Goal: Task Accomplishment & Management: Use online tool/utility

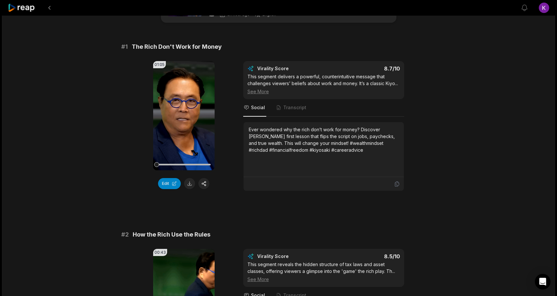
scroll to position [7, 0]
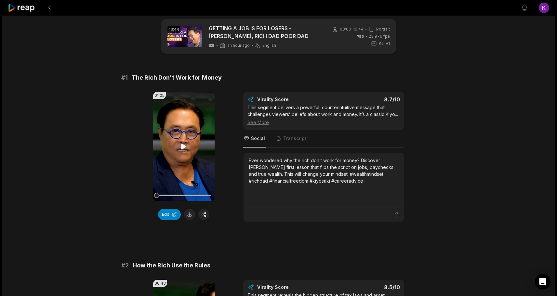
click at [185, 148] on icon at bounding box center [184, 147] width 8 height 8
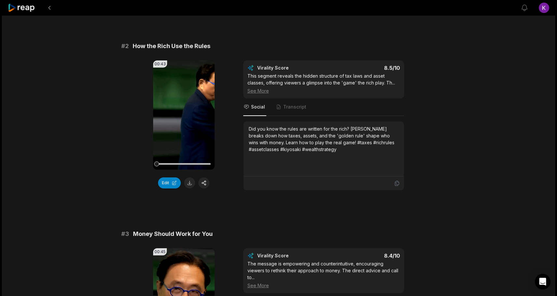
scroll to position [226, 0]
click at [183, 115] on icon at bounding box center [183, 116] width 5 height 6
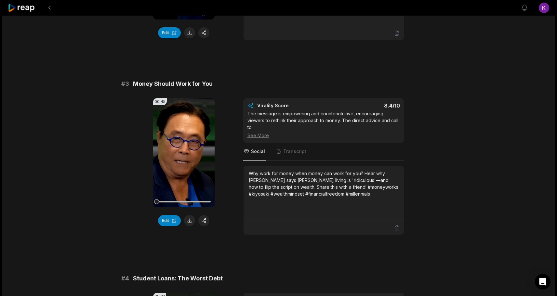
scroll to position [378, 0]
click at [185, 154] on icon at bounding box center [184, 152] width 8 height 8
drag, startPoint x: 205, startPoint y: 219, endPoint x: 214, endPoint y: 238, distance: 20.8
click at [202, 222] on button "button" at bounding box center [203, 220] width 11 height 11
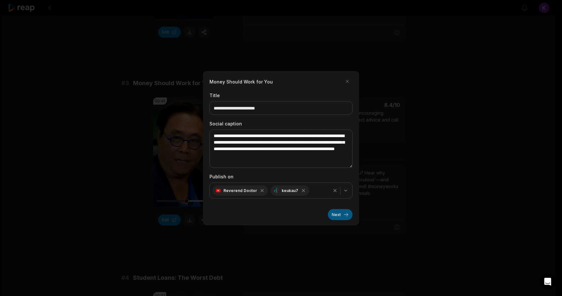
click at [337, 215] on button "Next" at bounding box center [340, 214] width 25 height 11
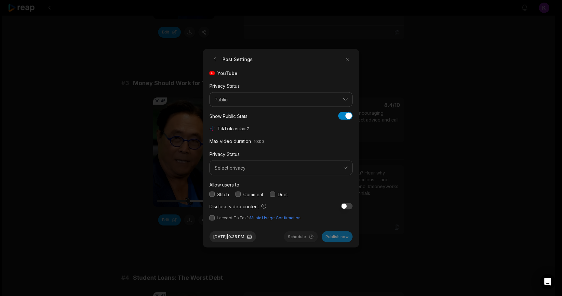
click at [241, 194] on button "button" at bounding box center [237, 194] width 5 height 5
click at [242, 171] on button "Select privacy" at bounding box center [280, 168] width 143 height 15
click at [246, 183] on p "Public To Everyone" at bounding box center [281, 184] width 135 height 7
click at [211, 219] on button "button" at bounding box center [211, 217] width 5 height 5
click at [256, 236] on button "Aug 12, 2025 | 9:35 PM" at bounding box center [232, 236] width 47 height 11
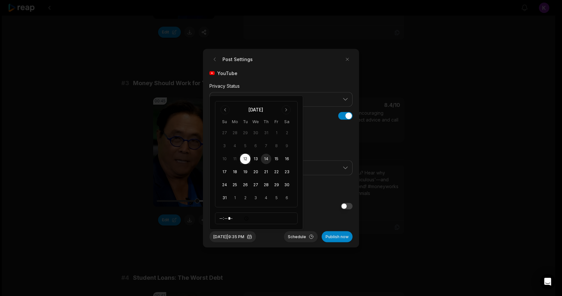
click at [268, 159] on button "14" at bounding box center [266, 159] width 10 height 10
click at [273, 237] on div "Aug 14, 2025 | 9:35 PM Schedule Publish now" at bounding box center [280, 234] width 143 height 16
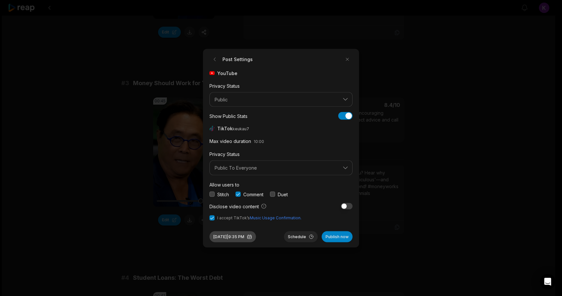
click at [249, 236] on button "Aug 14, 2025 | 9:35 PM" at bounding box center [232, 236] width 47 height 11
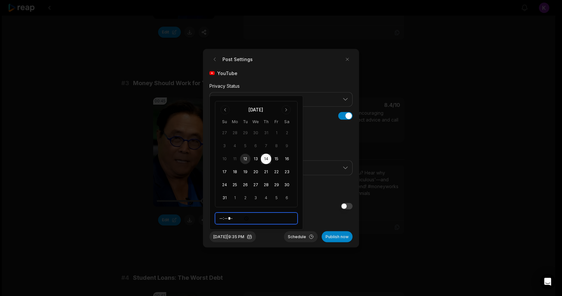
click at [238, 220] on input "*****" at bounding box center [256, 219] width 83 height 12
type input "*****"
click at [276, 237] on div "Aug 14, 2025 | 9:35 AM Schedule Publish now" at bounding box center [280, 234] width 143 height 16
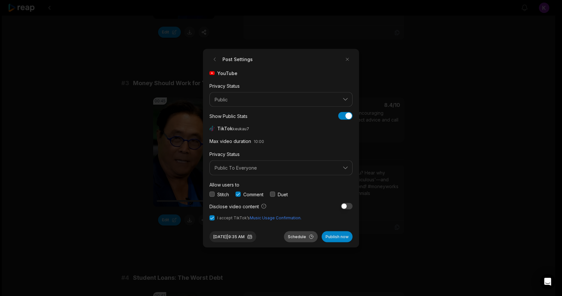
click at [299, 236] on button "Schedule" at bounding box center [301, 236] width 34 height 11
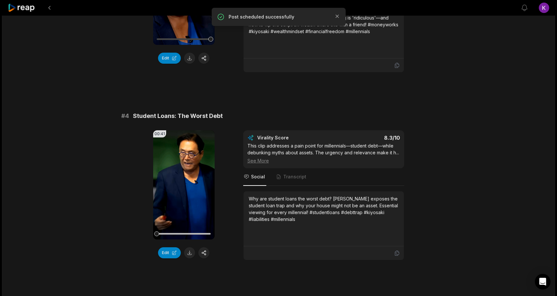
scroll to position [541, 0]
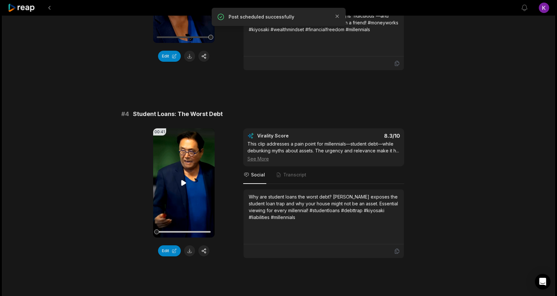
click at [181, 184] on icon at bounding box center [183, 183] width 5 height 6
click at [203, 250] on button "button" at bounding box center [203, 251] width 11 height 11
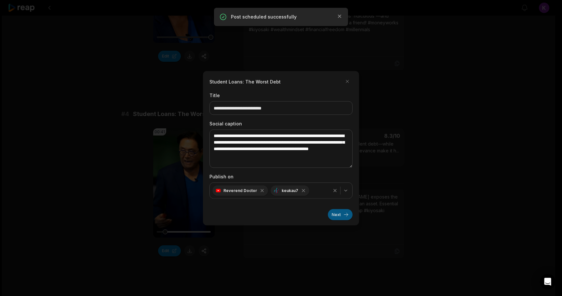
click at [336, 214] on button "Next" at bounding box center [340, 214] width 25 height 11
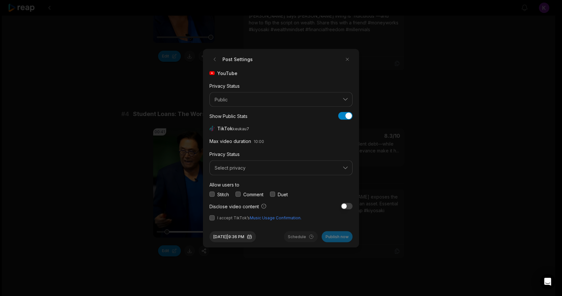
click at [239, 192] on button "button" at bounding box center [237, 194] width 5 height 5
click at [243, 169] on span "Select privacy" at bounding box center [277, 168] width 124 height 6
click at [245, 181] on p "Public To Everyone" at bounding box center [281, 184] width 135 height 7
click at [211, 217] on button "button" at bounding box center [211, 217] width 5 height 5
click at [255, 237] on button "Aug 12, 2025 | 9:36 PM" at bounding box center [232, 236] width 47 height 11
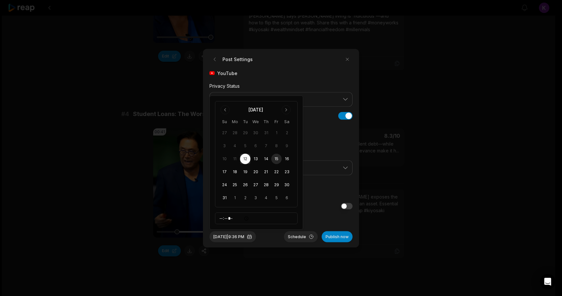
click at [276, 159] on button "15" at bounding box center [276, 159] width 10 height 10
click at [240, 218] on input "*****" at bounding box center [256, 219] width 83 height 12
type input "*****"
click at [274, 237] on div "Aug 15, 2025 | 9:36 AM Schedule Publish now" at bounding box center [280, 234] width 143 height 16
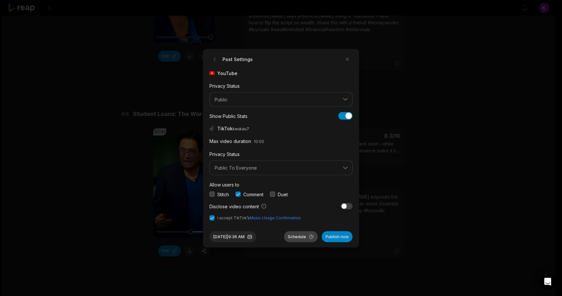
click at [300, 237] on button "Schedule" at bounding box center [301, 236] width 34 height 11
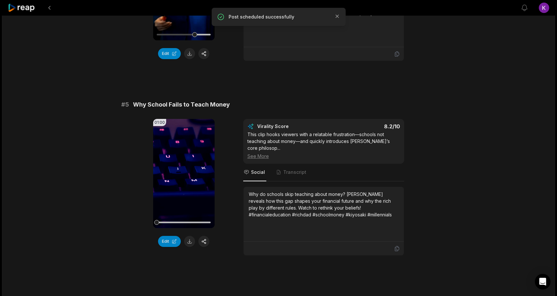
scroll to position [739, 0]
click at [183, 174] on icon at bounding box center [183, 173] width 5 height 6
click at [233, 231] on div "01:00 Your browser does not support mp4 format. Edit Virality Score 8.2 /10 Thi…" at bounding box center [278, 187] width 315 height 137
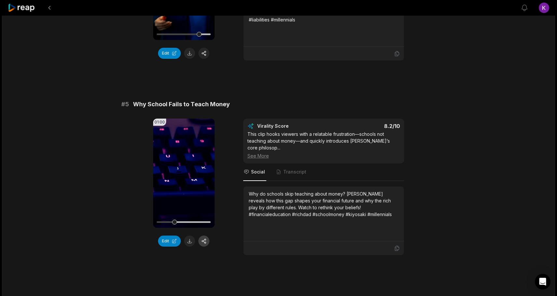
click at [201, 241] on button "button" at bounding box center [203, 241] width 11 height 11
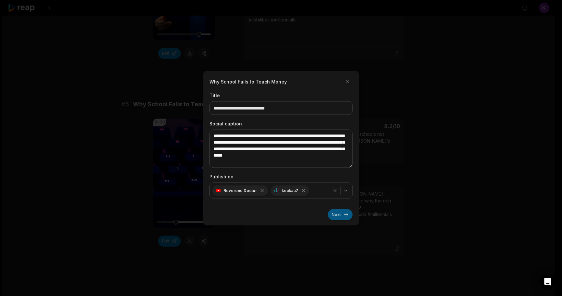
click at [337, 216] on button "Next" at bounding box center [340, 214] width 25 height 11
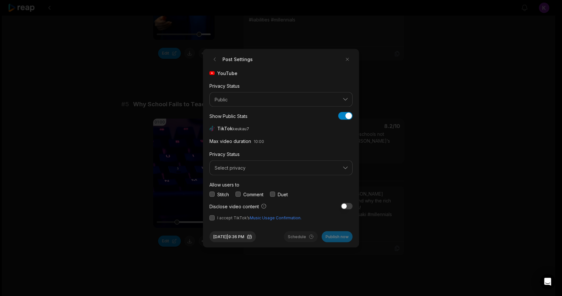
click at [243, 193] on div "Comment" at bounding box center [249, 194] width 28 height 7
click at [238, 193] on button "button" at bounding box center [237, 194] width 5 height 5
click at [248, 163] on button "Select privacy" at bounding box center [280, 168] width 143 height 15
click at [243, 182] on p "Public To Everyone" at bounding box center [281, 184] width 135 height 7
click at [210, 216] on button "button" at bounding box center [211, 217] width 5 height 5
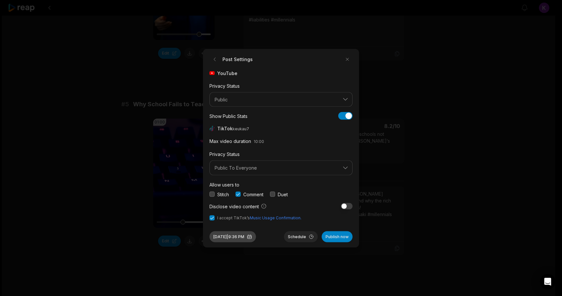
click at [247, 236] on button "Aug 12, 2025 | 9:36 PM" at bounding box center [232, 236] width 47 height 11
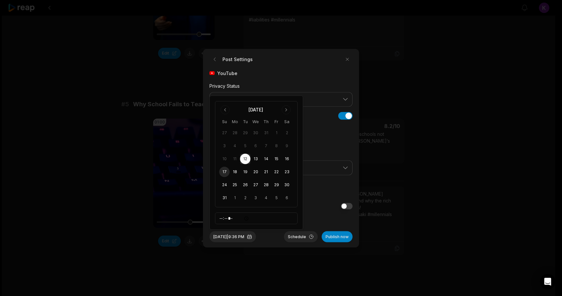
click at [223, 172] on button "17" at bounding box center [224, 172] width 10 height 10
click at [237, 218] on input "*****" at bounding box center [256, 219] width 83 height 12
type input "*****"
click at [274, 237] on div "Aug 17, 2025 | 9:36 AM Schedule Publish now" at bounding box center [280, 234] width 143 height 16
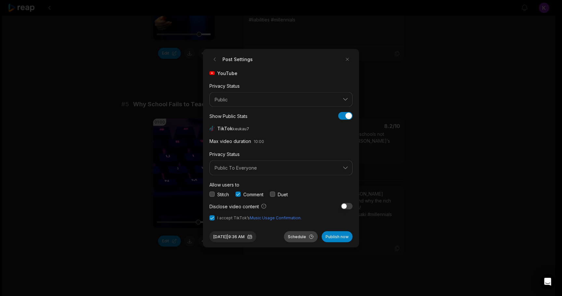
click at [303, 236] on button "Schedule" at bounding box center [301, 236] width 34 height 11
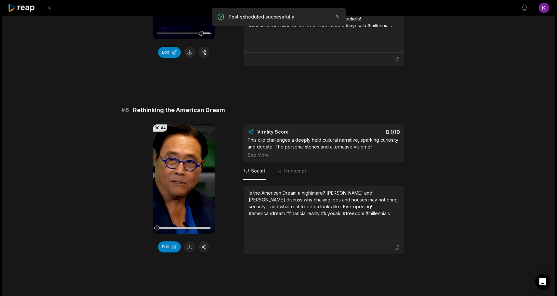
scroll to position [929, 0]
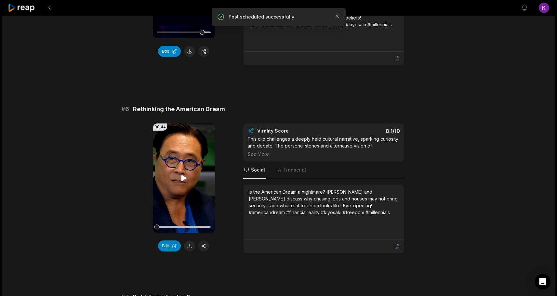
click at [182, 177] on icon at bounding box center [183, 178] width 5 height 6
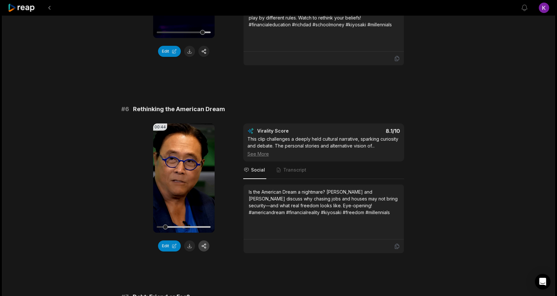
click at [203, 245] on button "button" at bounding box center [203, 246] width 11 height 11
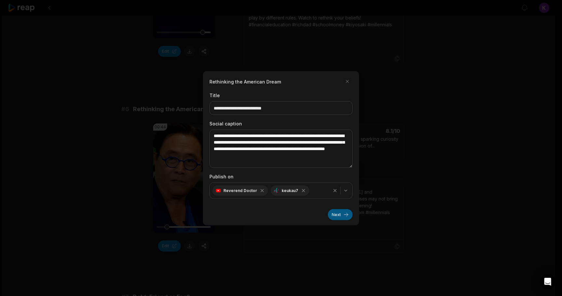
click at [334, 215] on button "Next" at bounding box center [340, 214] width 25 height 11
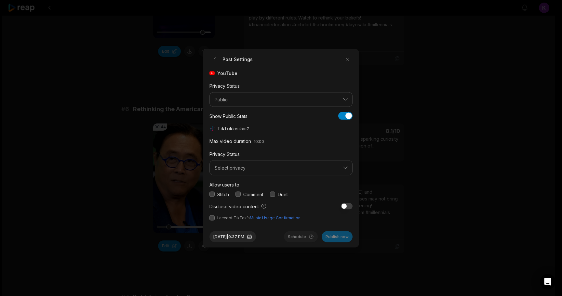
click at [246, 195] on label "Comment" at bounding box center [253, 194] width 20 height 7
click at [237, 193] on button "button" at bounding box center [237, 194] width 5 height 5
click at [269, 167] on span "Select privacy" at bounding box center [277, 168] width 124 height 6
click at [245, 184] on p "Public To Everyone" at bounding box center [281, 184] width 135 height 7
click at [212, 220] on button "button" at bounding box center [211, 217] width 5 height 5
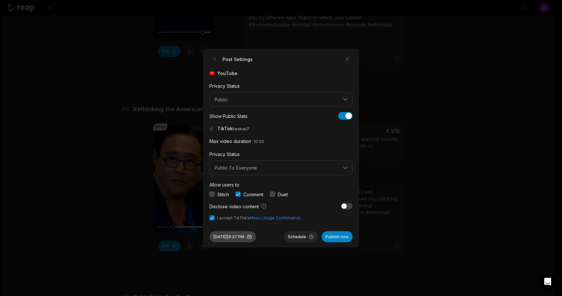
click at [253, 238] on button "Aug 12, 2025 | 9:37 PM" at bounding box center [232, 236] width 47 height 11
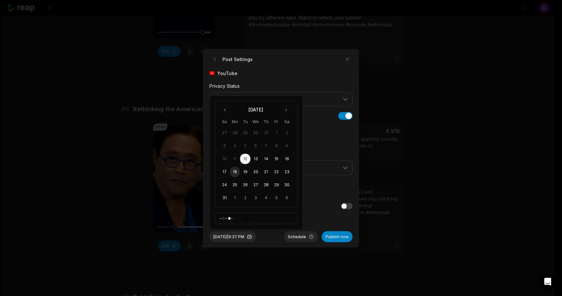
click at [234, 170] on button "18" at bounding box center [235, 172] width 10 height 10
click at [236, 217] on input "*****" at bounding box center [256, 219] width 83 height 12
type input "*****"
click at [275, 236] on div "Aug 18, 2025 | 9:37 AM Schedule Publish now" at bounding box center [280, 234] width 143 height 16
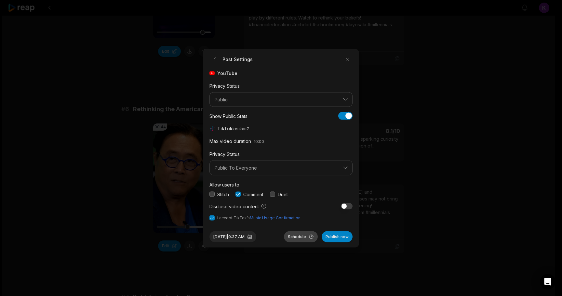
click at [297, 236] on button "Schedule" at bounding box center [301, 236] width 34 height 11
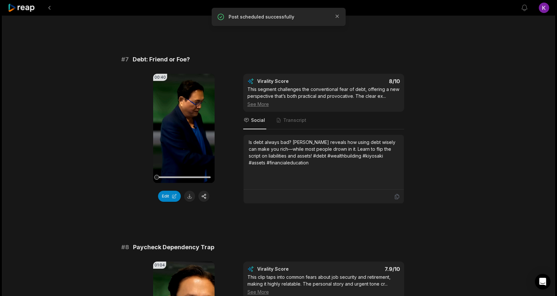
scroll to position [1167, 0]
click at [185, 129] on icon at bounding box center [183, 128] width 5 height 6
click at [202, 196] on button "button" at bounding box center [203, 196] width 11 height 11
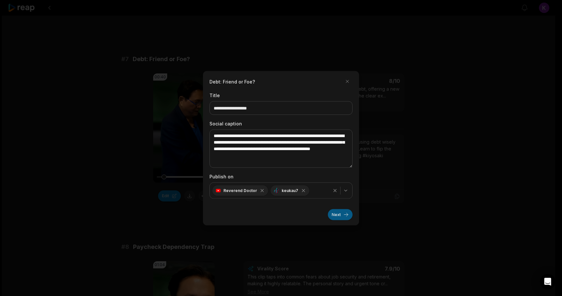
click at [337, 212] on button "Next" at bounding box center [340, 214] width 25 height 11
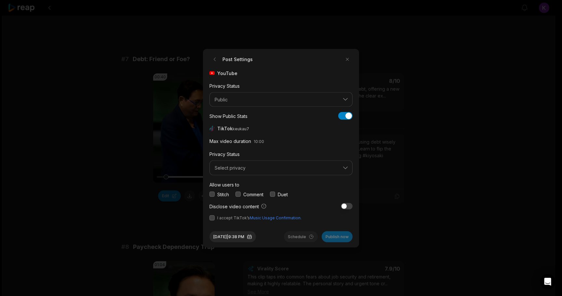
click at [240, 194] on button "button" at bounding box center [237, 194] width 5 height 5
click at [251, 173] on button "Select privacy" at bounding box center [280, 168] width 143 height 15
click at [244, 186] on p "Public To Everyone" at bounding box center [281, 184] width 135 height 7
click at [213, 220] on button "button" at bounding box center [211, 217] width 5 height 5
click at [242, 237] on button "Aug 12, 2025 | 9:38 PM" at bounding box center [232, 236] width 47 height 11
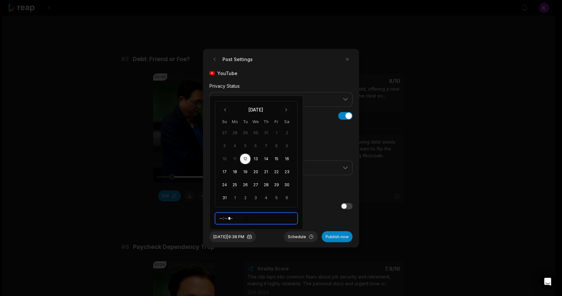
click at [238, 218] on input "*****" at bounding box center [256, 219] width 83 height 12
type input "*****"
click at [275, 234] on div "Aug 12, 2025 | 9:38 AM Schedule Publish now" at bounding box center [280, 234] width 143 height 16
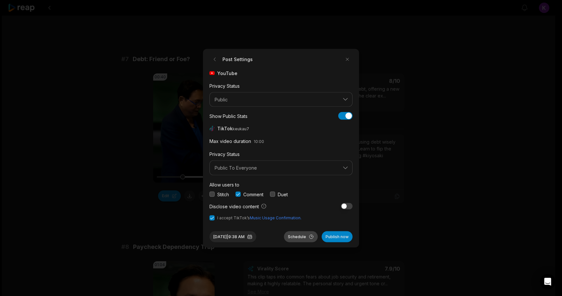
click at [300, 236] on button "Schedule" at bounding box center [301, 236] width 34 height 11
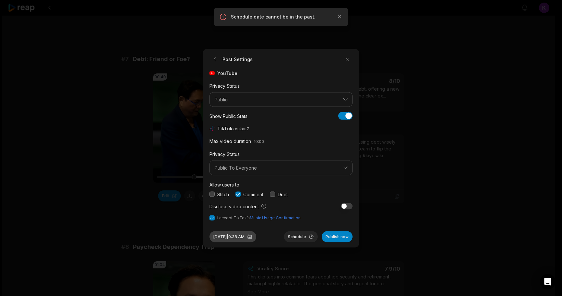
click at [247, 234] on button "Aug 12, 2025 | 9:38 AM" at bounding box center [232, 236] width 47 height 11
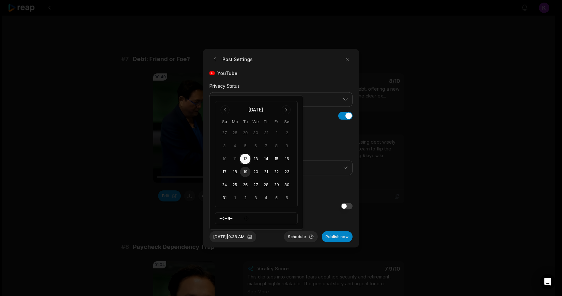
click at [246, 171] on button "19" at bounding box center [245, 172] width 10 height 10
click at [299, 237] on button "Schedule" at bounding box center [301, 236] width 34 height 11
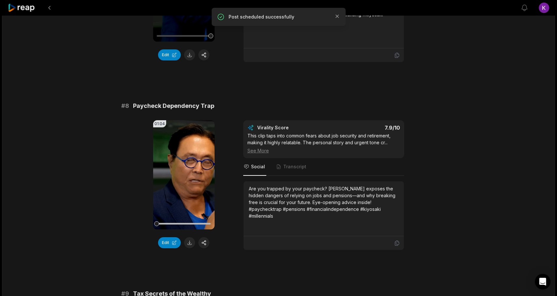
scroll to position [1309, 0]
click at [181, 175] on icon at bounding box center [183, 175] width 5 height 6
click at [204, 241] on button "button" at bounding box center [203, 242] width 11 height 11
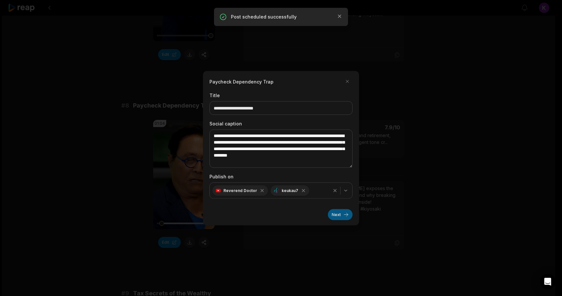
click at [344, 212] on button "Next" at bounding box center [340, 214] width 25 height 11
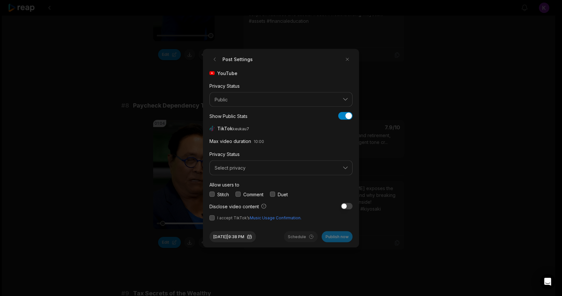
click at [240, 192] on button "button" at bounding box center [237, 194] width 5 height 5
click at [254, 171] on button "Select privacy" at bounding box center [280, 168] width 143 height 15
click at [251, 185] on p "Public To Everyone" at bounding box center [281, 184] width 135 height 7
click at [211, 219] on button "button" at bounding box center [211, 217] width 5 height 5
click at [245, 236] on button "Aug 12, 2025 | 9:38 PM" at bounding box center [232, 236] width 47 height 11
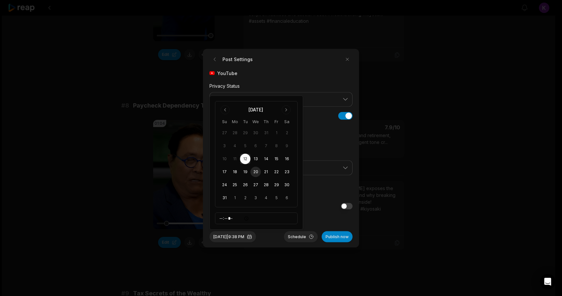
click at [254, 172] on button "20" at bounding box center [255, 172] width 10 height 10
click at [254, 217] on input "*****" at bounding box center [256, 219] width 83 height 12
click at [240, 217] on input "*****" at bounding box center [256, 219] width 83 height 12
type input "*****"
click at [277, 237] on div "Aug 20, 2025 | 9:38 AM Schedule Publish now" at bounding box center [280, 234] width 143 height 16
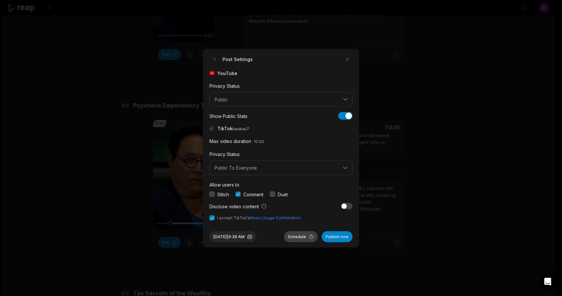
click at [299, 234] on button "Schedule" at bounding box center [301, 236] width 34 height 11
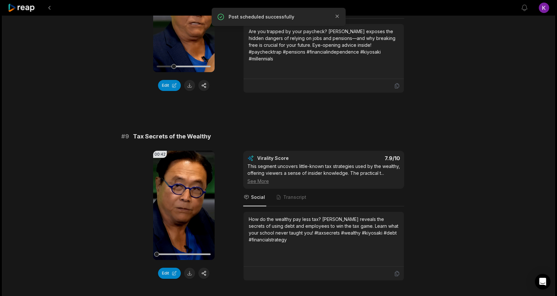
scroll to position [1466, 0]
click at [182, 206] on icon at bounding box center [183, 205] width 5 height 6
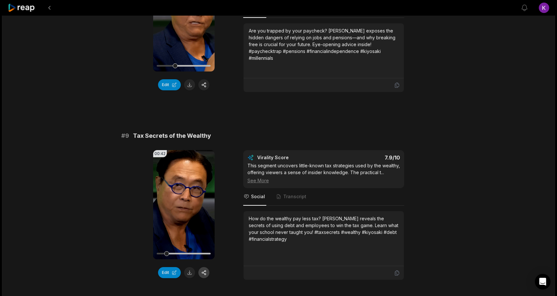
click at [203, 271] on button "button" at bounding box center [203, 272] width 11 height 11
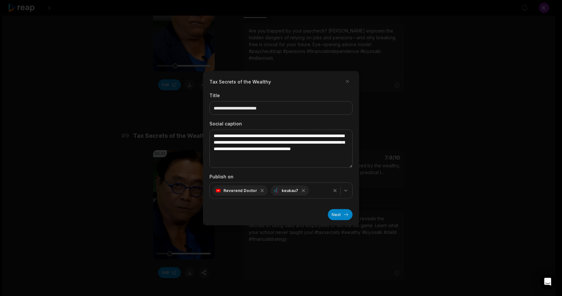
click at [226, 250] on div at bounding box center [281, 148] width 562 height 296
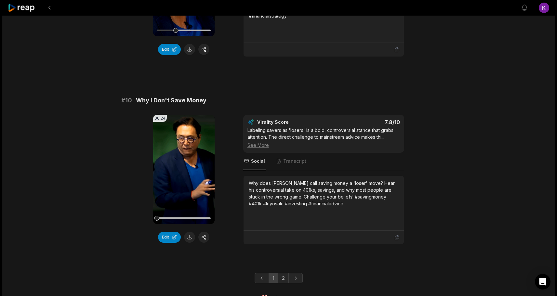
scroll to position [1694, 0]
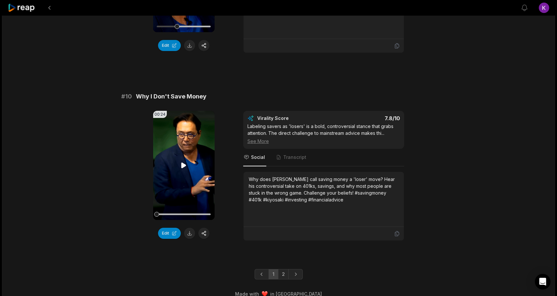
click at [185, 168] on icon at bounding box center [183, 166] width 5 height 6
click at [206, 238] on button "button" at bounding box center [203, 233] width 11 height 11
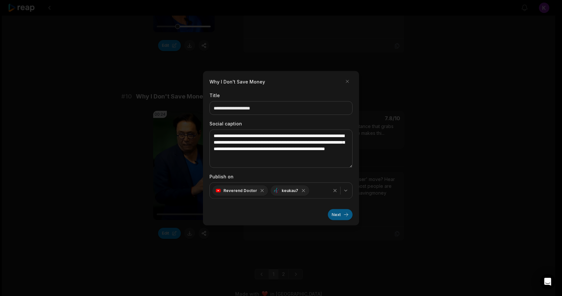
click at [338, 216] on button "Next" at bounding box center [340, 214] width 25 height 11
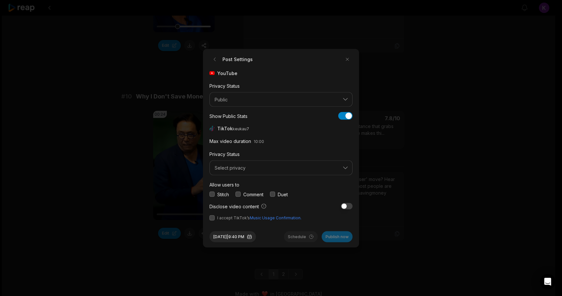
click at [249, 192] on label "Comment" at bounding box center [253, 194] width 20 height 7
click at [240, 194] on button "button" at bounding box center [237, 194] width 5 height 5
click at [248, 167] on span "Select privacy" at bounding box center [277, 168] width 124 height 6
click at [246, 183] on p "Public To Everyone" at bounding box center [281, 184] width 135 height 7
click at [211, 218] on button "button" at bounding box center [211, 217] width 5 height 5
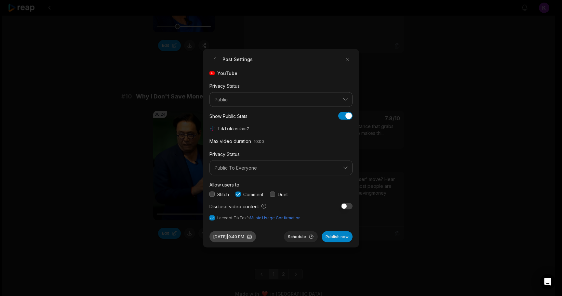
click at [253, 236] on button "Aug 12, 2025 | 9:40 PM" at bounding box center [232, 236] width 47 height 11
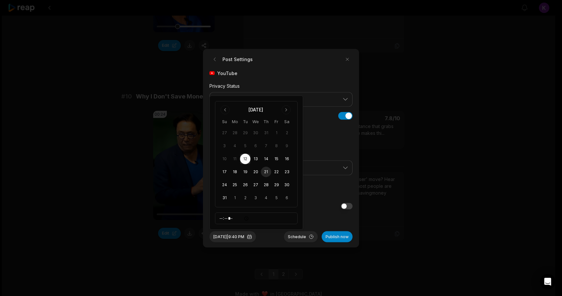
click at [267, 172] on button "21" at bounding box center [266, 172] width 10 height 10
click at [237, 212] on div "August 2025 Su Mo Tu We Th Fr Sa 27 28 29 30 31 1 2 3 4 5 6 7 8 9 10 11 12 13 1…" at bounding box center [256, 162] width 83 height 123
click at [238, 218] on input "*****" at bounding box center [256, 219] width 83 height 12
type input "*****"
click at [272, 234] on div "Aug 21, 2025 | 9:40 AM Schedule Publish now" at bounding box center [280, 234] width 143 height 16
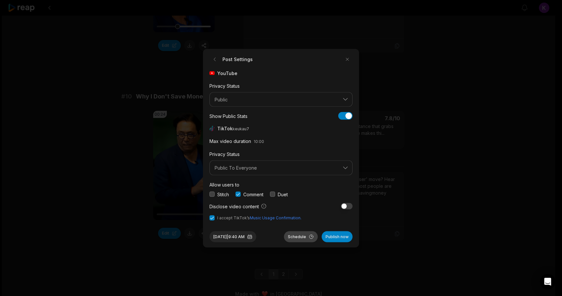
click at [300, 237] on button "Schedule" at bounding box center [301, 236] width 34 height 11
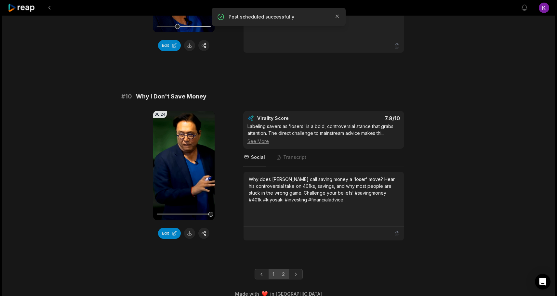
click at [285, 280] on link "2" at bounding box center [283, 274] width 11 height 10
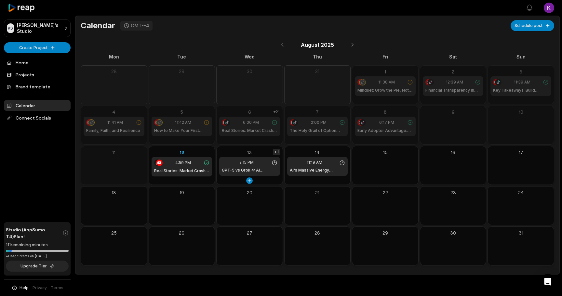
click at [276, 151] on div "+1" at bounding box center [276, 152] width 7 height 6
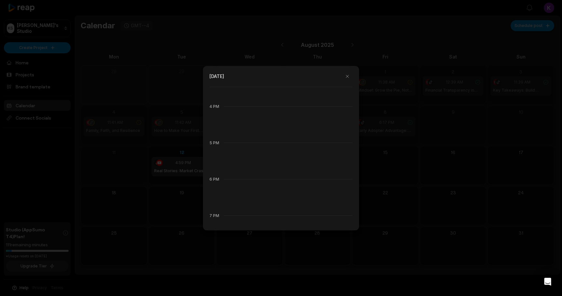
scroll to position [584, 0]
click at [35, 204] on div at bounding box center [281, 148] width 562 height 296
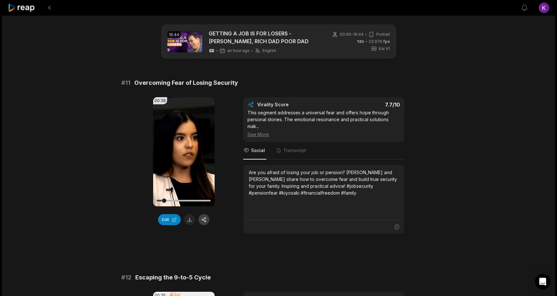
click at [204, 220] on button "button" at bounding box center [203, 219] width 11 height 11
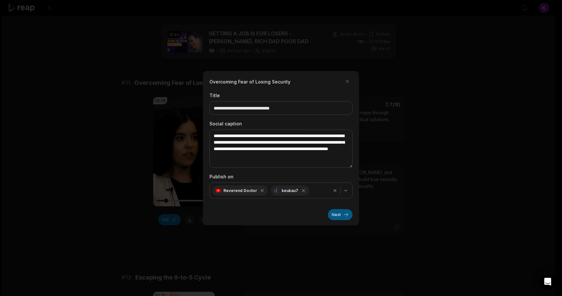
click at [336, 216] on button "Next" at bounding box center [340, 214] width 25 height 11
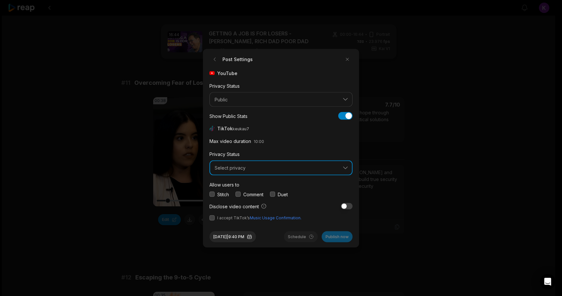
click at [228, 169] on span "Select privacy" at bounding box center [277, 168] width 124 height 6
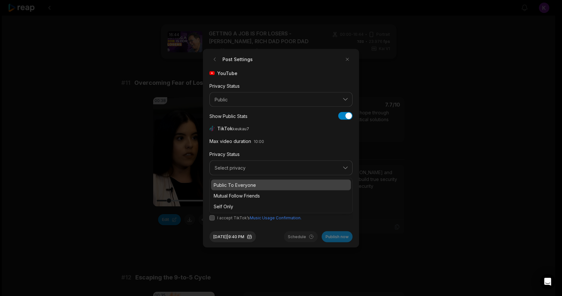
click at [233, 185] on p "Public To Everyone" at bounding box center [281, 184] width 135 height 7
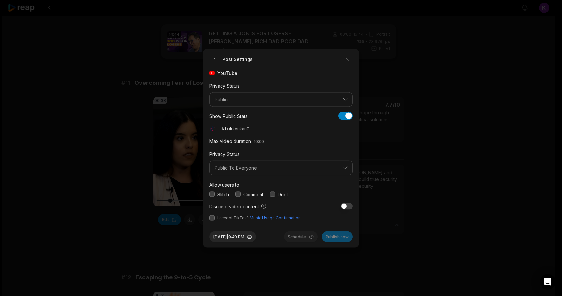
click at [238, 192] on button "button" at bounding box center [237, 194] width 5 height 5
click at [211, 218] on button "button" at bounding box center [211, 217] width 5 height 5
click at [273, 226] on div "Aug 12, 2025 | 9:40 PM Schedule Publish now" at bounding box center [280, 234] width 143 height 16
click at [241, 238] on button "Aug 12, 2025 | 9:40 PM" at bounding box center [232, 236] width 47 height 11
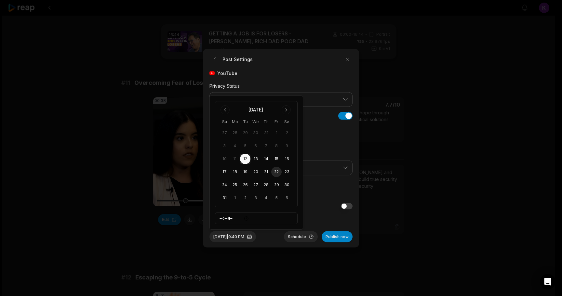
click at [276, 172] on button "22" at bounding box center [276, 172] width 10 height 10
click at [238, 217] on input "*****" at bounding box center [256, 219] width 83 height 12
type input "*****"
click at [279, 236] on div "Aug 22, 2025 | 9:40 AM Schedule Publish now" at bounding box center [280, 234] width 143 height 16
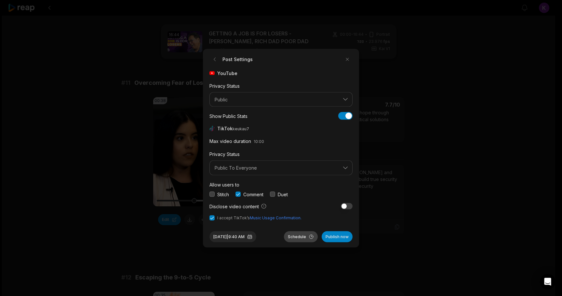
click at [304, 234] on button "Schedule" at bounding box center [301, 236] width 34 height 11
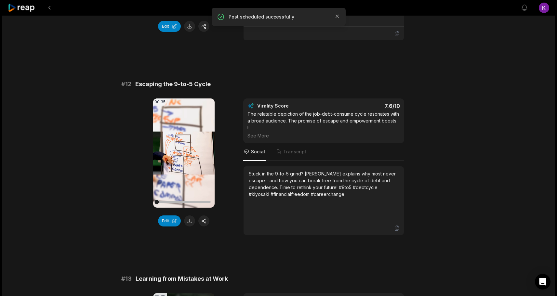
scroll to position [196, 0]
click at [183, 156] on icon at bounding box center [184, 153] width 8 height 8
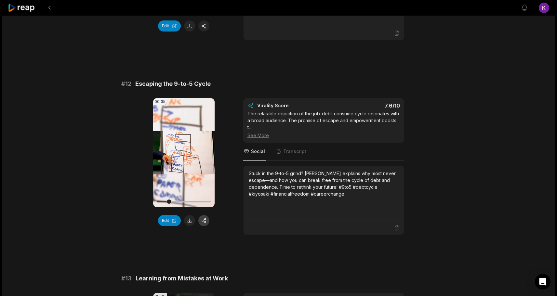
click at [206, 219] on button "button" at bounding box center [203, 220] width 11 height 11
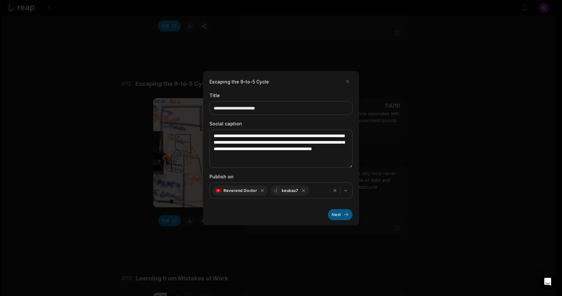
click at [336, 215] on button "Next" at bounding box center [340, 214] width 25 height 11
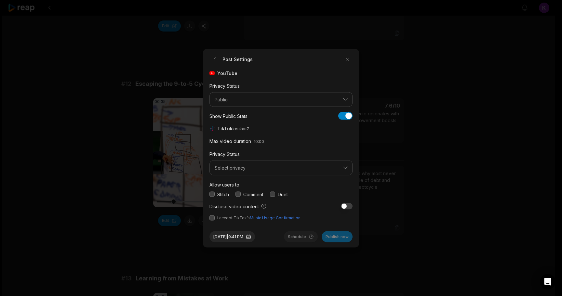
click at [237, 194] on button "button" at bounding box center [237, 194] width 5 height 5
click at [247, 170] on span "Select privacy" at bounding box center [277, 168] width 124 height 6
click at [246, 183] on p "Public To Everyone" at bounding box center [281, 184] width 135 height 7
click at [213, 216] on button "button" at bounding box center [211, 217] width 5 height 5
click at [247, 238] on button "Aug 12, 2025 | 9:41 PM" at bounding box center [232, 236] width 46 height 11
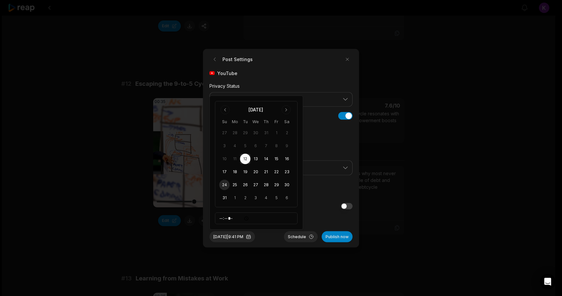
click at [224, 183] on button "24" at bounding box center [224, 185] width 10 height 10
click at [237, 217] on input "*****" at bounding box center [256, 219] width 83 height 12
type input "*****"
click at [293, 237] on button "Schedule" at bounding box center [301, 236] width 34 height 11
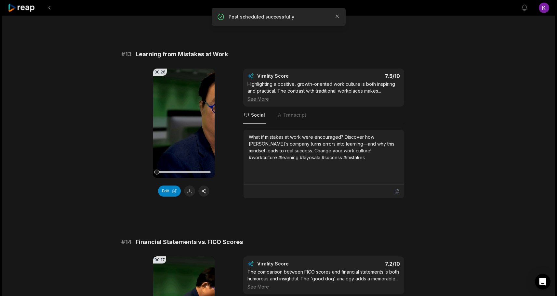
scroll to position [420, 0]
click at [184, 125] on icon at bounding box center [184, 123] width 8 height 8
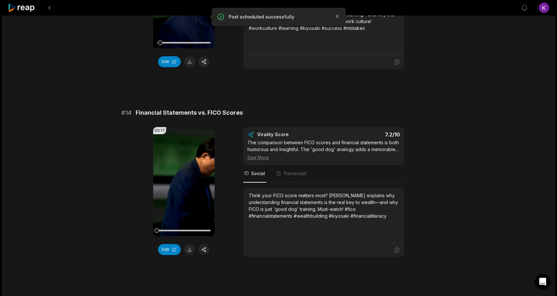
scroll to position [557, 0]
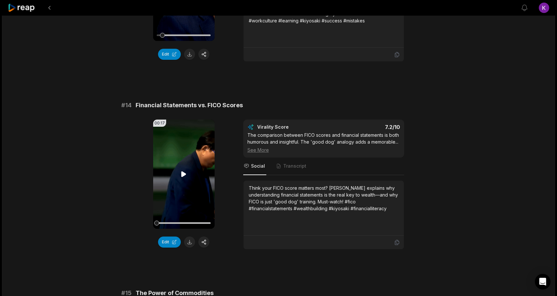
click at [184, 187] on video "Your browser does not support mp4 format." at bounding box center [183, 174] width 61 height 109
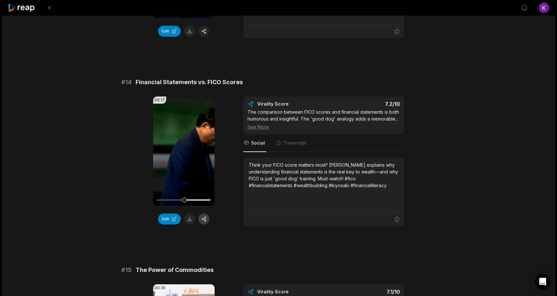
click at [205, 220] on button "button" at bounding box center [203, 219] width 11 height 11
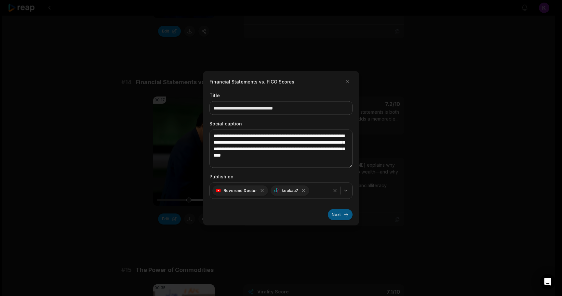
click at [342, 215] on button "Next" at bounding box center [340, 214] width 25 height 11
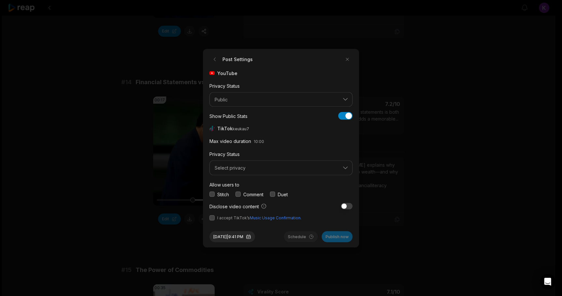
click at [251, 193] on label "Comment" at bounding box center [253, 194] width 20 height 7
click at [238, 191] on div "Comment" at bounding box center [249, 194] width 28 height 7
click at [238, 195] on button "button" at bounding box center [237, 194] width 5 height 5
click at [243, 171] on button "Select privacy" at bounding box center [280, 168] width 143 height 15
click at [240, 188] on div "Public To Everyone" at bounding box center [281, 185] width 140 height 11
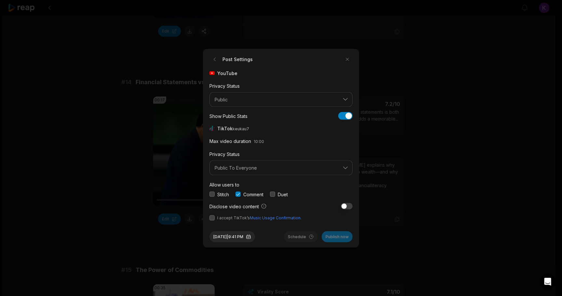
click at [211, 218] on button "button" at bounding box center [211, 217] width 5 height 5
click at [250, 237] on button "Aug 12, 2025 | 9:41 PM" at bounding box center [232, 236] width 46 height 11
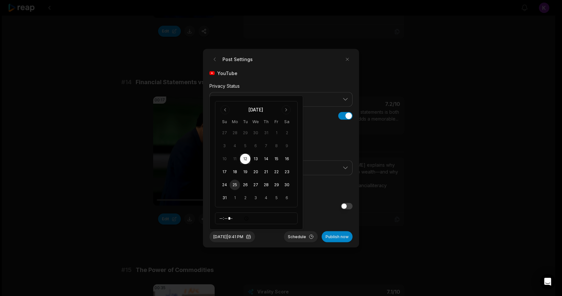
click at [237, 182] on button "25" at bounding box center [235, 185] width 10 height 10
click at [240, 216] on input "*****" at bounding box center [256, 219] width 83 height 12
type input "*****"
click at [278, 238] on div "Aug 25, 2025 | 9:41 AM Schedule Publish now" at bounding box center [280, 234] width 143 height 16
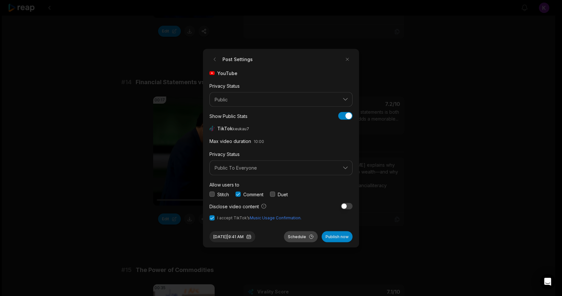
click at [297, 234] on button "Schedule" at bounding box center [301, 236] width 34 height 11
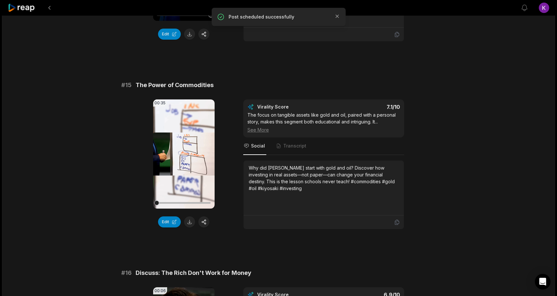
scroll to position [765, 0]
click at [183, 153] on icon at bounding box center [183, 155] width 5 height 6
click at [204, 222] on button "button" at bounding box center [203, 222] width 11 height 11
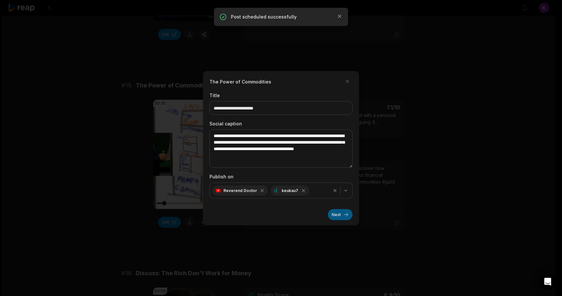
click at [340, 214] on button "Next" at bounding box center [340, 214] width 25 height 11
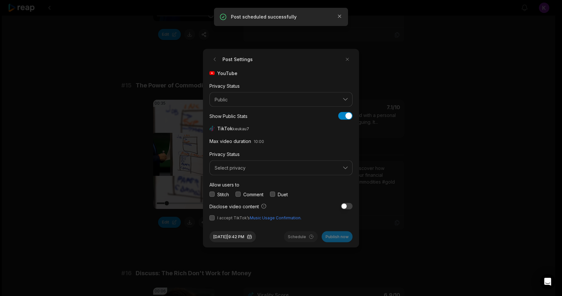
click at [238, 193] on button "button" at bounding box center [237, 194] width 5 height 5
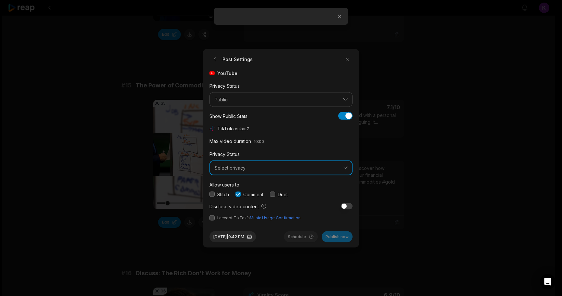
click at [249, 169] on span "Select privacy" at bounding box center [277, 168] width 124 height 6
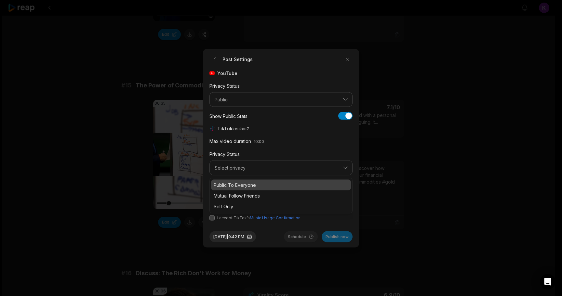
click at [243, 186] on p "Public To Everyone" at bounding box center [281, 184] width 135 height 7
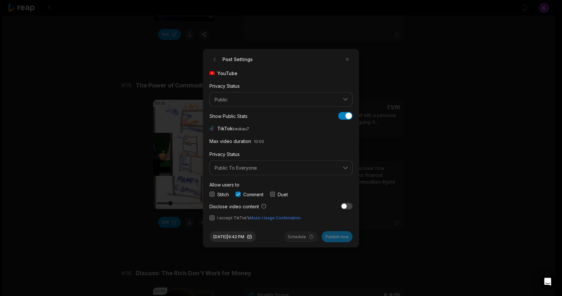
click at [210, 219] on button "button" at bounding box center [211, 217] width 5 height 5
click at [243, 237] on button "Aug 12, 2025 | 9:42 PM" at bounding box center [232, 236] width 47 height 11
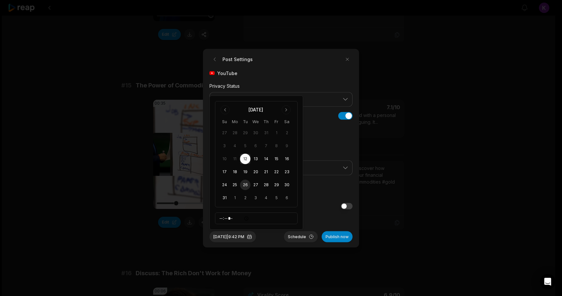
click at [244, 184] on button "26" at bounding box center [245, 185] width 10 height 10
click at [238, 217] on input "*****" at bounding box center [256, 219] width 83 height 12
type input "*****"
click at [276, 236] on div "Aug 26, 2025 | 9:42 AM Schedule Publish now" at bounding box center [280, 234] width 143 height 16
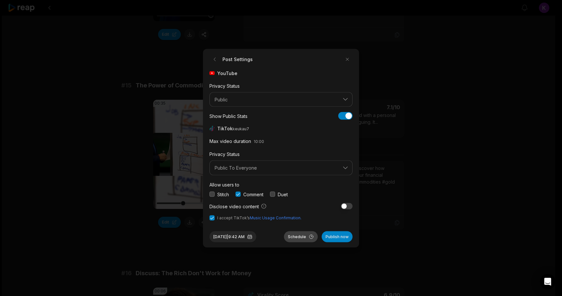
click at [301, 235] on button "Schedule" at bounding box center [301, 236] width 34 height 11
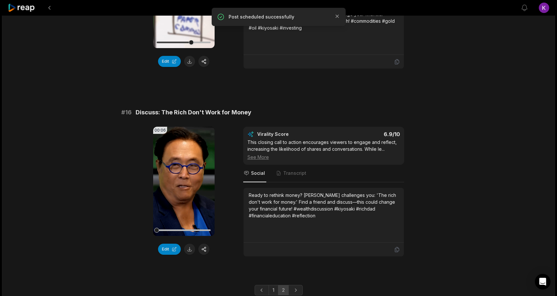
scroll to position [951, 0]
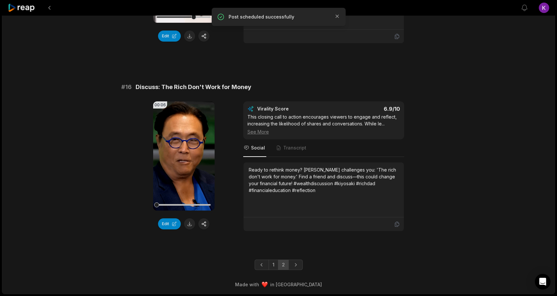
click at [20, 7] on icon at bounding box center [22, 8] width 28 height 9
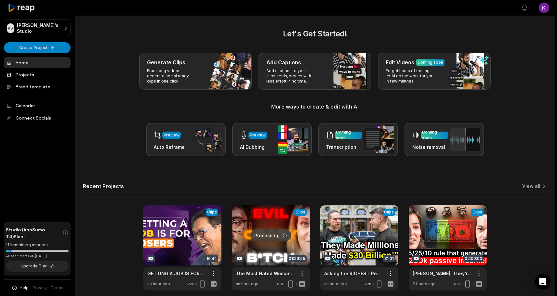
scroll to position [28, 0]
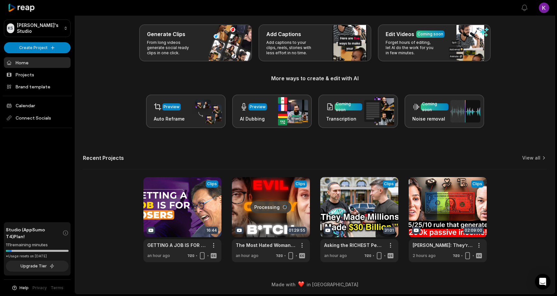
click at [505, 206] on div "View Clips Clips 16:44 GETTING A JOB IS FOR LOSERS - ROBERT KIYOSAKI, RICH DAD …" at bounding box center [315, 219] width 464 height 85
click at [535, 156] on link "View all" at bounding box center [531, 158] width 18 height 7
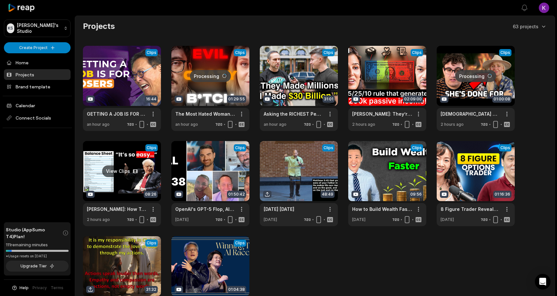
click at [122, 171] on link at bounding box center [122, 183] width 78 height 85
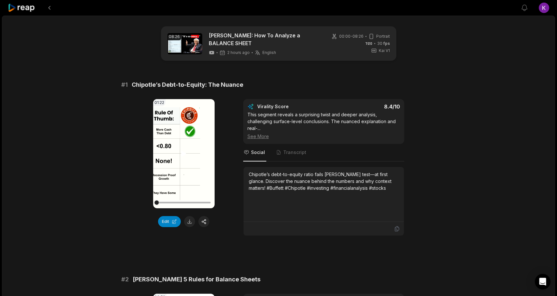
click at [184, 155] on icon at bounding box center [183, 154] width 5 height 6
click at [205, 220] on button "button" at bounding box center [203, 221] width 11 height 11
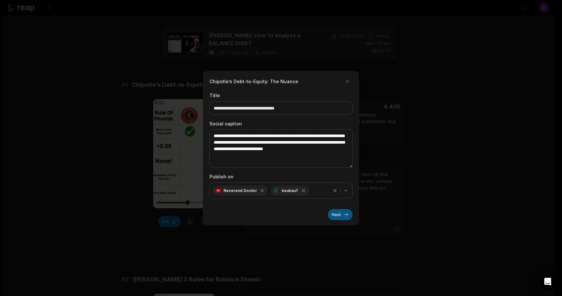
click at [337, 216] on button "Next" at bounding box center [340, 214] width 25 height 11
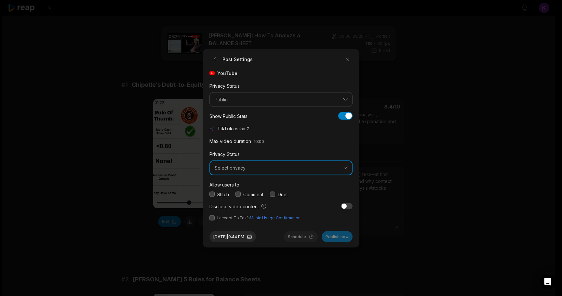
click at [236, 170] on span "Select privacy" at bounding box center [277, 168] width 124 height 6
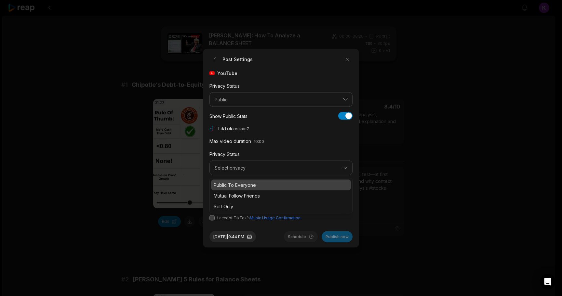
click at [238, 182] on p "Public To Everyone" at bounding box center [281, 184] width 135 height 7
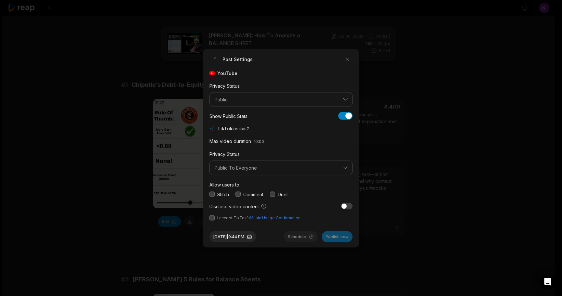
click at [239, 195] on button "button" at bounding box center [237, 194] width 5 height 5
click at [211, 217] on button "button" at bounding box center [211, 217] width 5 height 5
click at [248, 236] on button "Aug 12, 2025 | 9:44 PM" at bounding box center [232, 236] width 47 height 11
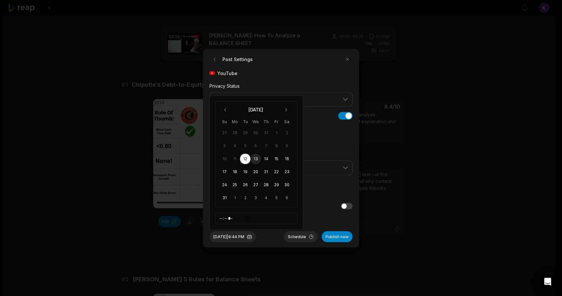
click at [258, 157] on button "13" at bounding box center [255, 159] width 10 height 10
click at [222, 217] on input "*****" at bounding box center [256, 219] width 83 height 12
type input "*****"
click at [274, 239] on div "Aug 13, 2025 | 6:00 PM Schedule Publish now" at bounding box center [280, 234] width 143 height 16
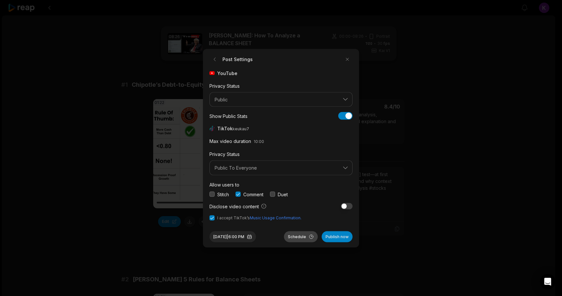
click at [297, 235] on button "Schedule" at bounding box center [301, 236] width 34 height 11
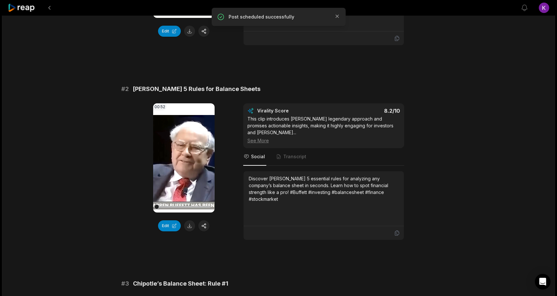
scroll to position [191, 0]
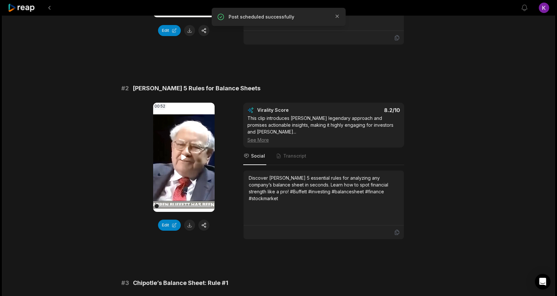
click at [183, 155] on icon at bounding box center [184, 157] width 8 height 8
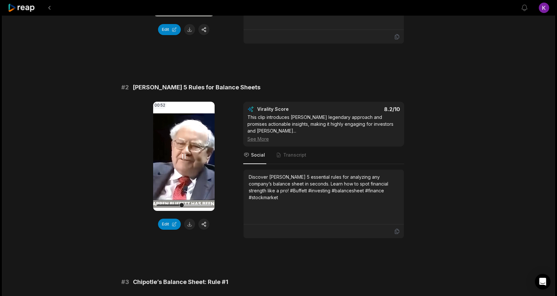
scroll to position [193, 0]
click at [220, 225] on div "00:52 Your browser does not support mp4 format. Edit Virality Score 8.2 /10 Thi…" at bounding box center [278, 169] width 315 height 137
click at [206, 222] on button "button" at bounding box center [203, 224] width 11 height 11
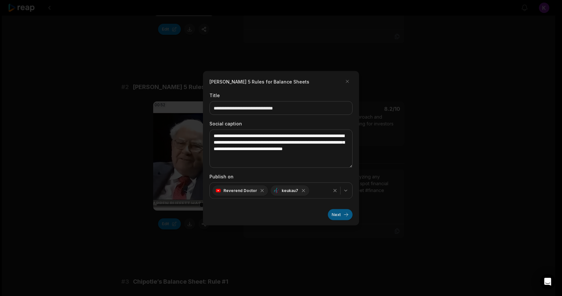
click at [341, 212] on button "Next" at bounding box center [340, 214] width 25 height 11
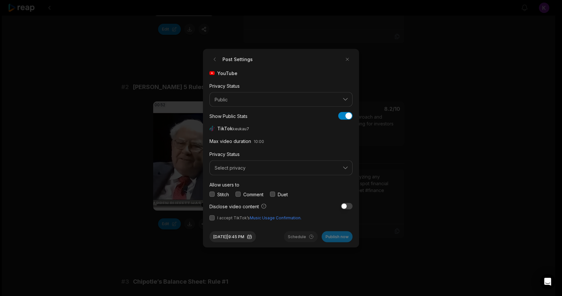
click at [240, 192] on button "button" at bounding box center [237, 194] width 5 height 5
click at [250, 168] on span "Select privacy" at bounding box center [277, 168] width 124 height 6
click at [240, 185] on p "Public To Everyone" at bounding box center [281, 184] width 135 height 7
click at [211, 219] on button "button" at bounding box center [211, 217] width 5 height 5
click at [256, 236] on button "Aug 12, 2025 | 9:45 PM" at bounding box center [232, 236] width 47 height 11
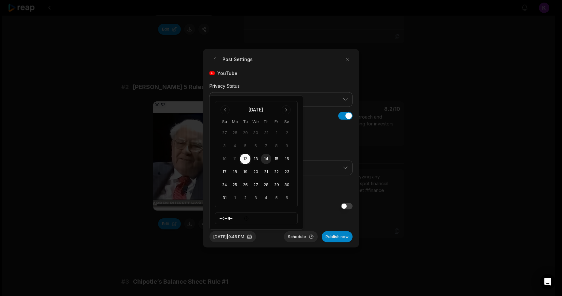
click at [265, 158] on button "14" at bounding box center [266, 159] width 10 height 10
click at [224, 219] on input "*****" at bounding box center [256, 219] width 83 height 12
type input "*****"
click at [276, 238] on div "Aug 14, 2025 | 6:00 PM Schedule Publish now" at bounding box center [280, 234] width 143 height 16
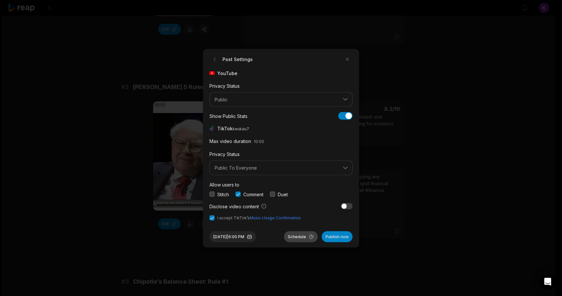
click at [295, 238] on button "Schedule" at bounding box center [301, 236] width 34 height 11
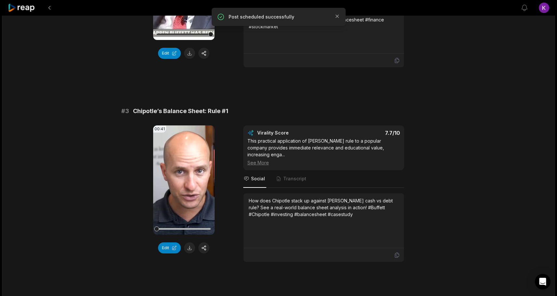
scroll to position [368, 0]
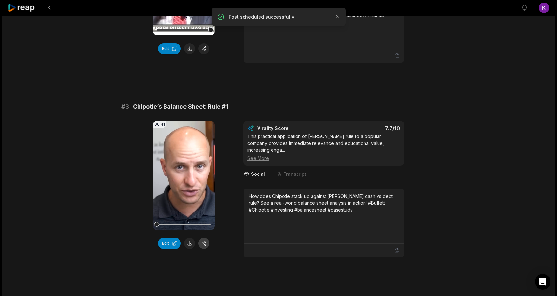
click at [203, 238] on button "button" at bounding box center [203, 243] width 11 height 11
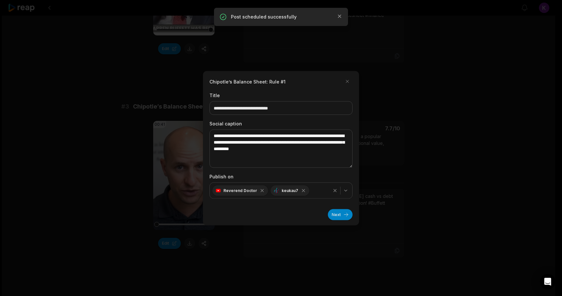
click at [184, 173] on div at bounding box center [281, 148] width 562 height 296
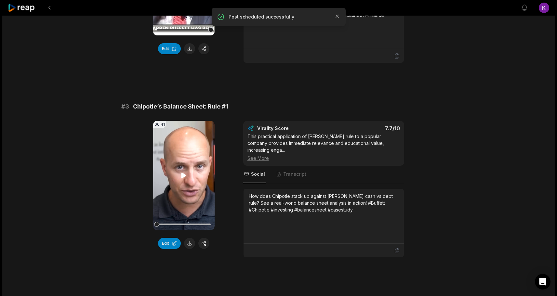
click at [183, 173] on icon at bounding box center [183, 176] width 5 height 6
click at [203, 238] on button "button" at bounding box center [203, 243] width 11 height 11
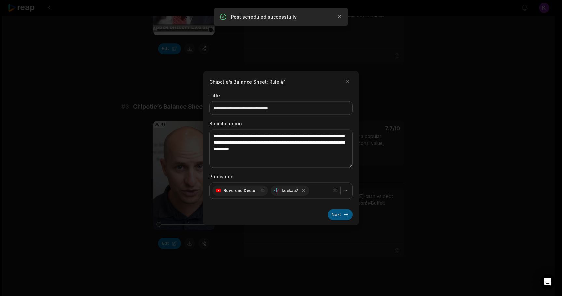
click at [338, 217] on button "Next" at bounding box center [340, 214] width 25 height 11
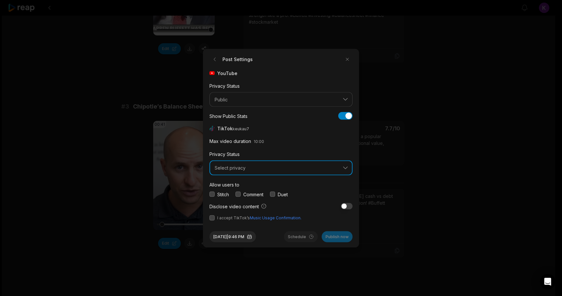
click at [245, 166] on span "Select privacy" at bounding box center [277, 168] width 124 height 6
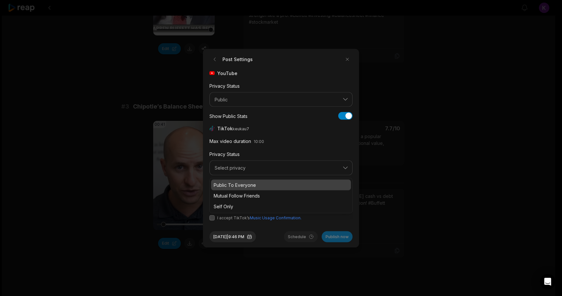
click at [234, 186] on p "Public To Everyone" at bounding box center [281, 184] width 135 height 7
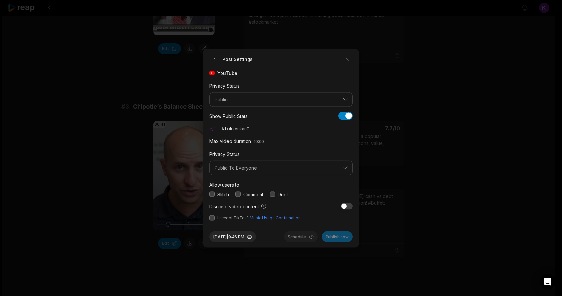
click at [240, 192] on button "button" at bounding box center [237, 194] width 5 height 5
click at [213, 217] on button "button" at bounding box center [211, 217] width 5 height 5
click at [233, 235] on button "Aug 12, 2025 | 9:46 PM" at bounding box center [232, 236] width 47 height 11
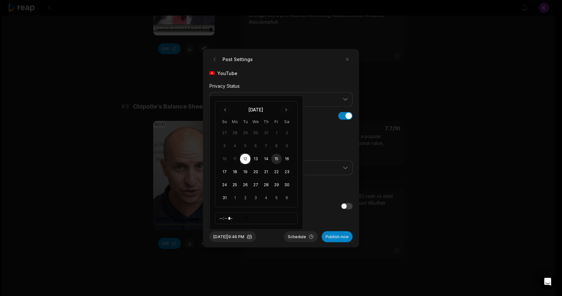
click at [276, 158] on button "15" at bounding box center [276, 159] width 10 height 10
click at [224, 219] on input "*****" at bounding box center [256, 219] width 83 height 12
type input "*****"
click at [271, 238] on div "Aug 15, 2025 | 4:00 PM Schedule Publish now" at bounding box center [280, 234] width 143 height 16
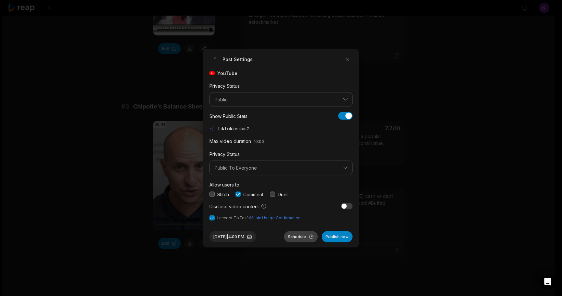
click at [297, 236] on button "Schedule" at bounding box center [301, 236] width 34 height 11
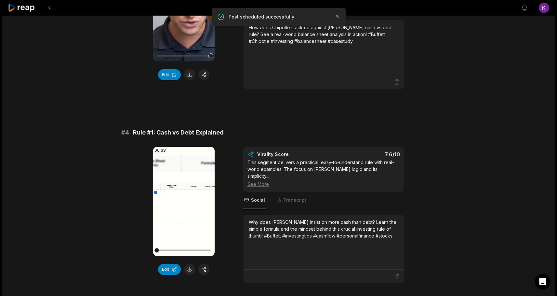
scroll to position [538, 0]
click at [179, 196] on video "Your browser does not support mp4 format." at bounding box center [183, 200] width 61 height 109
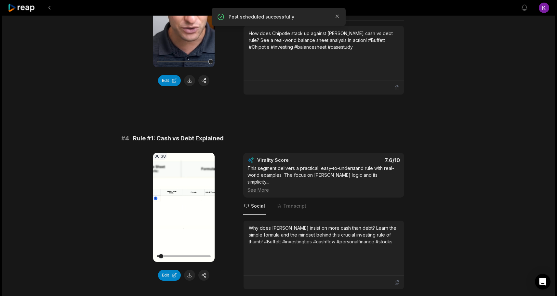
scroll to position [532, 0]
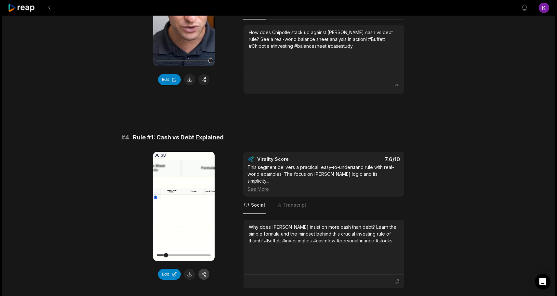
click at [203, 269] on button "button" at bounding box center [203, 274] width 11 height 11
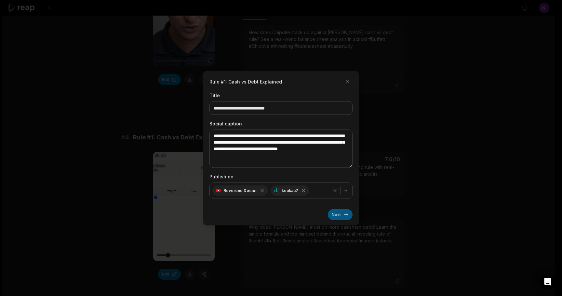
click at [341, 213] on button "Next" at bounding box center [340, 214] width 25 height 11
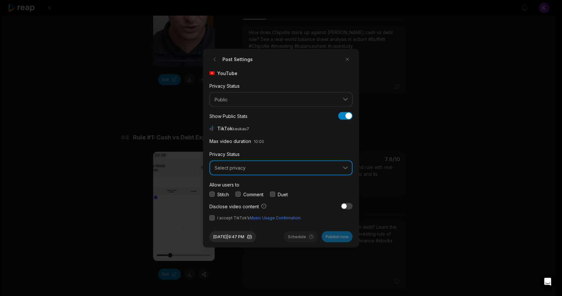
click at [283, 170] on span "Select privacy" at bounding box center [277, 168] width 124 height 6
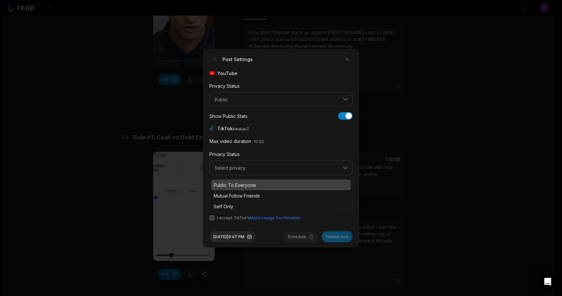
click at [252, 185] on p "Public To Everyone" at bounding box center [281, 184] width 135 height 7
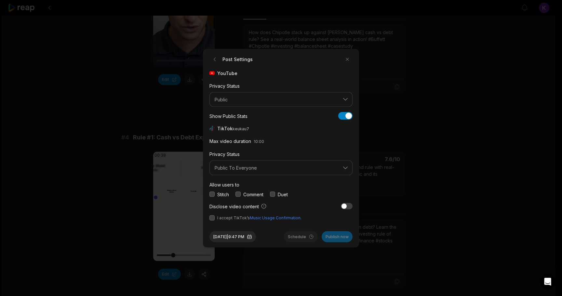
click at [238, 194] on button "button" at bounding box center [237, 194] width 5 height 5
click at [212, 219] on button "button" at bounding box center [211, 217] width 5 height 5
drag, startPoint x: 314, startPoint y: 218, endPoint x: 305, endPoint y: 218, distance: 9.8
click at [305, 218] on span "I accept TikTok’s Music Usage Confirmation." at bounding box center [280, 218] width 143 height 6
click at [248, 236] on button "Aug 12, 2025 | 9:47 PM" at bounding box center [232, 236] width 47 height 11
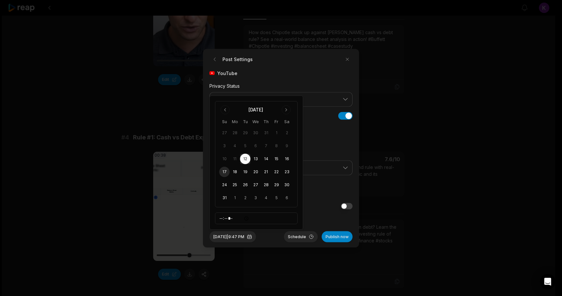
click at [222, 173] on button "17" at bounding box center [224, 172] width 10 height 10
click at [224, 218] on input "*****" at bounding box center [256, 219] width 83 height 12
type input "*****"
click at [272, 236] on div "Aug 17, 2025 | 4:00 PM Schedule Publish now" at bounding box center [280, 234] width 143 height 16
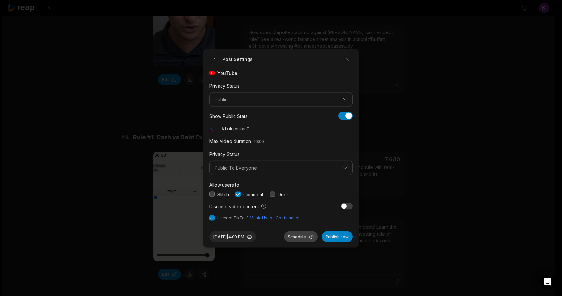
click at [297, 235] on button "Schedule" at bounding box center [301, 236] width 34 height 11
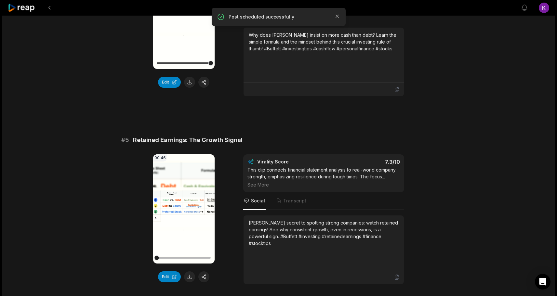
scroll to position [725, 0]
click at [178, 195] on video "Your browser does not support mp4 format." at bounding box center [183, 208] width 61 height 109
click at [205, 271] on button "button" at bounding box center [203, 276] width 11 height 11
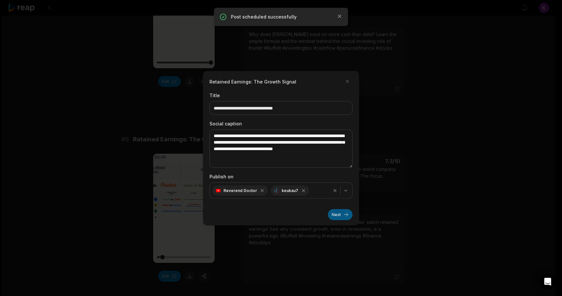
click at [345, 215] on button "Next" at bounding box center [340, 214] width 25 height 11
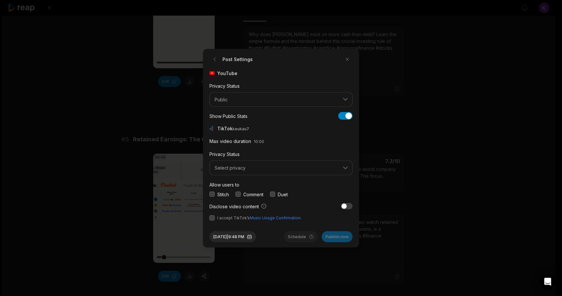
click at [237, 193] on button "button" at bounding box center [237, 194] width 5 height 5
click at [252, 169] on span "Select privacy" at bounding box center [277, 168] width 124 height 6
click at [248, 183] on p "Public To Everyone" at bounding box center [281, 184] width 135 height 7
click at [214, 220] on button "button" at bounding box center [211, 217] width 5 height 5
click at [252, 239] on button "Aug 12, 2025 | 9:48 PM" at bounding box center [232, 236] width 47 height 11
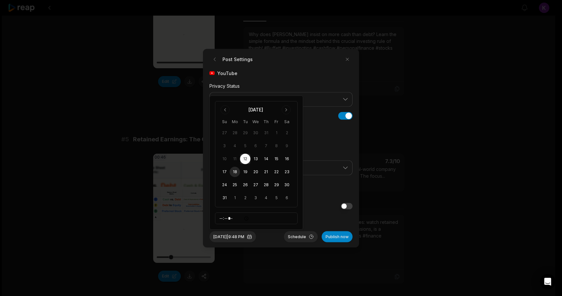
click at [233, 171] on button "18" at bounding box center [235, 172] width 10 height 10
click at [222, 217] on input "*****" at bounding box center [256, 219] width 83 height 12
type input "*****"
click at [277, 239] on div "Aug 18, 2025 | 4:00 PM Schedule Publish now" at bounding box center [280, 234] width 143 height 16
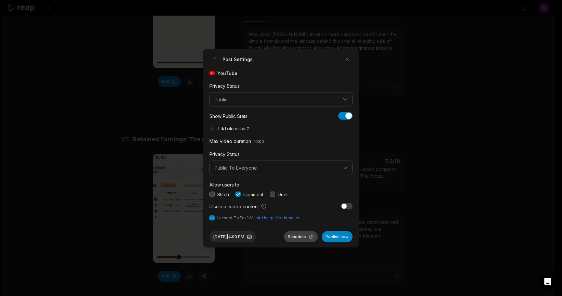
click at [299, 236] on button "Schedule" at bounding box center [301, 236] width 34 height 11
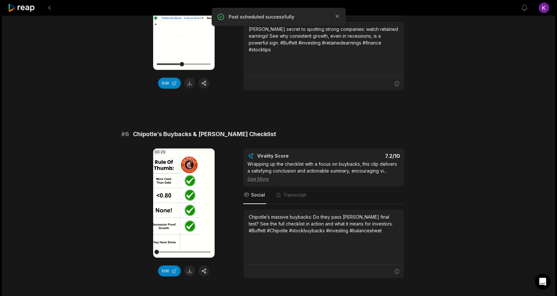
scroll to position [919, 0]
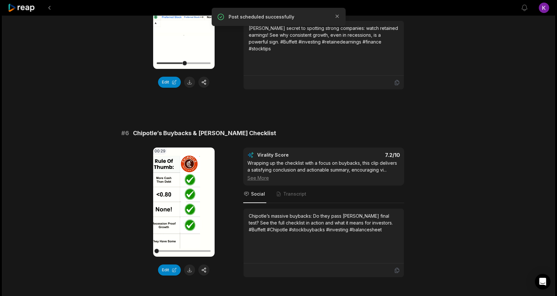
click at [181, 182] on video "Your browser does not support mp4 format." at bounding box center [183, 202] width 61 height 109
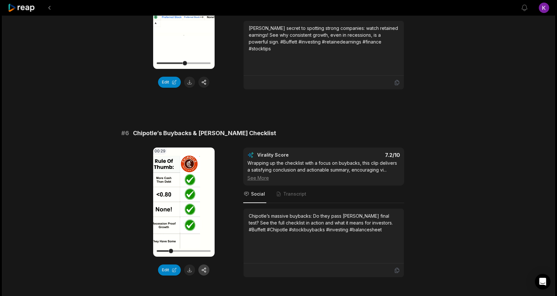
click at [203, 265] on button "button" at bounding box center [203, 270] width 11 height 11
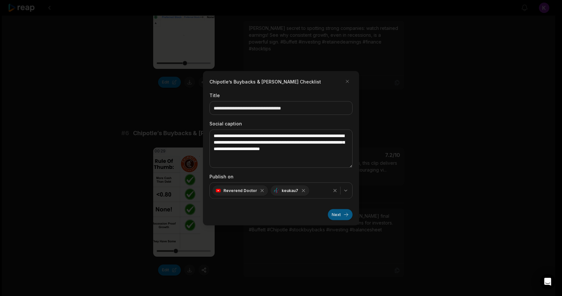
click at [342, 214] on button "Next" at bounding box center [340, 214] width 25 height 11
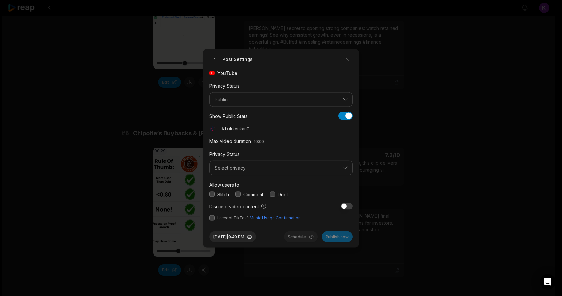
click at [237, 195] on button "button" at bounding box center [237, 194] width 5 height 5
click at [239, 169] on span "Select privacy" at bounding box center [277, 168] width 124 height 6
click at [240, 182] on p "Public To Everyone" at bounding box center [281, 184] width 135 height 7
click at [212, 219] on button "button" at bounding box center [211, 217] width 5 height 5
click at [256, 237] on button "Aug 12, 2025 | 9:49 PM" at bounding box center [232, 236] width 47 height 11
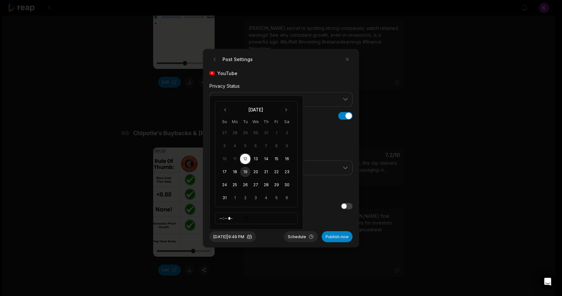
drag, startPoint x: 248, startPoint y: 172, endPoint x: 245, endPoint y: 170, distance: 4.2
click at [245, 170] on button "19" at bounding box center [245, 172] width 10 height 10
click at [223, 218] on input "*****" at bounding box center [256, 219] width 83 height 12
type input "*****"
click at [231, 218] on input "*****" at bounding box center [256, 219] width 83 height 12
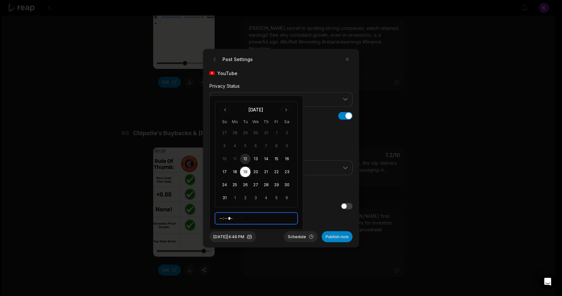
type input "*****"
click at [277, 240] on div "Aug 19, 2025 | 4:00 PM Schedule Publish now" at bounding box center [280, 234] width 143 height 16
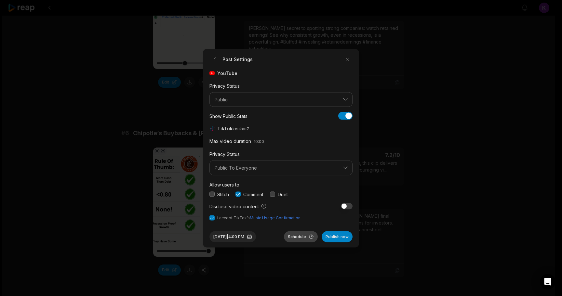
click at [295, 237] on button "Schedule" at bounding box center [301, 236] width 34 height 11
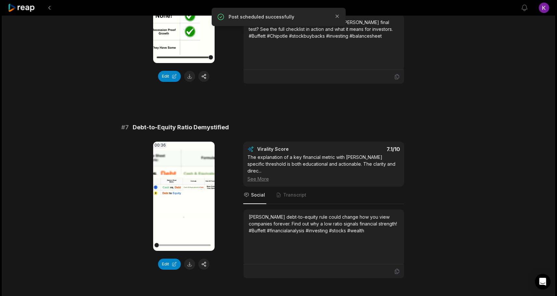
scroll to position [1114, 0]
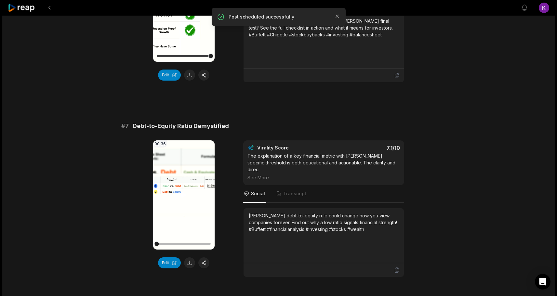
click at [181, 175] on video "Your browser does not support mp4 format." at bounding box center [183, 194] width 61 height 109
click at [205, 258] on button "button" at bounding box center [203, 263] width 11 height 11
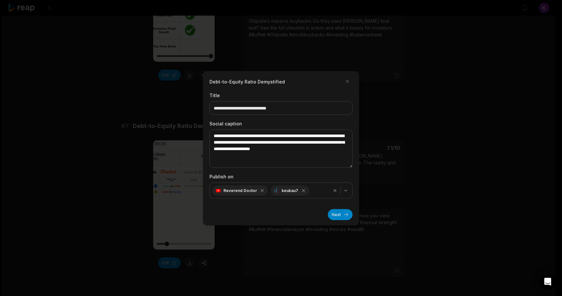
click at [241, 247] on div at bounding box center [281, 148] width 562 height 296
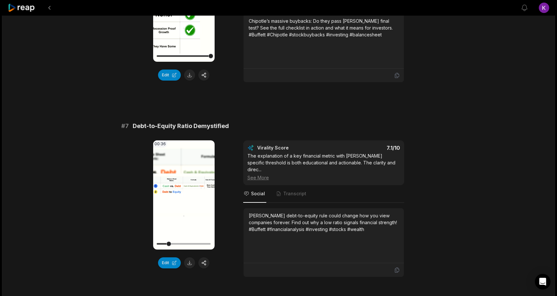
click at [186, 191] on icon at bounding box center [184, 195] width 8 height 8
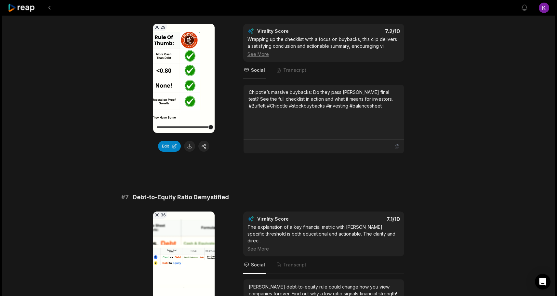
scroll to position [1135, 0]
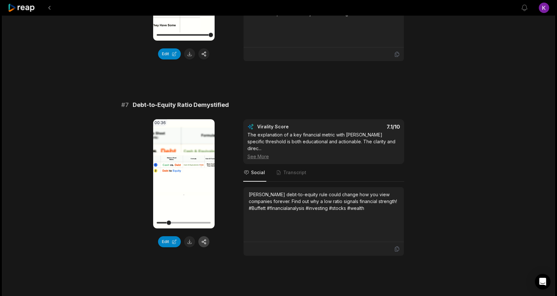
click at [202, 236] on button "button" at bounding box center [203, 241] width 11 height 11
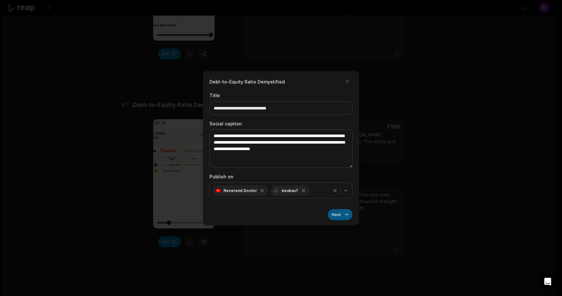
click at [337, 213] on button "Next" at bounding box center [340, 214] width 25 height 11
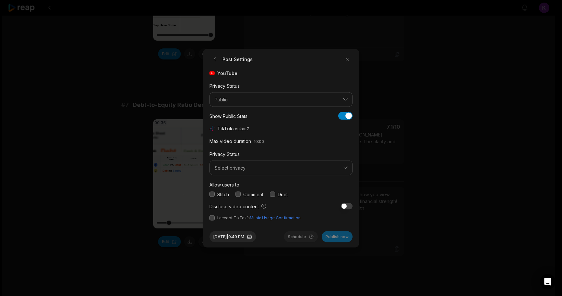
click at [240, 194] on button "button" at bounding box center [237, 194] width 5 height 5
click at [244, 168] on span "Select privacy" at bounding box center [277, 168] width 124 height 6
click at [240, 185] on p "Public To Everyone" at bounding box center [281, 184] width 135 height 7
click at [212, 219] on button "button" at bounding box center [211, 217] width 5 height 5
click at [256, 237] on button "Aug 12, 2025 | 9:49 PM" at bounding box center [232, 236] width 47 height 11
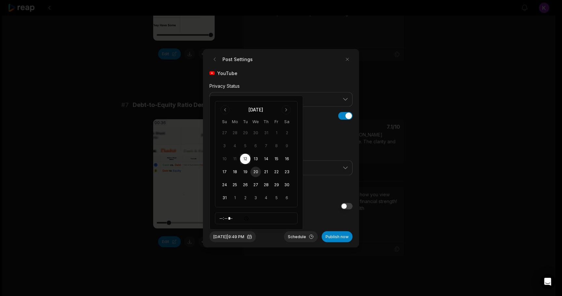
click at [255, 172] on button "20" at bounding box center [255, 172] width 10 height 10
click at [223, 217] on input "*****" at bounding box center [256, 219] width 83 height 12
type input "*****"
click at [232, 220] on input "*****" at bounding box center [256, 219] width 83 height 12
type input "*****"
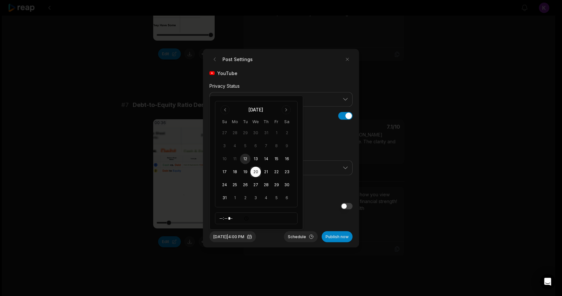
click at [274, 238] on div "Aug 20, 2025 | 4:00 PM Schedule Publish now" at bounding box center [280, 234] width 143 height 16
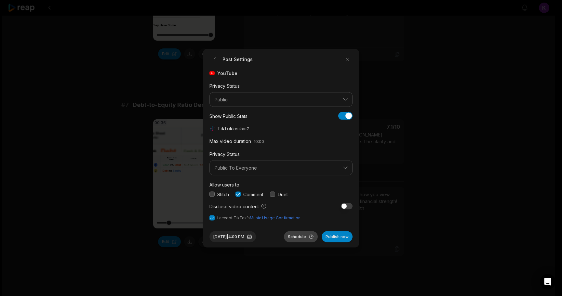
click at [295, 237] on button "Schedule" at bounding box center [301, 236] width 34 height 11
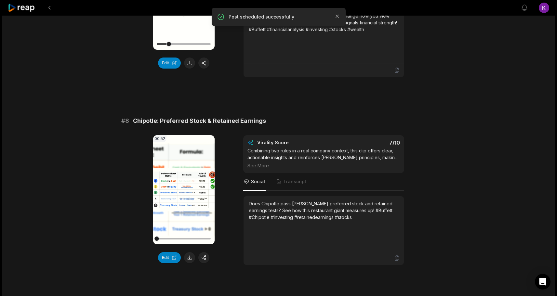
scroll to position [1314, 0]
click at [188, 168] on video "Your browser does not support mp4 format." at bounding box center [183, 189] width 61 height 109
click at [204, 252] on button "button" at bounding box center [203, 257] width 11 height 11
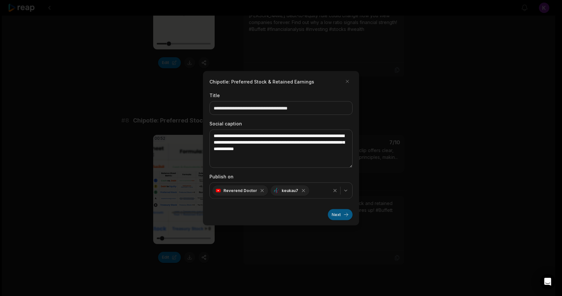
click at [335, 212] on button "Next" at bounding box center [340, 214] width 25 height 11
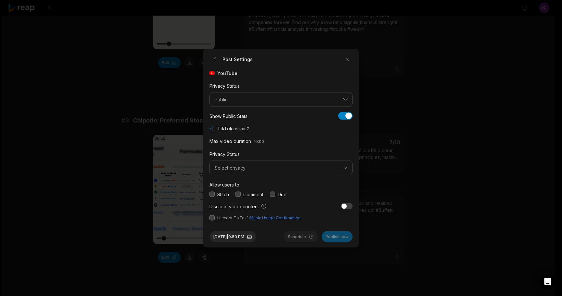
click at [237, 193] on button "button" at bounding box center [237, 194] width 5 height 5
click at [239, 168] on span "Select privacy" at bounding box center [277, 168] width 124 height 6
click at [241, 183] on p "Public To Everyone" at bounding box center [281, 184] width 135 height 7
click at [211, 218] on button "button" at bounding box center [211, 217] width 5 height 5
click at [254, 237] on button "Aug 12, 2025 | 9:50 PM" at bounding box center [232, 236] width 47 height 11
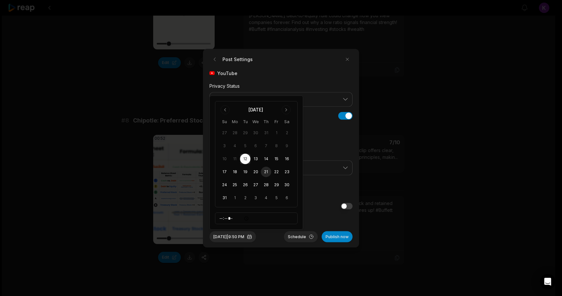
click at [265, 173] on button "21" at bounding box center [266, 172] width 10 height 10
click at [223, 214] on input "*****" at bounding box center [256, 219] width 83 height 12
type input "*****"
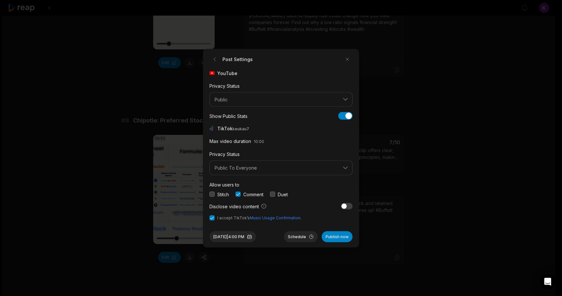
drag, startPoint x: 273, startPoint y: 238, endPoint x: 274, endPoint y: 244, distance: 6.1
click at [274, 244] on div "Post Settings YouTube Privacy Status Public Show Public Stats Show Public Stats…" at bounding box center [281, 148] width 156 height 199
click at [295, 234] on button "Schedule" at bounding box center [301, 236] width 34 height 11
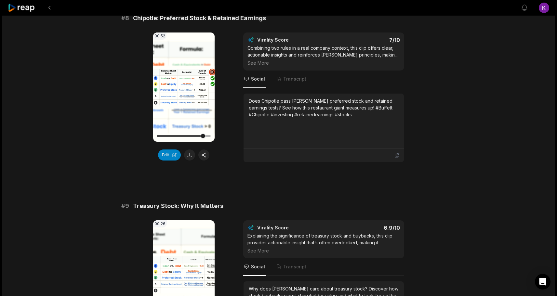
scroll to position [1487, 0]
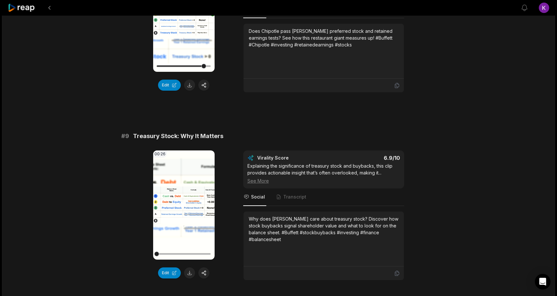
click at [182, 202] on icon at bounding box center [183, 205] width 5 height 6
click at [205, 268] on button "button" at bounding box center [203, 273] width 11 height 11
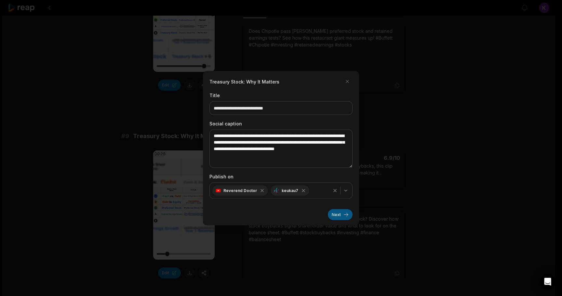
click at [340, 212] on button "Next" at bounding box center [340, 214] width 25 height 11
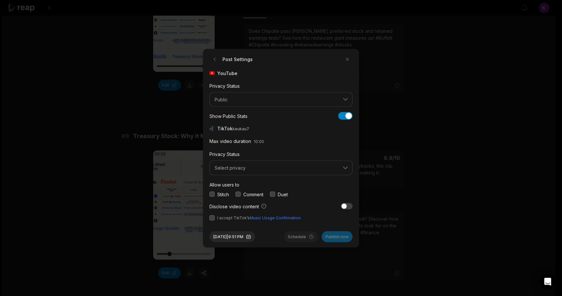
click at [246, 193] on label "Comment" at bounding box center [253, 194] width 20 height 7
click at [238, 192] on button "button" at bounding box center [237, 194] width 5 height 5
click at [252, 163] on button "Select privacy" at bounding box center [280, 168] width 143 height 15
click at [247, 181] on div "Public To Everyone" at bounding box center [281, 185] width 140 height 11
click at [212, 220] on button "button" at bounding box center [211, 217] width 5 height 5
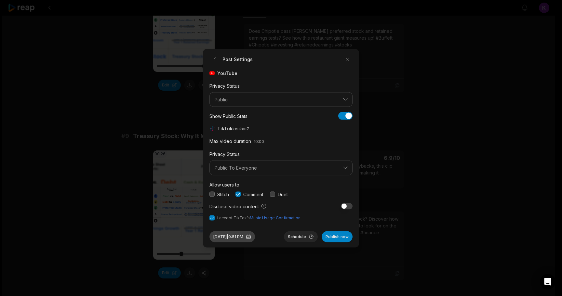
click at [225, 237] on button "Aug 12, 2025 | 9:51 PM" at bounding box center [232, 236] width 46 height 11
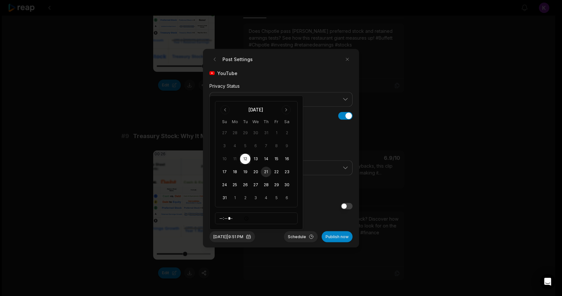
click at [267, 173] on button "21" at bounding box center [266, 172] width 10 height 10
click at [273, 173] on button "22" at bounding box center [276, 172] width 10 height 10
click at [222, 220] on input "*****" at bounding box center [256, 219] width 83 height 12
type input "*****"
click at [273, 240] on div "Aug 22, 2025 | 4:00 PM Schedule Publish now" at bounding box center [280, 234] width 143 height 16
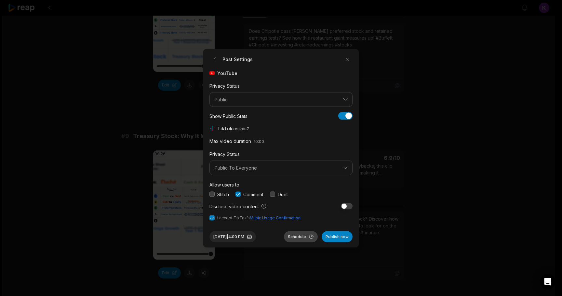
click at [295, 234] on button "Schedule" at bounding box center [301, 236] width 34 height 11
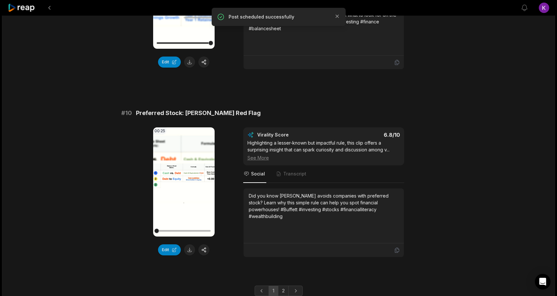
scroll to position [1698, 0]
click at [183, 178] on icon at bounding box center [184, 182] width 8 height 8
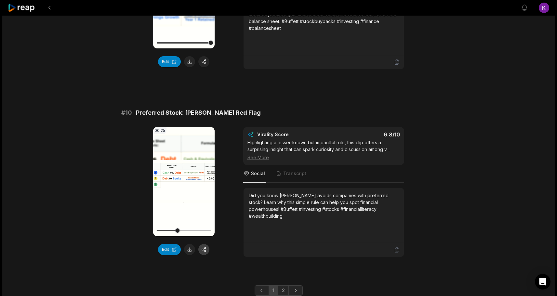
click at [205, 244] on button "button" at bounding box center [203, 249] width 11 height 11
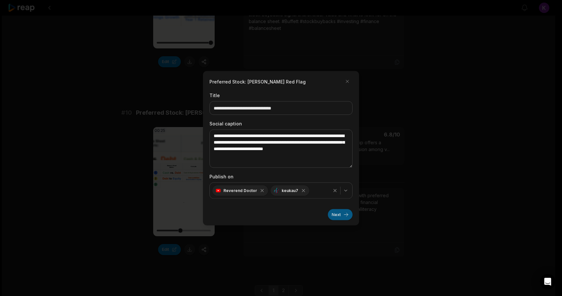
click at [345, 214] on button "Next" at bounding box center [340, 214] width 25 height 11
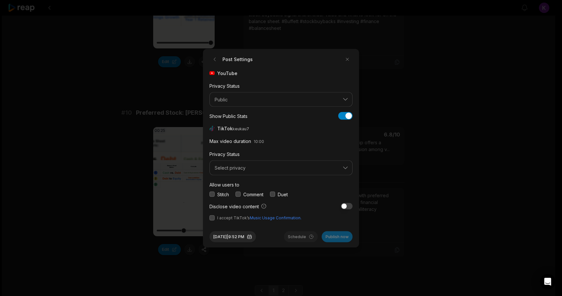
click at [238, 193] on button "button" at bounding box center [237, 194] width 5 height 5
click at [244, 172] on button "Select privacy" at bounding box center [280, 168] width 143 height 15
click at [246, 183] on p "Public To Everyone" at bounding box center [281, 184] width 135 height 7
click at [212, 219] on button "button" at bounding box center [211, 217] width 5 height 5
click at [256, 234] on button "Aug 12, 2025 | 9:52 PM" at bounding box center [232, 236] width 47 height 11
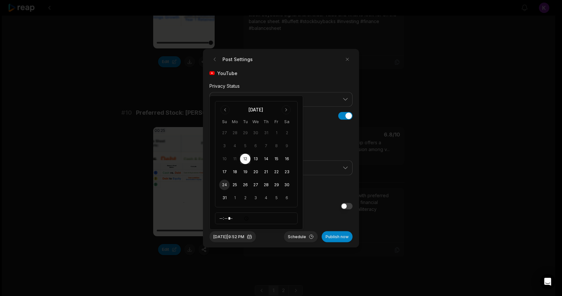
click at [225, 183] on button "24" at bounding box center [224, 185] width 10 height 10
click at [223, 218] on input "*****" at bounding box center [256, 219] width 83 height 12
type input "*****"
click at [230, 218] on input "*****" at bounding box center [256, 219] width 83 height 12
type input "*****"
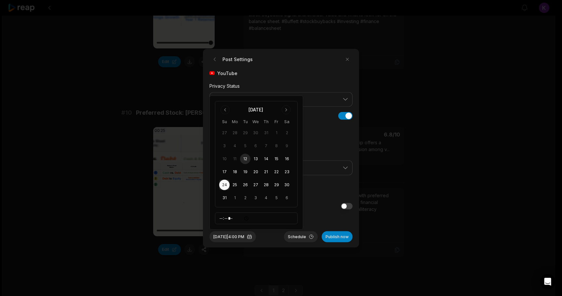
click at [280, 233] on div "Aug 24, 2025 | 4:00 PM Schedule Publish now" at bounding box center [280, 234] width 143 height 16
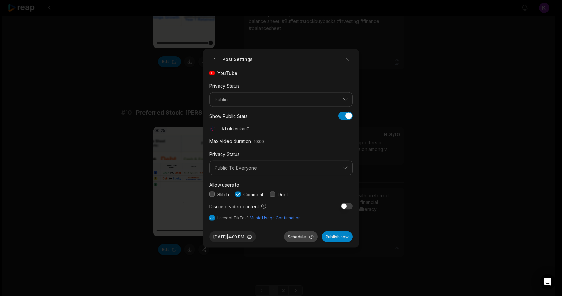
click at [294, 235] on button "Schedule" at bounding box center [301, 236] width 34 height 11
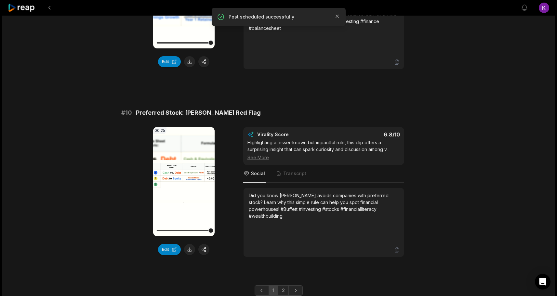
scroll to position [1703, 0]
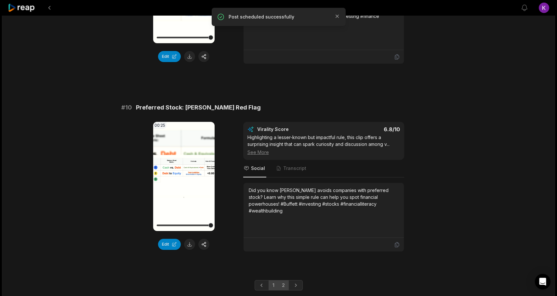
click at [284, 280] on link "2" at bounding box center [283, 285] width 11 height 10
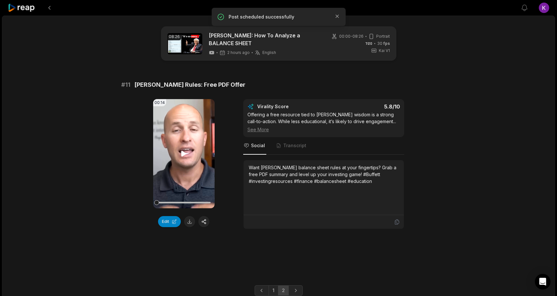
scroll to position [26, 0]
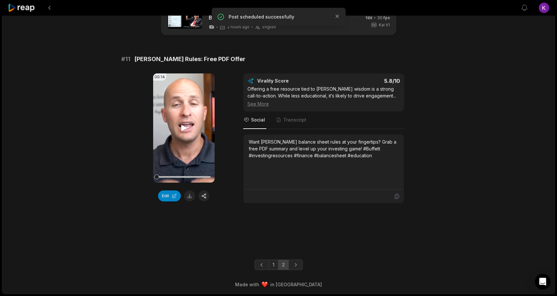
click at [185, 128] on icon at bounding box center [183, 128] width 5 height 6
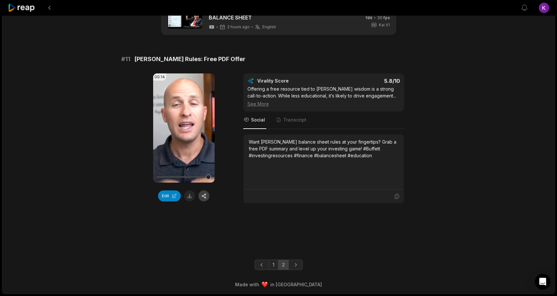
click at [206, 194] on button "button" at bounding box center [203, 196] width 11 height 11
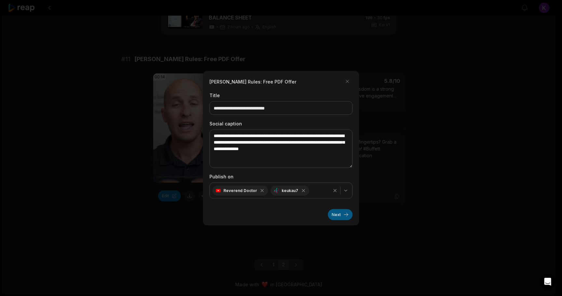
click at [342, 212] on button "Next" at bounding box center [340, 214] width 25 height 11
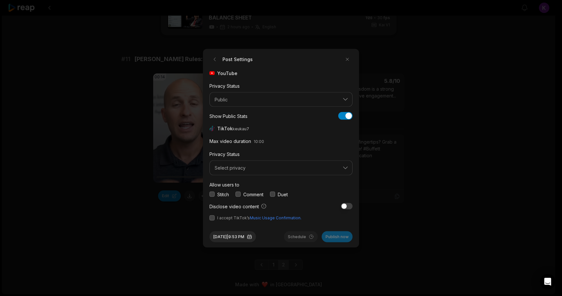
click at [212, 218] on button "button" at bounding box center [211, 217] width 5 height 5
click at [240, 192] on button "button" at bounding box center [237, 194] width 5 height 5
click at [244, 168] on span "Select privacy" at bounding box center [277, 168] width 124 height 6
click at [245, 185] on p "Public To Everyone" at bounding box center [281, 184] width 135 height 7
click at [278, 234] on div "Aug 12, 2025 | 9:53 PM Schedule Publish now" at bounding box center [280, 234] width 143 height 16
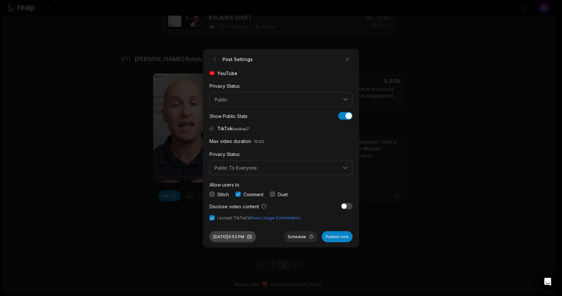
click at [242, 236] on button "Aug 12, 2025 | 9:53 PM" at bounding box center [232, 236] width 47 height 11
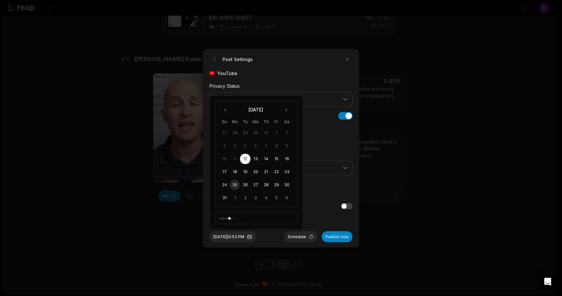
click at [234, 185] on button "25" at bounding box center [235, 185] width 10 height 10
click at [223, 218] on input "*****" at bounding box center [256, 219] width 83 height 12
type input "*****"
click at [273, 238] on div "Aug 25, 2025 | 4:00 PM Schedule Publish now" at bounding box center [280, 234] width 143 height 16
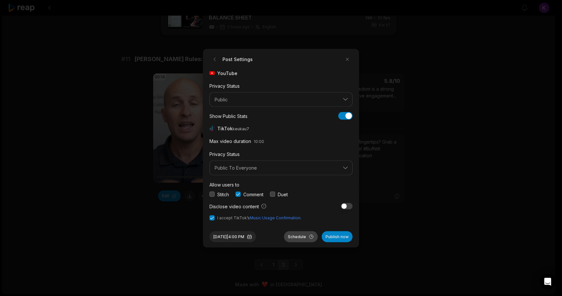
click at [299, 234] on button "Schedule" at bounding box center [301, 236] width 34 height 11
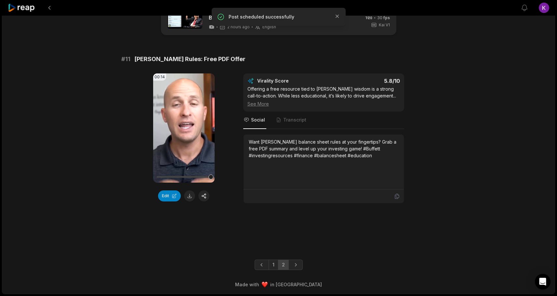
click at [13, 6] on icon at bounding box center [22, 8] width 28 height 9
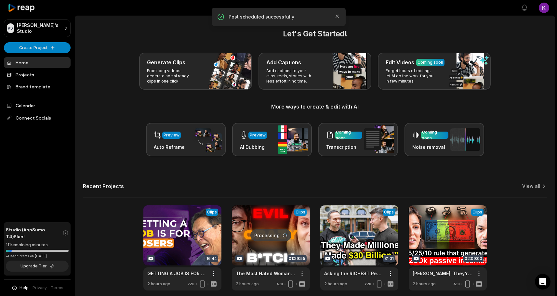
scroll to position [28, 0]
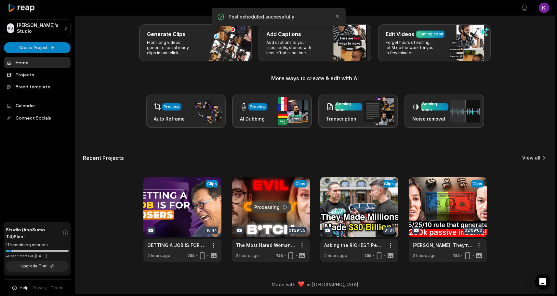
click at [530, 159] on link "View all" at bounding box center [531, 158] width 18 height 7
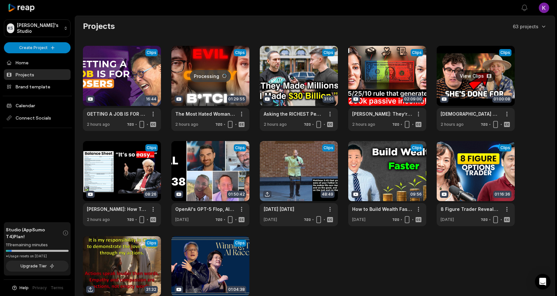
click at [477, 73] on link at bounding box center [476, 88] width 78 height 85
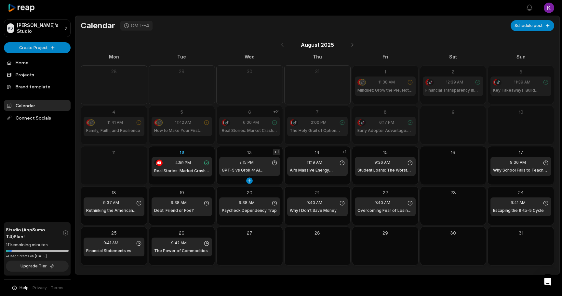
click at [275, 153] on div "+1" at bounding box center [276, 152] width 7 height 6
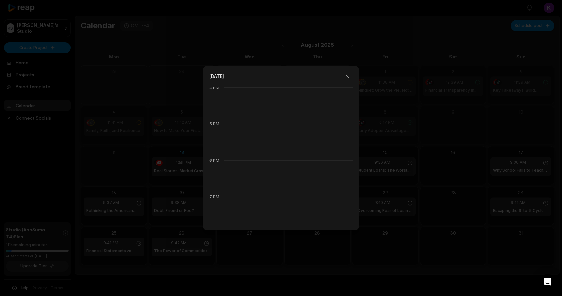
scroll to position [588, 0]
click at [346, 77] on button "button" at bounding box center [347, 76] width 10 height 10
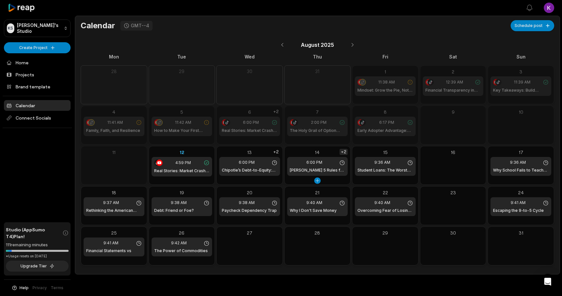
click at [344, 151] on div "+2" at bounding box center [344, 152] width 8 height 6
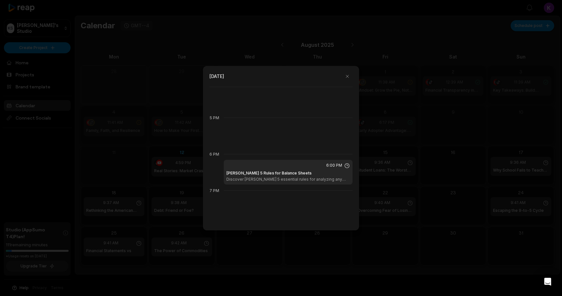
scroll to position [596, 0]
click at [295, 169] on div "Buffett’s 5 Rules for Balance Sheets Discover Warren Buffett’s 5 essential rule…" at bounding box center [288, 174] width 124 height 12
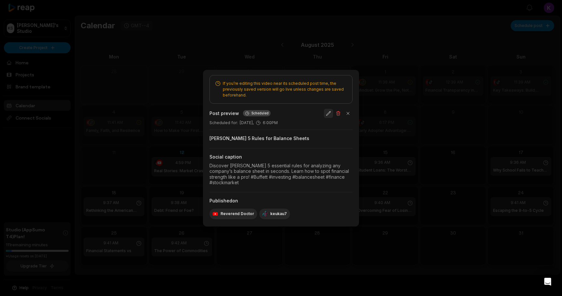
click at [327, 113] on button "button" at bounding box center [328, 113] width 9 height 9
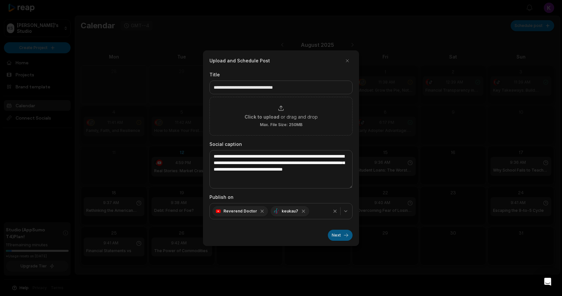
click at [337, 235] on button "Next" at bounding box center [340, 235] width 25 height 11
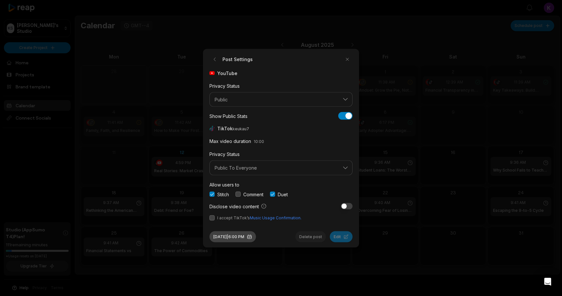
click at [251, 236] on button "Aug 14, 2025 | 6:00 PM" at bounding box center [232, 236] width 47 height 11
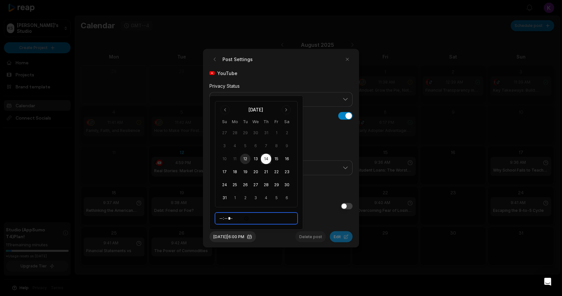
click at [223, 217] on input "*****" at bounding box center [256, 219] width 83 height 12
type input "*****"
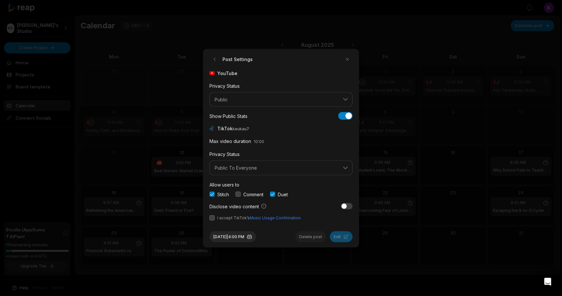
drag, startPoint x: 292, startPoint y: 243, endPoint x: 280, endPoint y: 239, distance: 12.8
click at [280, 239] on div "Aug 14, 2025 | 4:00 PM Delete post Edit" at bounding box center [280, 234] width 143 height 16
click at [282, 236] on div "Aug 14, 2025 | 4:00 PM Delete post Edit" at bounding box center [280, 234] width 143 height 16
click at [210, 216] on button "button" at bounding box center [211, 217] width 5 height 5
click at [239, 193] on button "button" at bounding box center [237, 194] width 5 height 5
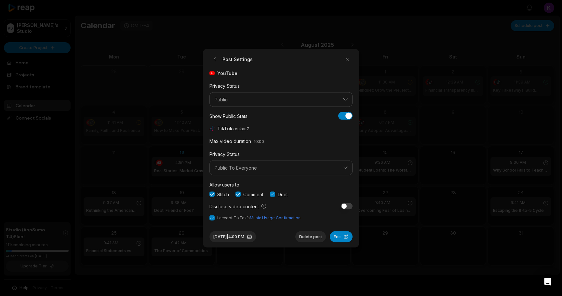
click at [281, 236] on div "Aug 14, 2025 | 4:00 PM Delete post Edit" at bounding box center [280, 234] width 143 height 16
click at [340, 238] on button "Edit" at bounding box center [341, 236] width 23 height 11
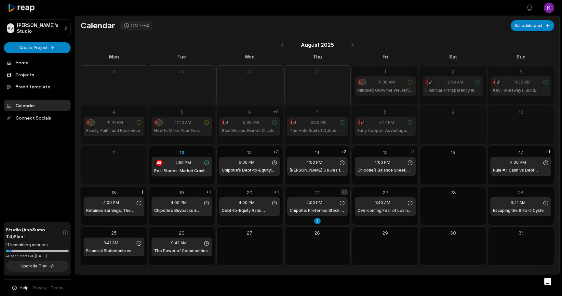
click at [345, 193] on div "+1" at bounding box center [343, 192] width 7 height 6
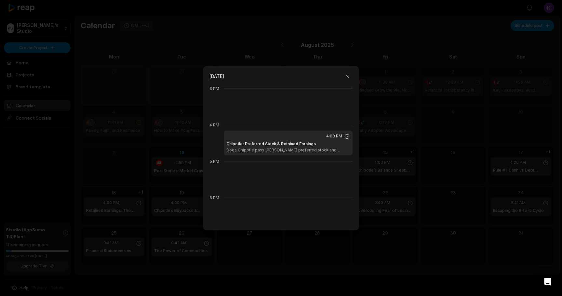
scroll to position [551, 0]
click at [348, 75] on button "button" at bounding box center [347, 76] width 10 height 10
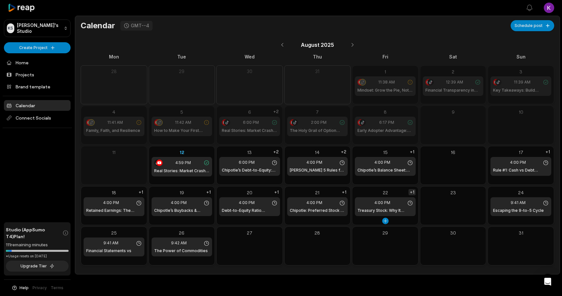
click at [413, 192] on div "+1" at bounding box center [411, 192] width 7 height 6
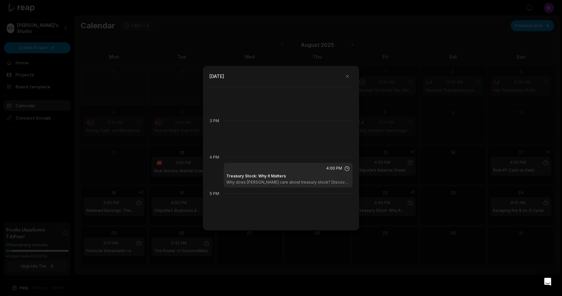
scroll to position [523, 0]
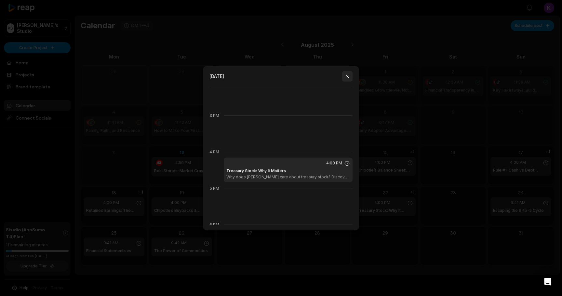
click at [346, 76] on button "button" at bounding box center [347, 76] width 10 height 10
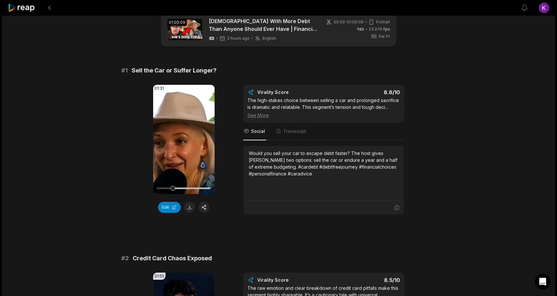
scroll to position [15, 0]
click at [205, 205] on button "button" at bounding box center [203, 207] width 11 height 11
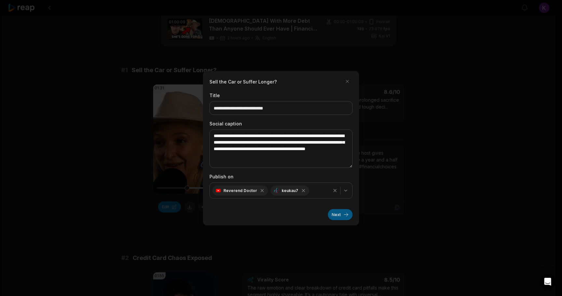
click at [341, 213] on button "Next" at bounding box center [340, 214] width 25 height 11
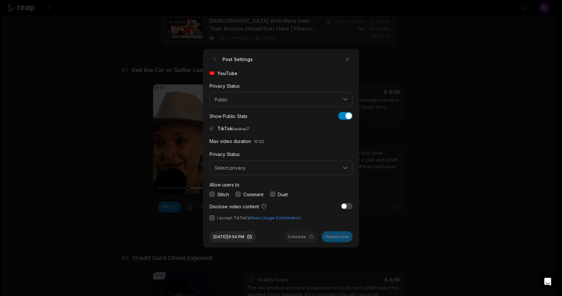
click at [237, 191] on div "Comment" at bounding box center [249, 194] width 28 height 7
click at [236, 194] on button "button" at bounding box center [237, 194] width 5 height 5
click at [239, 172] on button "Select privacy" at bounding box center [280, 168] width 143 height 15
click at [242, 185] on p "Public To Everyone" at bounding box center [281, 184] width 135 height 7
click at [211, 217] on button "button" at bounding box center [211, 217] width 5 height 5
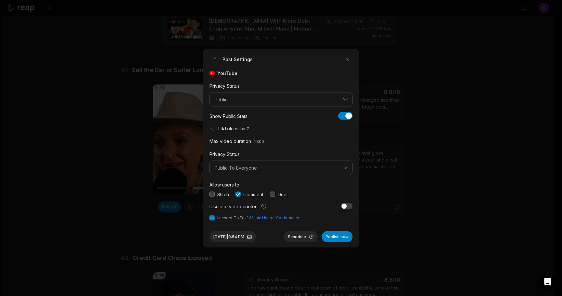
click at [206, 225] on div "Post Settings YouTube Privacy Status Public Show Public Stats Show Public Stats…" at bounding box center [281, 148] width 156 height 199
click at [251, 236] on button "[DATE] 9:54 PM" at bounding box center [232, 236] width 47 height 11
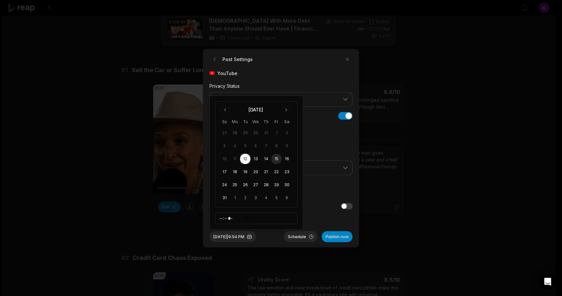
click at [279, 162] on button "15" at bounding box center [276, 159] width 10 height 10
click at [220, 218] on input "*****" at bounding box center [256, 219] width 83 height 12
type input "*****"
click at [226, 219] on input "*****" at bounding box center [256, 219] width 83 height 12
click at [278, 240] on div "[DATE] 1:54 PM Schedule Publish now" at bounding box center [280, 234] width 143 height 16
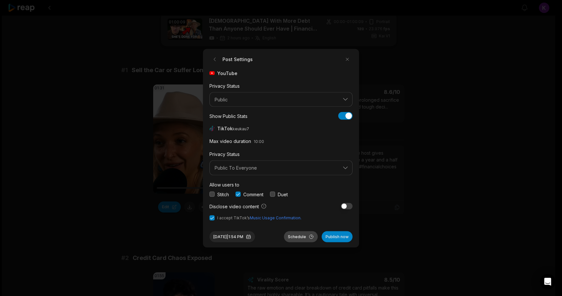
click at [298, 234] on button "Schedule" at bounding box center [301, 236] width 34 height 11
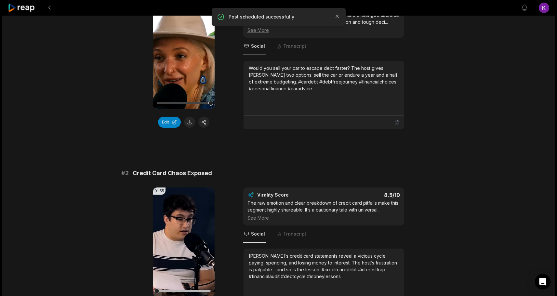
scroll to position [168, 0]
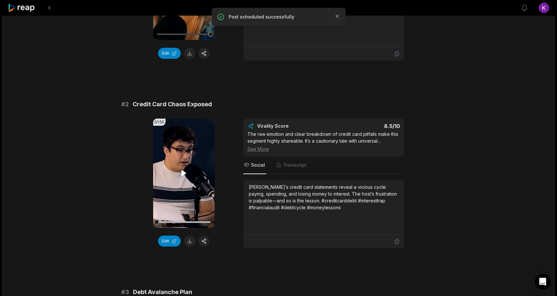
click at [183, 172] on icon at bounding box center [183, 173] width 5 height 6
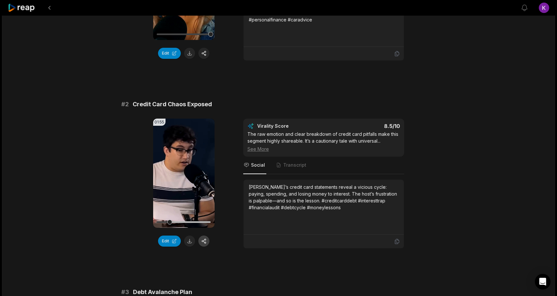
click at [206, 241] on button "button" at bounding box center [203, 241] width 11 height 11
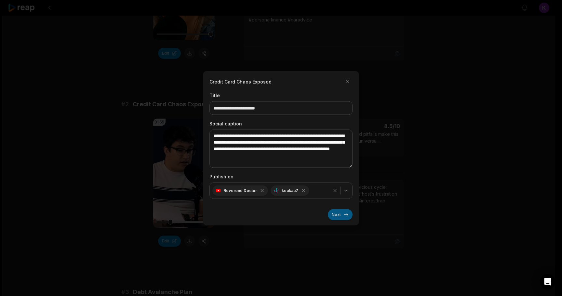
click at [340, 214] on button "Next" at bounding box center [340, 214] width 25 height 11
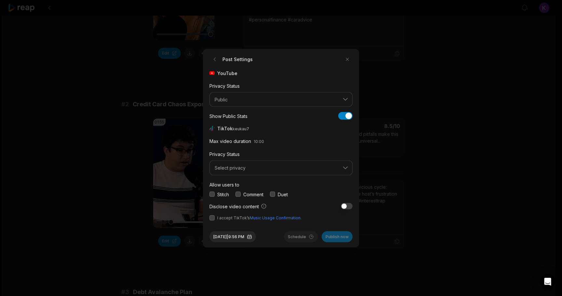
click at [238, 194] on button "button" at bounding box center [237, 194] width 5 height 5
click at [239, 173] on button "Select privacy" at bounding box center [280, 168] width 143 height 15
click at [243, 186] on p "Public To Everyone" at bounding box center [281, 184] width 135 height 7
click at [212, 218] on button "button" at bounding box center [211, 217] width 5 height 5
click at [232, 235] on button "[DATE] 9:56 PM" at bounding box center [232, 236] width 47 height 11
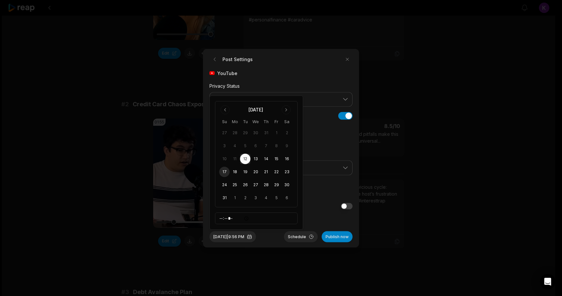
click at [224, 172] on button "17" at bounding box center [224, 172] width 10 height 10
click at [223, 218] on input "*****" at bounding box center [256, 219] width 83 height 12
type input "*****"
click at [294, 235] on button "Schedule" at bounding box center [301, 236] width 34 height 11
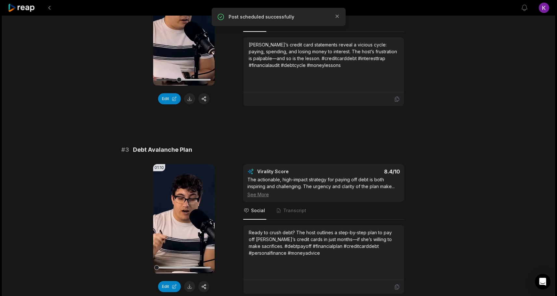
scroll to position [323, 0]
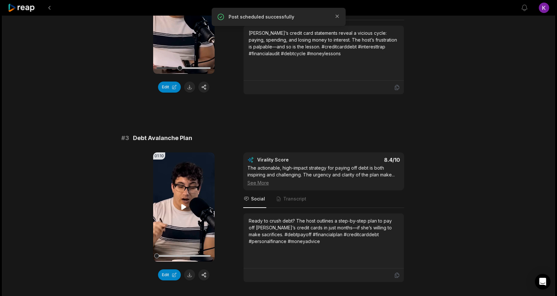
click at [181, 207] on icon at bounding box center [183, 207] width 5 height 6
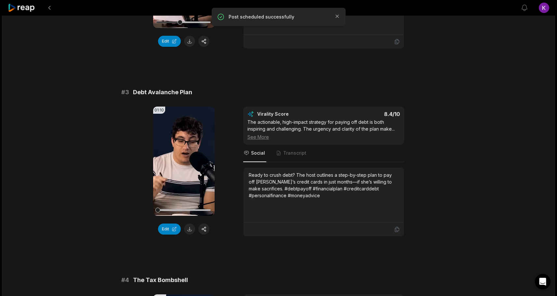
scroll to position [371, 0]
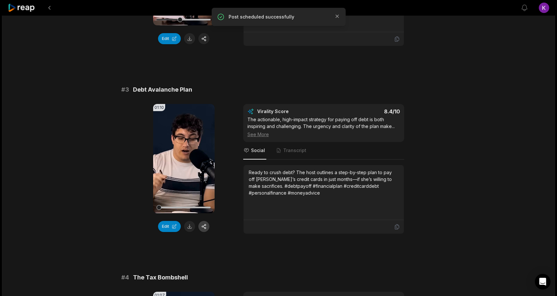
click at [205, 225] on button "button" at bounding box center [203, 226] width 11 height 11
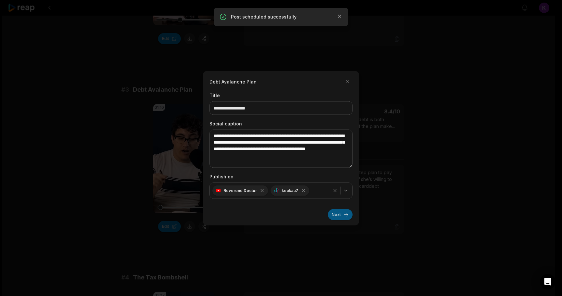
click at [346, 215] on button "Next" at bounding box center [340, 214] width 25 height 11
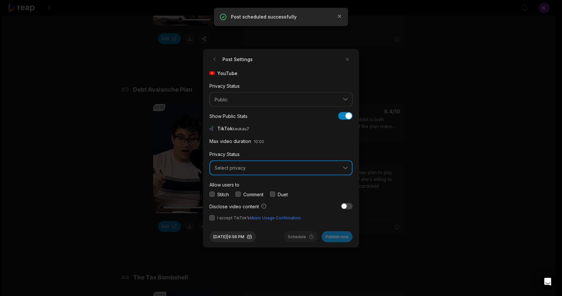
click at [231, 165] on button "Select privacy" at bounding box center [280, 168] width 143 height 15
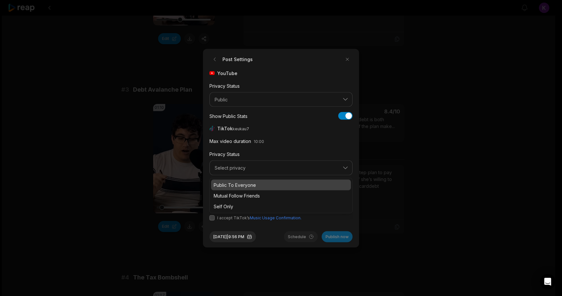
click at [239, 184] on p "Public To Everyone" at bounding box center [281, 184] width 135 height 7
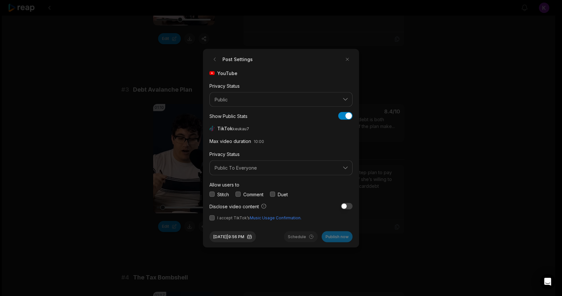
click at [237, 194] on button "button" at bounding box center [237, 194] width 5 height 5
click at [211, 219] on button "button" at bounding box center [211, 217] width 5 height 5
click at [248, 238] on button "[DATE] 9:56 PM" at bounding box center [232, 236] width 47 height 11
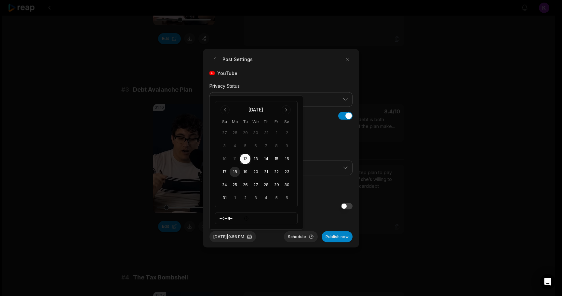
click at [235, 172] on button "18" at bounding box center [235, 172] width 10 height 10
click at [222, 219] on input "*****" at bounding box center [256, 219] width 83 height 12
type input "*****"
click at [278, 240] on div "[DATE] 2:03 PM Schedule Publish now" at bounding box center [280, 234] width 143 height 16
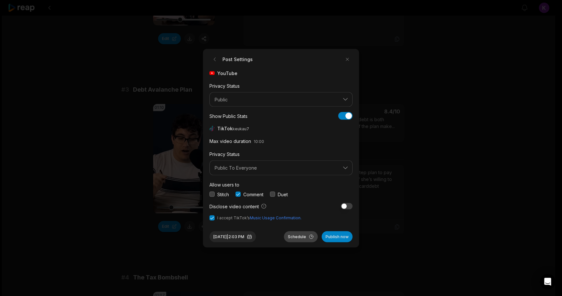
click at [297, 235] on button "Schedule" at bounding box center [301, 236] width 34 height 11
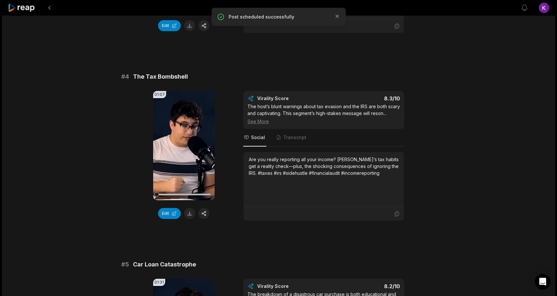
scroll to position [572, 0]
click at [184, 145] on icon at bounding box center [183, 145] width 5 height 6
click at [202, 213] on button "button" at bounding box center [203, 213] width 11 height 11
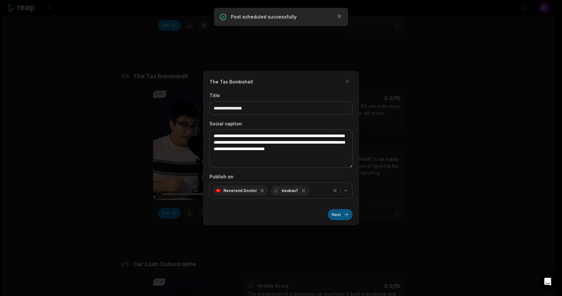
click at [332, 214] on button "Next" at bounding box center [340, 214] width 25 height 11
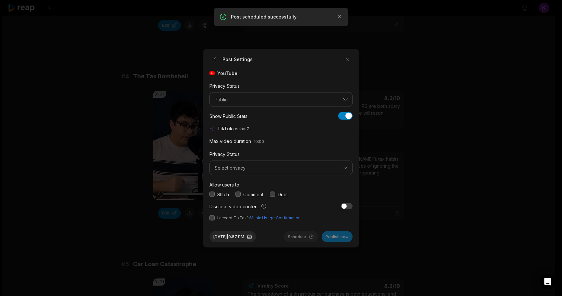
click at [239, 193] on button "button" at bounding box center [237, 194] width 5 height 5
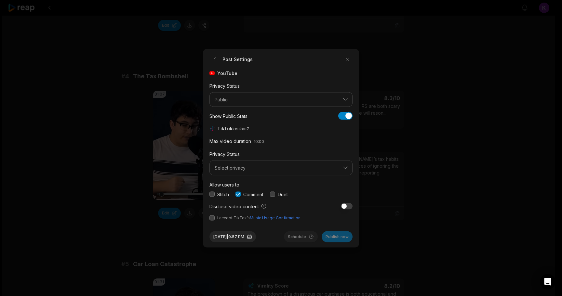
click at [212, 215] on div "YouTube Privacy Status Public Show Public Stats Show Public Stats TikTok keukau…" at bounding box center [280, 145] width 143 height 151
click at [211, 217] on button "button" at bounding box center [211, 217] width 5 height 5
click at [233, 165] on button "Select privacy" at bounding box center [280, 168] width 143 height 15
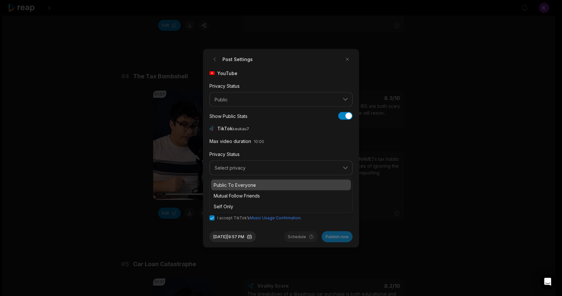
click at [233, 184] on p "Public To Everyone" at bounding box center [281, 184] width 135 height 7
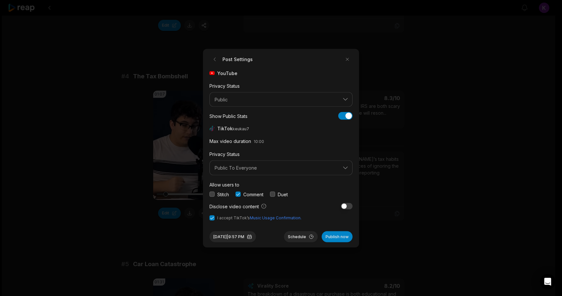
click at [204, 173] on div "Post Settings YouTube Privacy Status Public Show Public Stats Show Public Stats…" at bounding box center [281, 148] width 156 height 199
click at [241, 237] on button "[DATE] 9:57 PM" at bounding box center [232, 236] width 47 height 11
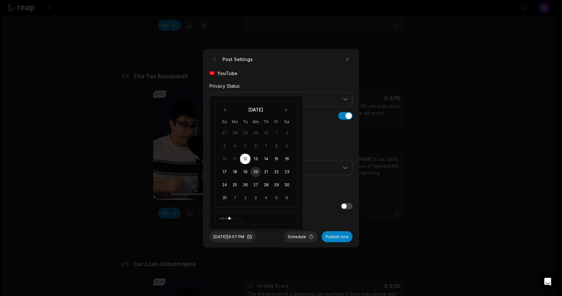
click at [258, 175] on button "20" at bounding box center [255, 172] width 10 height 10
click at [247, 169] on button "19" at bounding box center [245, 172] width 10 height 10
click at [222, 215] on input "*****" at bounding box center [256, 219] width 83 height 12
type input "*****"
click at [304, 235] on button "Schedule" at bounding box center [301, 236] width 34 height 11
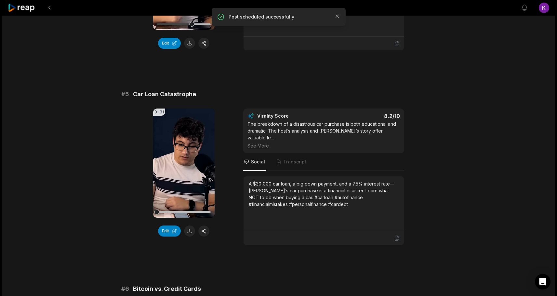
scroll to position [743, 0]
click at [184, 166] on icon at bounding box center [183, 163] width 5 height 6
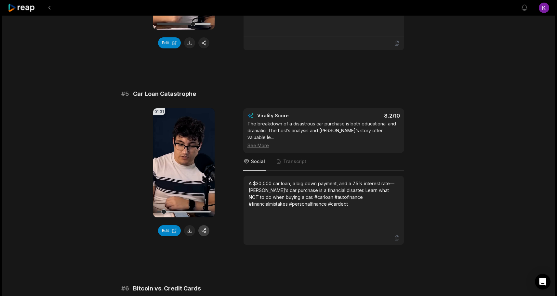
click at [203, 236] on button "button" at bounding box center [203, 230] width 11 height 11
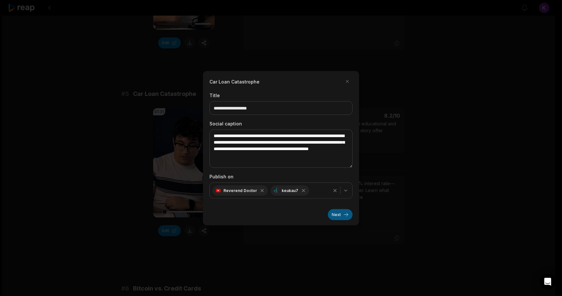
click at [337, 215] on button "Next" at bounding box center [340, 214] width 25 height 11
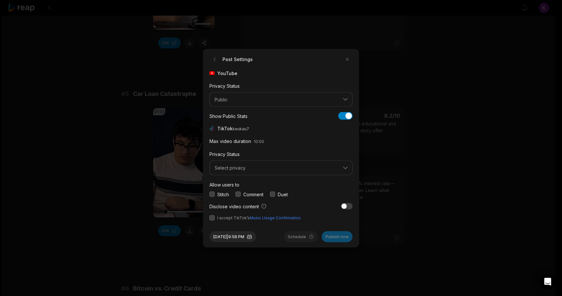
click at [247, 193] on label "Comment" at bounding box center [253, 194] width 20 height 7
click at [236, 194] on button "button" at bounding box center [237, 194] width 5 height 5
click at [210, 218] on button "button" at bounding box center [211, 217] width 5 height 5
click at [231, 165] on span "Select privacy" at bounding box center [277, 168] width 124 height 6
click at [235, 189] on div "Public To Everyone" at bounding box center [281, 185] width 140 height 11
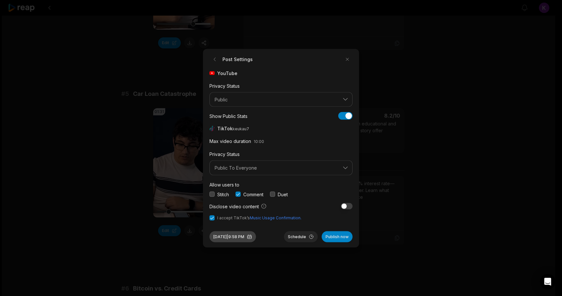
click at [242, 235] on button "[DATE] 9:58 PM" at bounding box center [232, 236] width 47 height 11
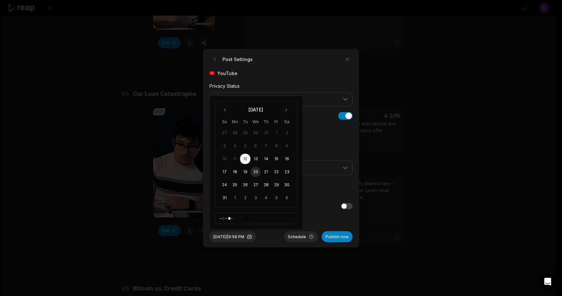
click at [256, 173] on button "20" at bounding box center [255, 172] width 10 height 10
click at [221, 217] on input "*****" at bounding box center [256, 219] width 83 height 12
type input "*****"
click at [275, 235] on div "[DATE] 2:00 PM Schedule Publish now" at bounding box center [280, 234] width 143 height 16
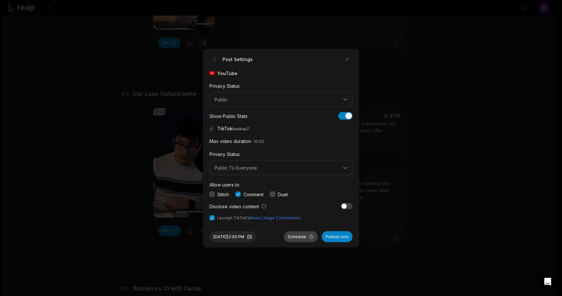
click at [299, 235] on button "Schedule" at bounding box center [301, 236] width 34 height 11
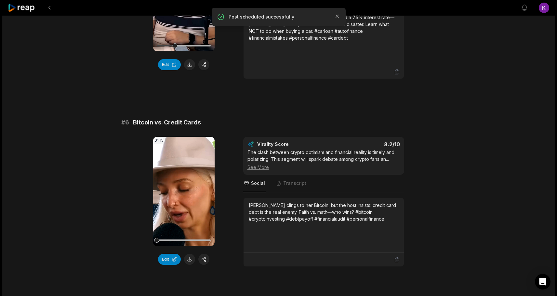
scroll to position [929, 0]
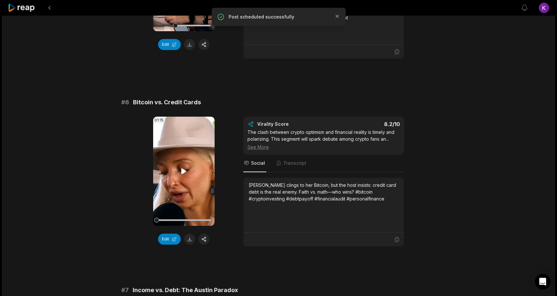
click at [184, 169] on icon at bounding box center [183, 171] width 5 height 6
click at [93, 187] on div "01:00:09 [DEMOGRAPHIC_DATA] With More Debt Than Anyone Should Ever Have | Finan…" at bounding box center [278, 81] width 553 height 1989
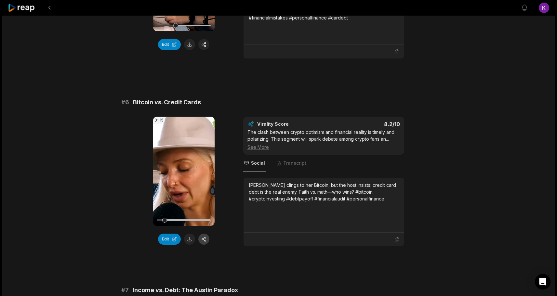
click at [204, 240] on button "button" at bounding box center [203, 239] width 11 height 11
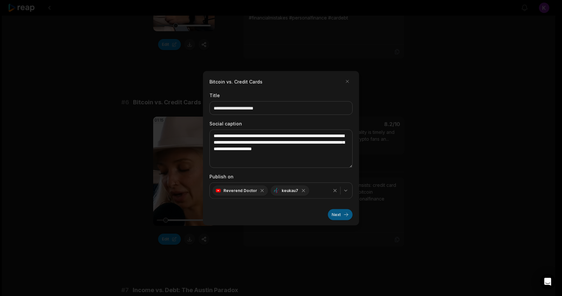
click at [336, 212] on button "Next" at bounding box center [340, 214] width 25 height 11
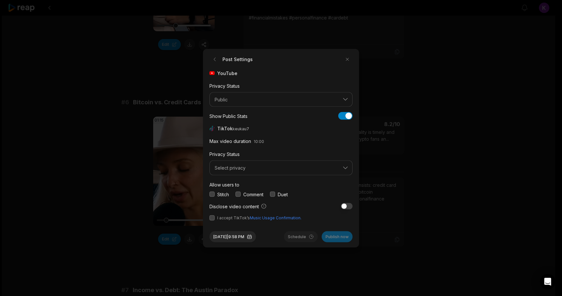
click at [239, 194] on button "button" at bounding box center [237, 194] width 5 height 5
click at [241, 172] on button "Select privacy" at bounding box center [280, 168] width 143 height 15
click at [241, 185] on p "Public To Everyone" at bounding box center [281, 184] width 135 height 7
click at [213, 218] on button "button" at bounding box center [211, 217] width 5 height 5
click at [256, 234] on button "[DATE] 9:58 PM" at bounding box center [232, 236] width 47 height 11
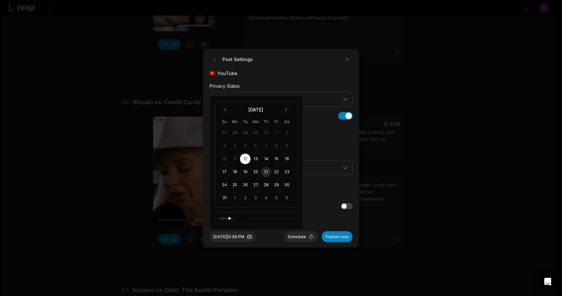
click at [266, 169] on button "21" at bounding box center [266, 172] width 10 height 10
click at [220, 218] on input "*****" at bounding box center [256, 219] width 83 height 12
type input "*****"
click at [280, 239] on div "Aug 21, 2025 | 2:00 PM Schedule Publish now" at bounding box center [280, 234] width 143 height 16
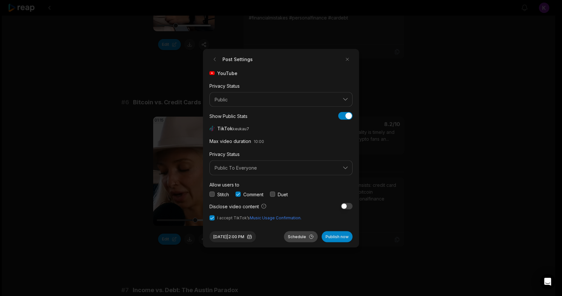
click at [301, 234] on button "Schedule" at bounding box center [301, 236] width 34 height 11
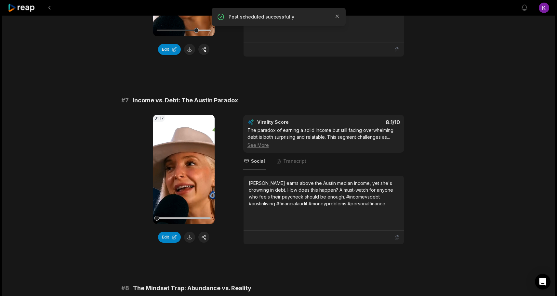
scroll to position [1123, 0]
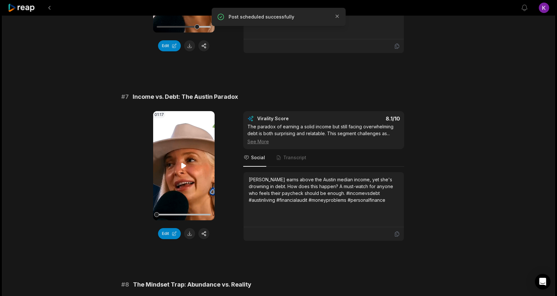
click at [184, 167] on icon at bounding box center [184, 166] width 8 height 8
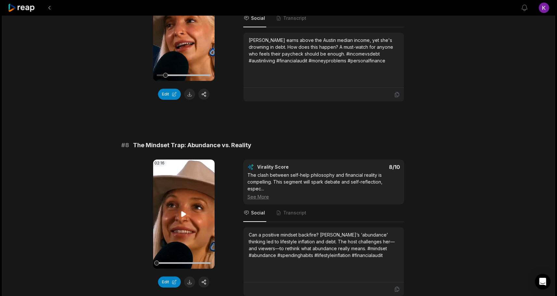
click at [183, 213] on icon at bounding box center [183, 214] width 5 height 6
click at [203, 282] on button "button" at bounding box center [203, 282] width 11 height 11
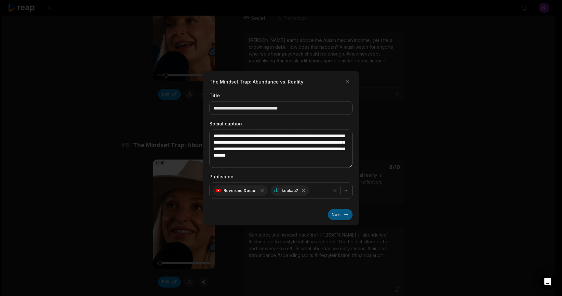
click at [336, 213] on button "Next" at bounding box center [340, 214] width 25 height 11
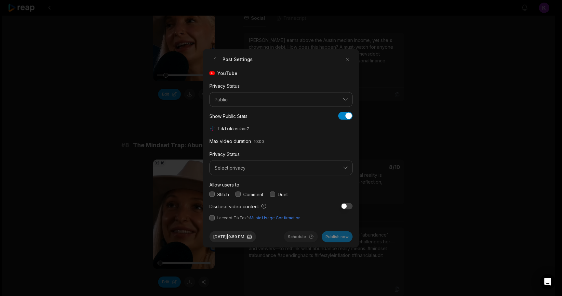
click at [238, 192] on button "button" at bounding box center [237, 194] width 5 height 5
click at [211, 219] on button "button" at bounding box center [211, 217] width 5 height 5
click at [227, 168] on span "Select privacy" at bounding box center [277, 168] width 124 height 6
click at [233, 183] on p "Public To Everyone" at bounding box center [281, 184] width 135 height 7
click at [206, 174] on div "Post Settings YouTube Privacy Status Public Show Public Stats Show Public Stats…" at bounding box center [281, 148] width 156 height 199
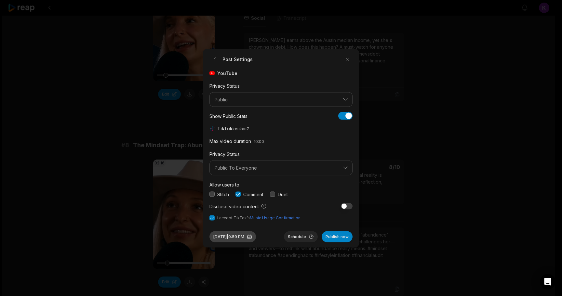
click at [230, 237] on button "Aug 12, 2025 | 9:59 PM" at bounding box center [232, 236] width 47 height 11
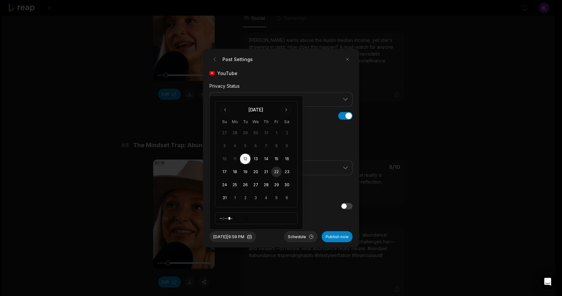
click at [278, 173] on button "22" at bounding box center [276, 172] width 10 height 10
click at [222, 220] on input "*****" at bounding box center [256, 219] width 83 height 12
type input "*****"
click at [278, 238] on div "Aug 22, 2025 | 2:00 PM Schedule Publish now" at bounding box center [280, 234] width 143 height 16
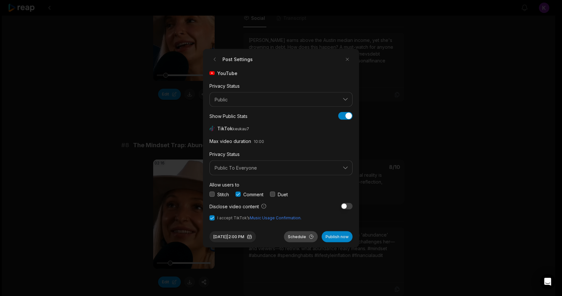
click at [298, 236] on button "Schedule" at bounding box center [301, 236] width 34 height 11
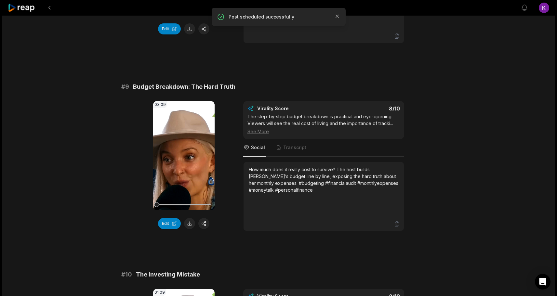
scroll to position [1516, 0]
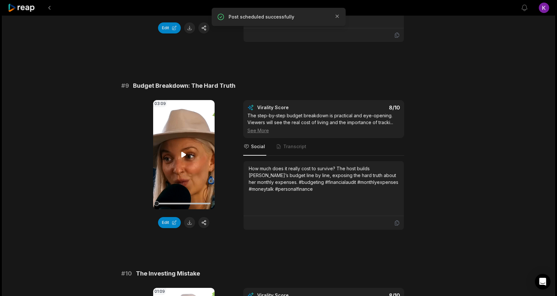
click at [183, 153] on icon at bounding box center [183, 155] width 5 height 6
click at [180, 160] on video "Your browser does not support mp4 format." at bounding box center [183, 154] width 61 height 109
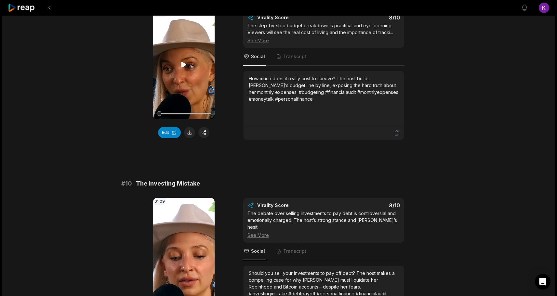
scroll to position [1615, 0]
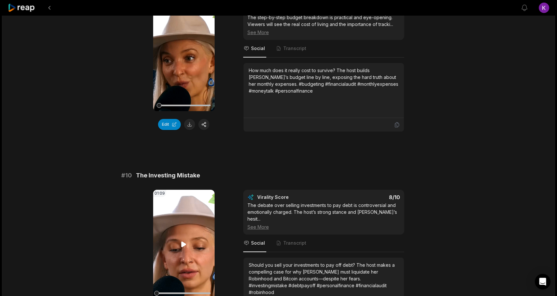
click at [176, 257] on video "Your browser does not support mp4 format." at bounding box center [183, 244] width 61 height 109
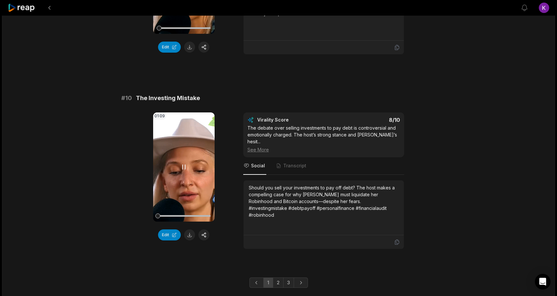
scroll to position [1692, 0]
click at [204, 233] on button "button" at bounding box center [203, 234] width 11 height 11
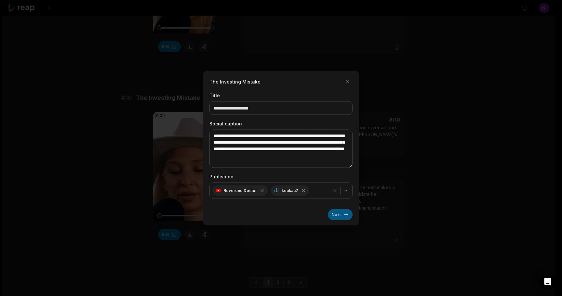
click at [333, 215] on button "Next" at bounding box center [340, 214] width 25 height 11
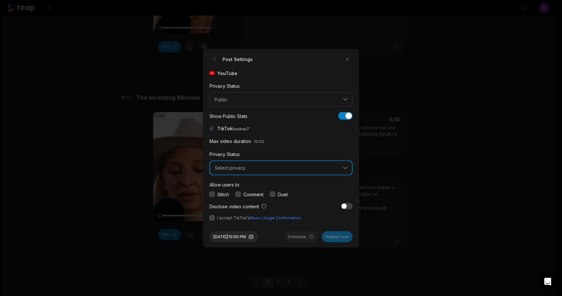
click at [263, 163] on button "Select privacy" at bounding box center [280, 168] width 143 height 15
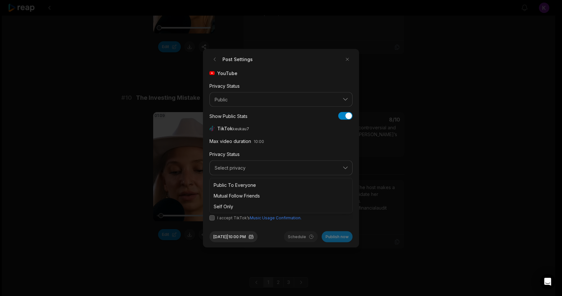
click at [248, 179] on div "Public To Everyone Mutual Follow Friends Self Only" at bounding box center [280, 195] width 143 height 35
click at [246, 182] on p "Public To Everyone" at bounding box center [281, 184] width 135 height 7
click at [242, 192] on div "Comment" at bounding box center [249, 194] width 28 height 7
click at [240, 192] on button "button" at bounding box center [237, 194] width 5 height 5
click at [213, 218] on button "button" at bounding box center [211, 217] width 5 height 5
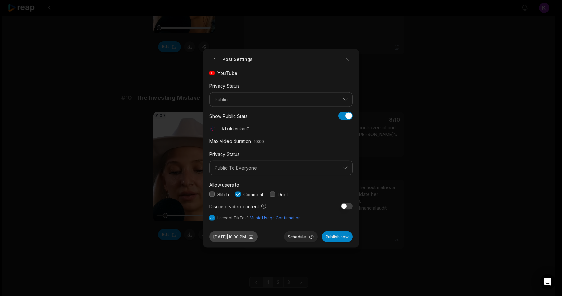
click at [233, 237] on button "Aug 12, 2025 | 10:00 PM" at bounding box center [233, 236] width 48 height 11
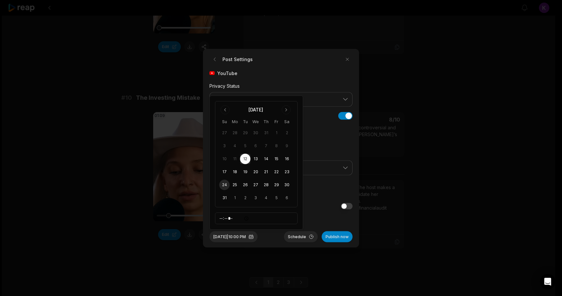
click at [225, 185] on button "24" at bounding box center [224, 185] width 10 height 10
click at [220, 216] on input "*****" at bounding box center [256, 219] width 83 height 12
type input "*****"
click at [277, 241] on div "Aug 24, 2025 | 2:00 PM Schedule Publish now" at bounding box center [280, 234] width 143 height 16
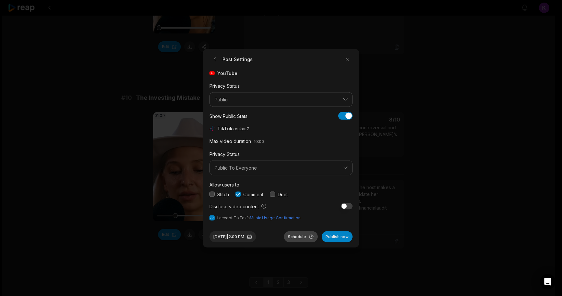
click at [290, 235] on button "Schedule" at bounding box center [301, 236] width 34 height 11
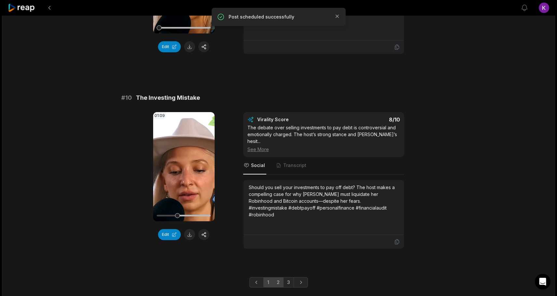
click at [277, 277] on link "2" at bounding box center [278, 282] width 11 height 10
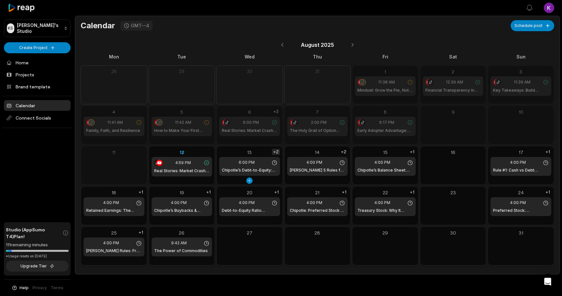
click at [276, 153] on div "+2" at bounding box center [276, 152] width 8 height 6
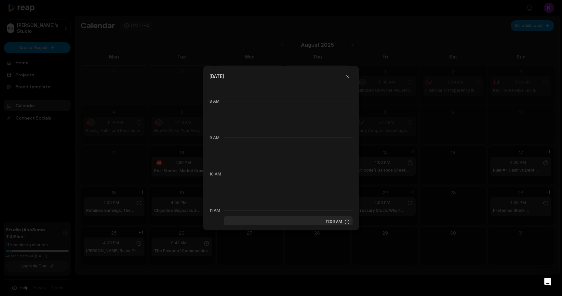
scroll to position [283, 0]
click at [344, 74] on button "button" at bounding box center [347, 76] width 10 height 10
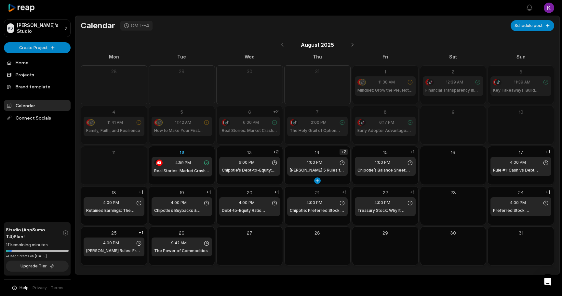
click at [343, 152] on div "+2" at bounding box center [344, 152] width 8 height 6
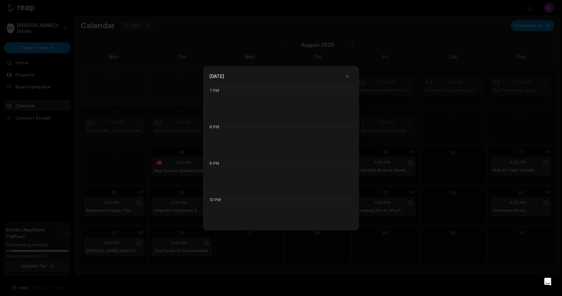
scroll to position [694, 0]
click at [379, 189] on div at bounding box center [281, 148] width 562 height 296
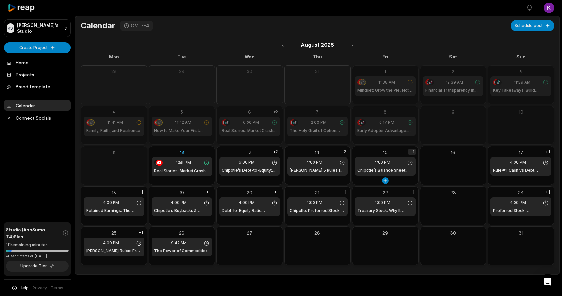
click at [412, 150] on div "+1" at bounding box center [411, 152] width 7 height 6
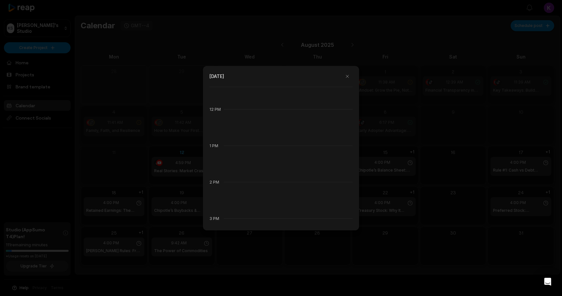
scroll to position [420, 0]
click at [348, 77] on button "button" at bounding box center [347, 76] width 10 height 10
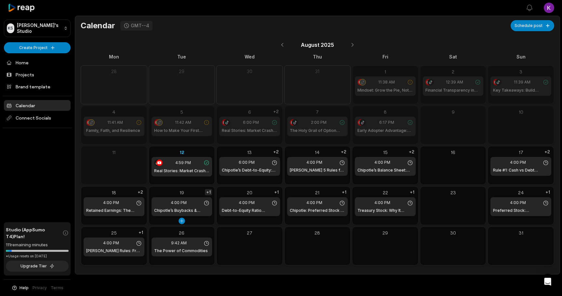
click at [209, 192] on div "+1" at bounding box center [208, 192] width 7 height 6
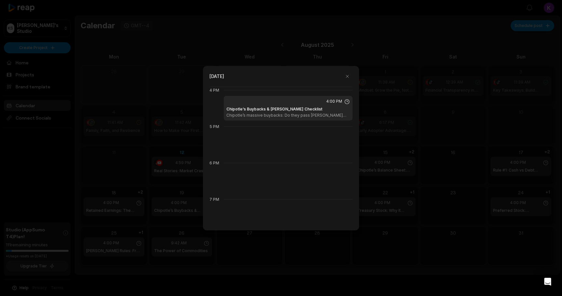
scroll to position [585, 0]
click at [247, 247] on div at bounding box center [281, 148] width 562 height 296
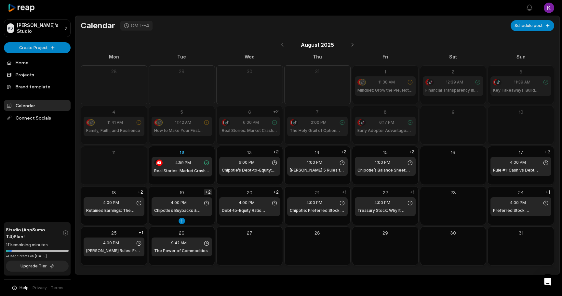
click at [208, 192] on div "+2" at bounding box center [208, 192] width 8 height 6
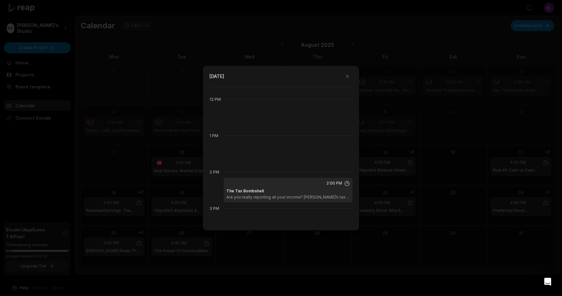
scroll to position [438, 0]
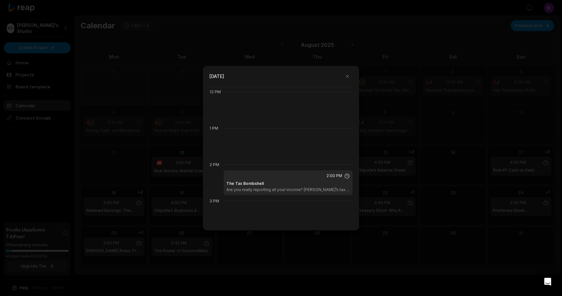
click at [286, 246] on div at bounding box center [281, 148] width 562 height 296
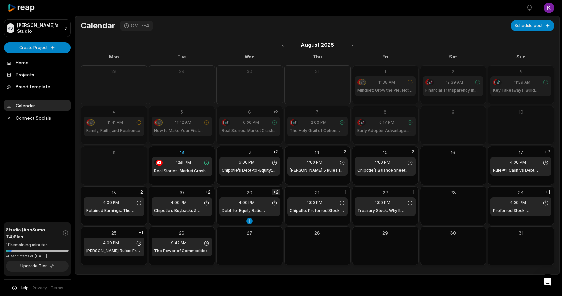
click at [276, 191] on div "+2" at bounding box center [276, 192] width 8 height 6
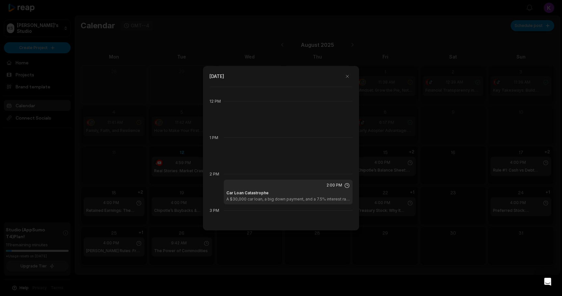
scroll to position [429, 0]
click at [297, 263] on div at bounding box center [281, 148] width 562 height 296
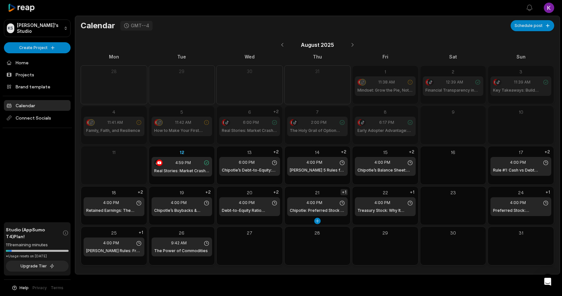
click at [345, 193] on div "+1" at bounding box center [343, 192] width 7 height 6
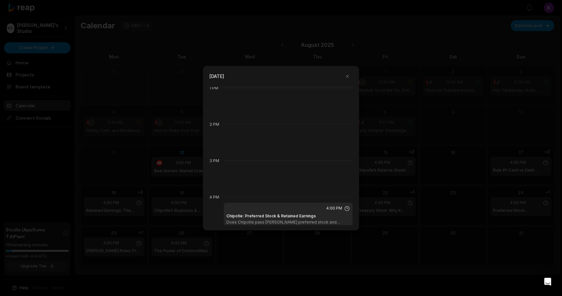
scroll to position [478, 0]
click at [313, 266] on div at bounding box center [281, 148] width 562 height 296
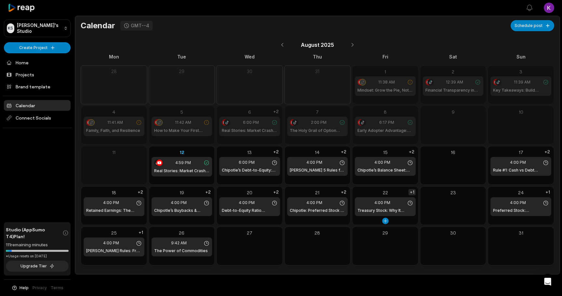
click at [413, 193] on div "+1" at bounding box center [411, 192] width 7 height 6
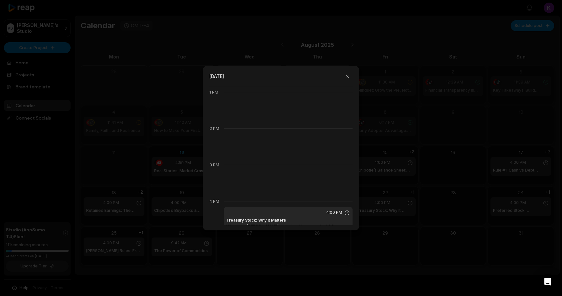
scroll to position [498, 0]
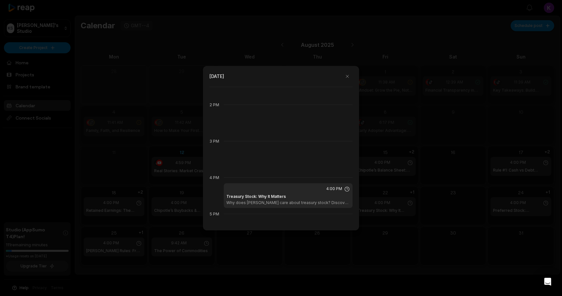
click at [282, 270] on div at bounding box center [281, 148] width 562 height 296
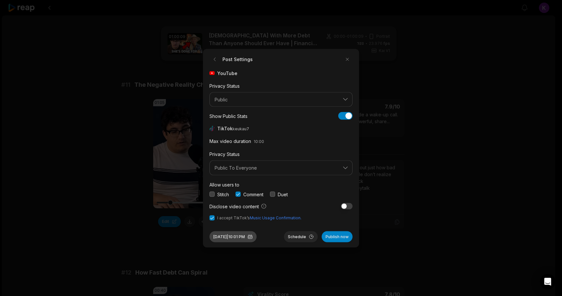
drag, startPoint x: 0, startPoint y: 0, endPoint x: 224, endPoint y: 233, distance: 323.4
click at [224, 233] on button "[DATE] 10:01 PM" at bounding box center [232, 236] width 47 height 11
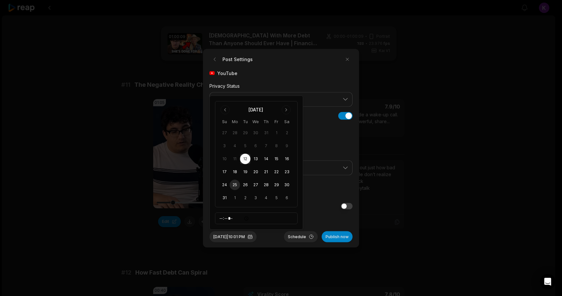
click at [233, 184] on button "25" at bounding box center [235, 185] width 10 height 10
click at [220, 216] on input "*****" at bounding box center [256, 219] width 83 height 12
type input "*****"
click at [279, 239] on div "[DATE] 2:01 PM Schedule Publish now" at bounding box center [280, 234] width 143 height 16
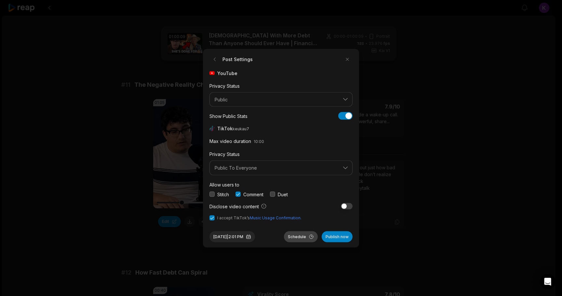
click at [296, 236] on button "Schedule" at bounding box center [301, 236] width 34 height 11
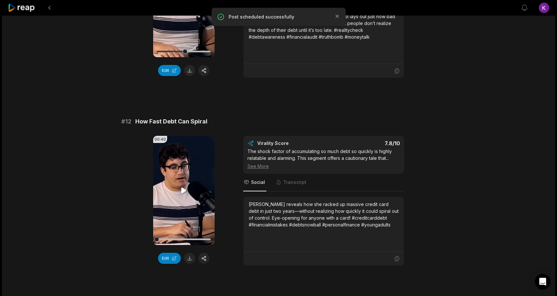
scroll to position [153, 0]
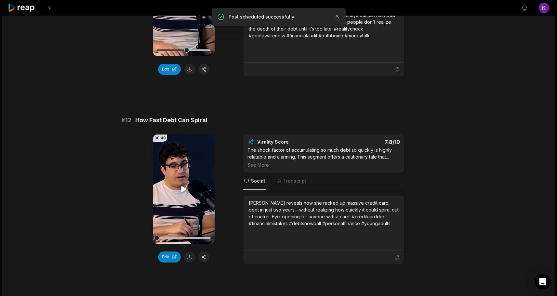
click at [182, 189] on icon at bounding box center [183, 189] width 5 height 6
click at [205, 258] on button "button" at bounding box center [203, 257] width 11 height 11
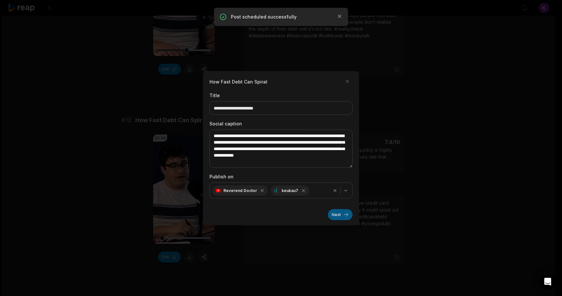
click at [335, 216] on button "Next" at bounding box center [340, 214] width 25 height 11
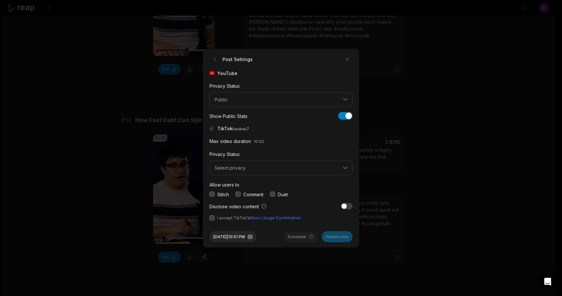
click at [220, 216] on span "I accept TikTok’s Music Usage Confirmation." at bounding box center [259, 218] width 84 height 6
click at [214, 216] on button "button" at bounding box center [211, 217] width 5 height 5
click at [237, 194] on button "button" at bounding box center [237, 194] width 5 height 5
click at [239, 171] on button "Select privacy" at bounding box center [280, 168] width 143 height 15
click at [233, 183] on p "Public To Everyone" at bounding box center [281, 184] width 135 height 7
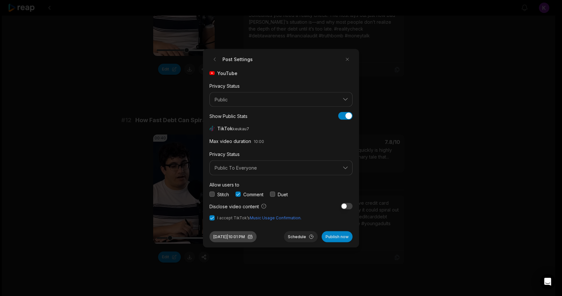
click at [237, 238] on button "Aug 12, 2025 | 10:01 PM" at bounding box center [232, 236] width 47 height 11
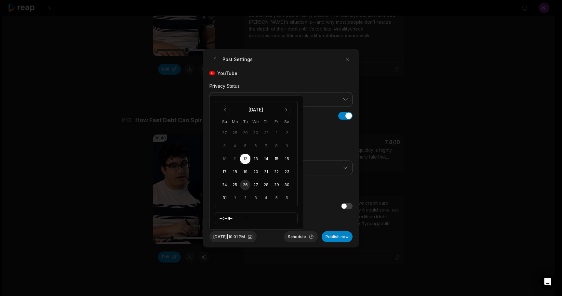
click at [243, 183] on button "26" at bounding box center [245, 185] width 10 height 10
click at [275, 239] on div "Aug 26, 2025 | 10:01 PM Schedule Publish now" at bounding box center [280, 234] width 143 height 16
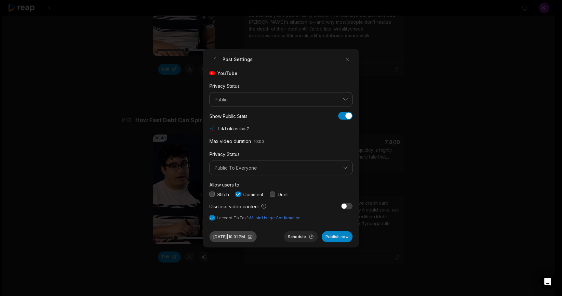
click at [251, 234] on button "Aug 26, 2025 | 10:01 PM" at bounding box center [232, 236] width 47 height 11
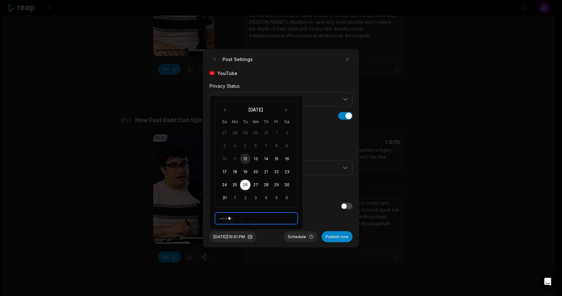
click at [221, 217] on input "*****" at bounding box center [256, 219] width 83 height 12
type input "*****"
click at [274, 232] on div "Aug 26, 2025 | 2:01 PM Schedule Publish now" at bounding box center [280, 234] width 143 height 16
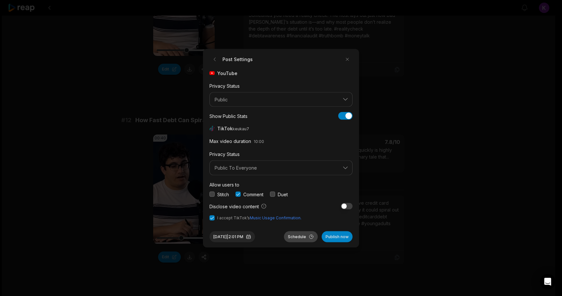
click at [297, 238] on button "Schedule" at bounding box center [301, 236] width 34 height 11
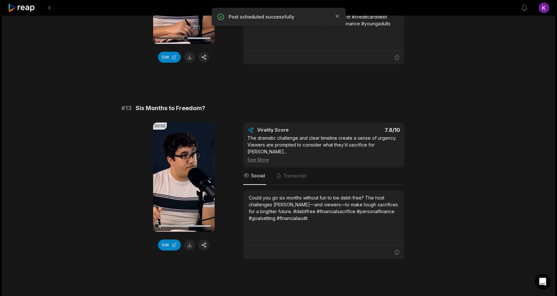
scroll to position [353, 0]
click at [186, 173] on icon at bounding box center [184, 177] width 8 height 8
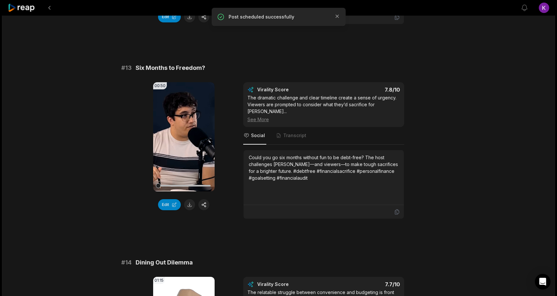
scroll to position [393, 0]
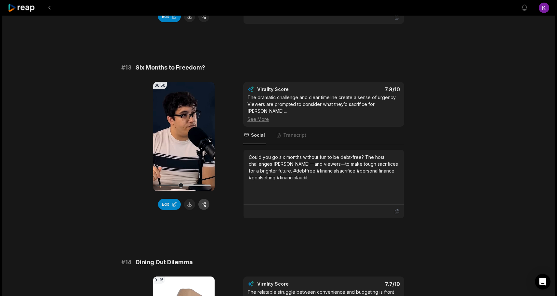
click at [202, 201] on button "button" at bounding box center [203, 204] width 11 height 11
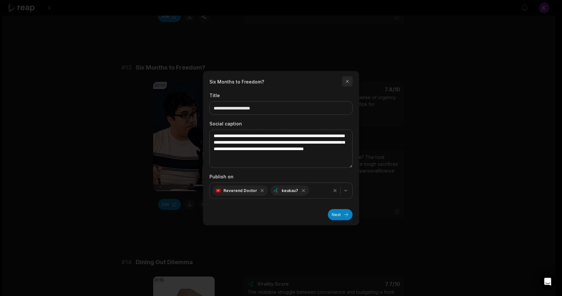
click at [347, 81] on button "button" at bounding box center [347, 81] width 10 height 10
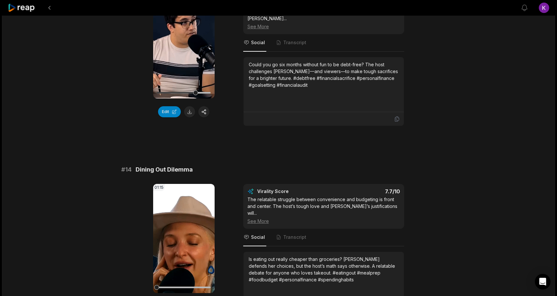
scroll to position [514, 0]
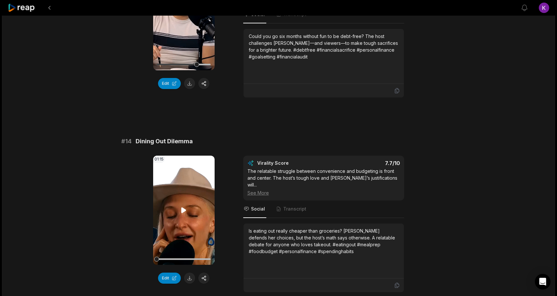
click at [183, 207] on icon at bounding box center [183, 210] width 5 height 6
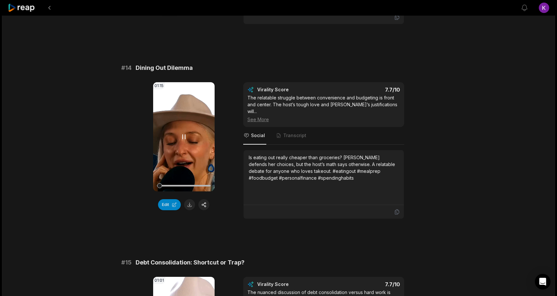
scroll to position [588, 0]
click at [205, 199] on button "button" at bounding box center [203, 204] width 11 height 11
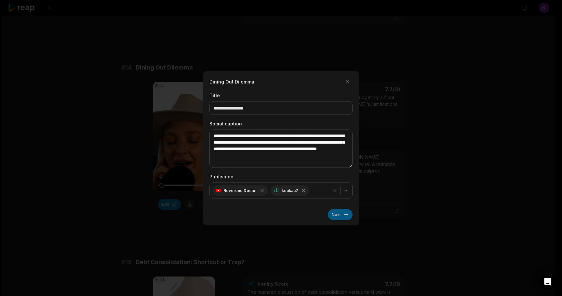
click at [344, 213] on button "Next" at bounding box center [340, 214] width 25 height 11
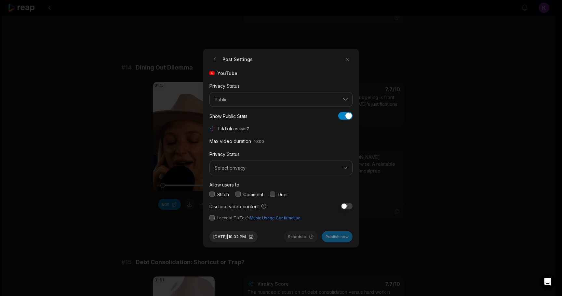
click at [251, 193] on label "Comment" at bounding box center [253, 194] width 20 height 7
click at [239, 193] on button "button" at bounding box center [237, 194] width 5 height 5
click at [247, 168] on span "Select privacy" at bounding box center [277, 168] width 124 height 6
click at [238, 184] on p "Public To Everyone" at bounding box center [281, 184] width 135 height 7
click at [210, 218] on button "button" at bounding box center [211, 217] width 5 height 5
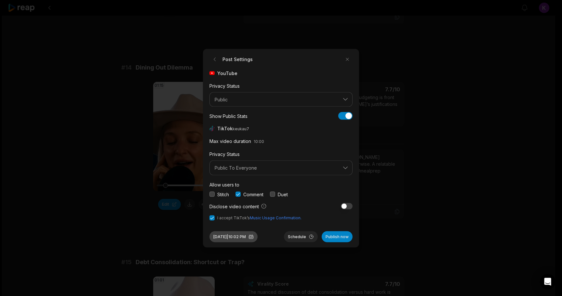
click at [232, 235] on button "Aug 12, 2025 | 10:02 PM" at bounding box center [233, 236] width 48 height 11
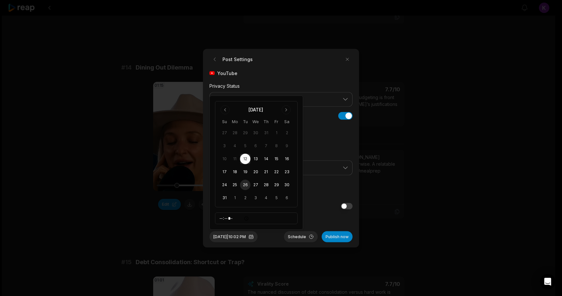
click at [244, 183] on button "26" at bounding box center [245, 185] width 10 height 10
click at [223, 217] on input "*****" at bounding box center [256, 219] width 83 height 12
type input "*****"
click at [276, 236] on div "Aug 26, 2025 | 2:02 PM Schedule Publish now" at bounding box center [280, 234] width 143 height 16
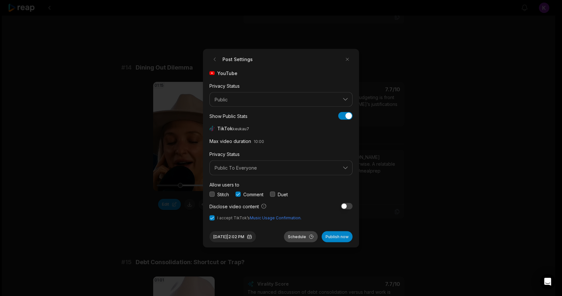
click at [294, 236] on button "Schedule" at bounding box center [301, 236] width 34 height 11
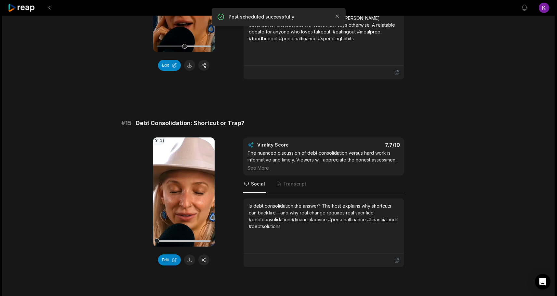
scroll to position [727, 0]
click at [182, 189] on icon at bounding box center [183, 192] width 5 height 6
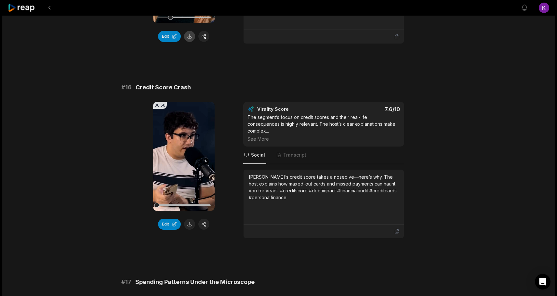
scroll to position [951, 0]
click at [180, 152] on icon at bounding box center [184, 156] width 8 height 8
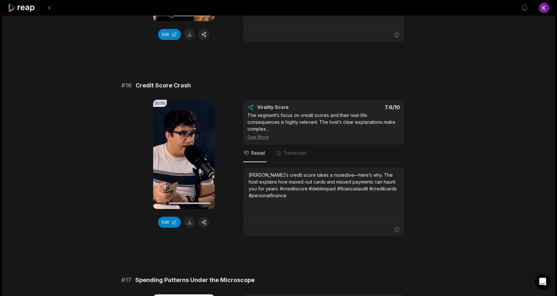
scroll to position [953, 0]
click at [205, 217] on button "button" at bounding box center [203, 222] width 11 height 11
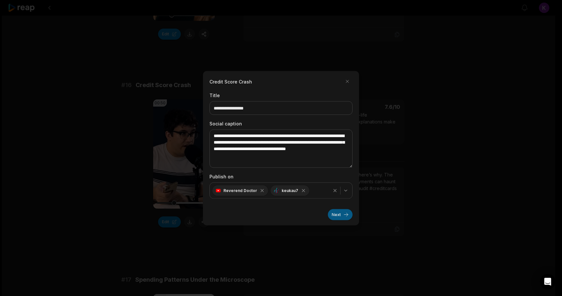
click at [337, 213] on button "Next" at bounding box center [340, 214] width 25 height 11
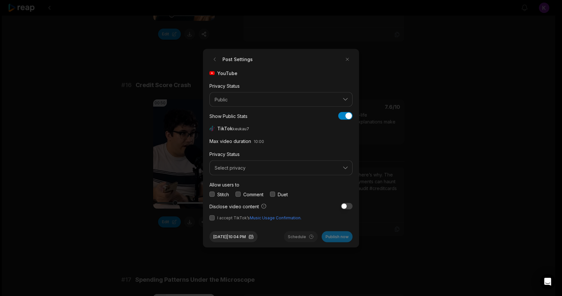
click at [238, 194] on button "button" at bounding box center [237, 194] width 5 height 5
click at [241, 170] on span "Select privacy" at bounding box center [277, 168] width 124 height 6
click at [241, 184] on p "Public To Everyone" at bounding box center [281, 184] width 135 height 7
click at [212, 218] on button "button" at bounding box center [211, 217] width 5 height 5
click at [231, 233] on button "Aug 12, 2025 | 10:04 PM" at bounding box center [233, 236] width 48 height 11
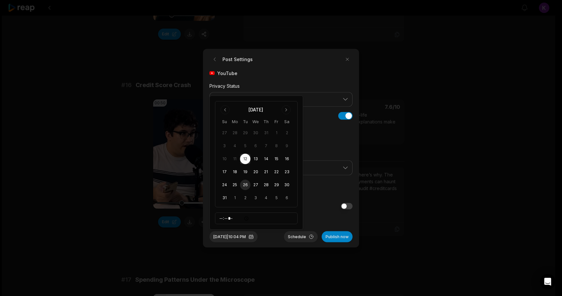
click at [246, 185] on button "26" at bounding box center [245, 185] width 10 height 10
click at [319, 212] on div "YouTube Privacy Status Public Show Public Stats Show Public Stats TikTok keukau…" at bounding box center [280, 145] width 143 height 151
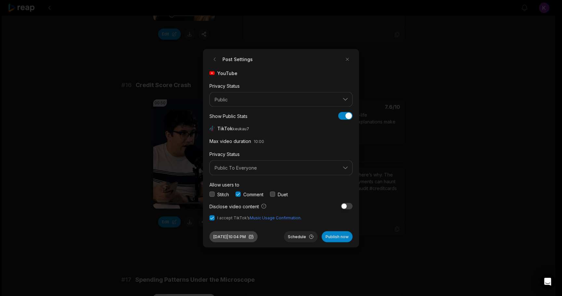
click at [248, 239] on button "Aug 26, 2025 | 10:04 PM" at bounding box center [233, 236] width 48 height 11
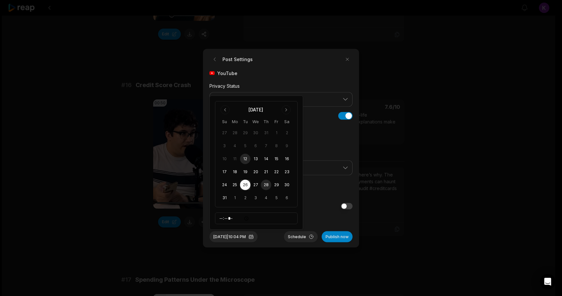
click at [269, 183] on button "28" at bounding box center [266, 185] width 10 height 10
click at [222, 218] on input "*****" at bounding box center [256, 219] width 83 height 12
type input "*****"
click at [273, 233] on div "Aug 28, 2025 | 2:04 PM Schedule Publish now" at bounding box center [280, 234] width 143 height 16
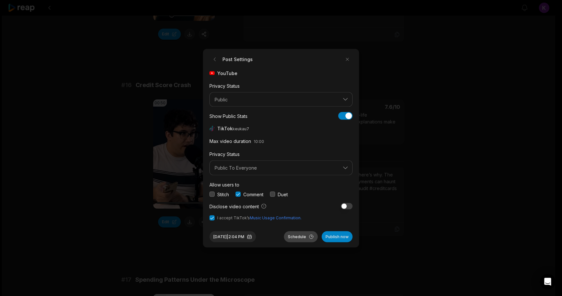
click at [290, 234] on button "Schedule" at bounding box center [301, 236] width 34 height 11
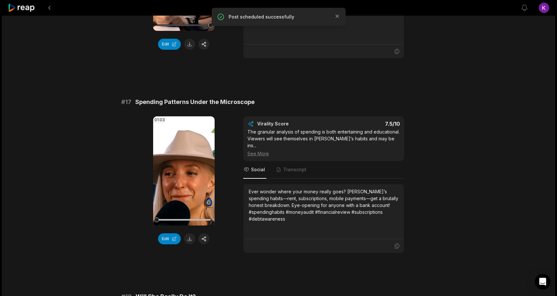
scroll to position [1137, 0]
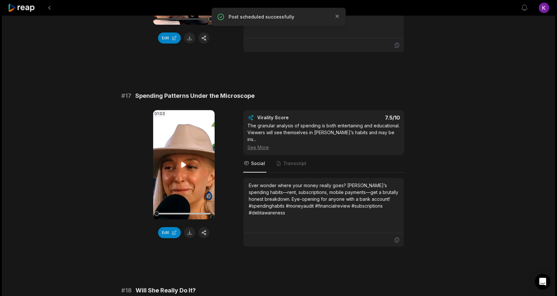
click at [184, 161] on icon at bounding box center [184, 165] width 8 height 8
click at [206, 227] on button "button" at bounding box center [203, 232] width 11 height 11
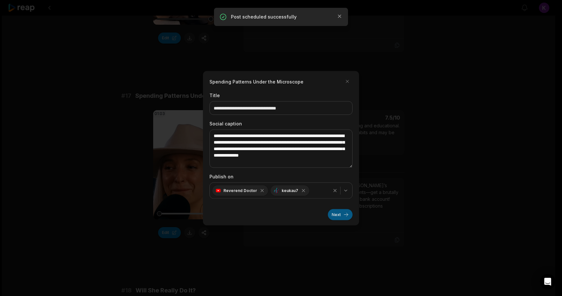
click at [335, 217] on button "Next" at bounding box center [340, 214] width 25 height 11
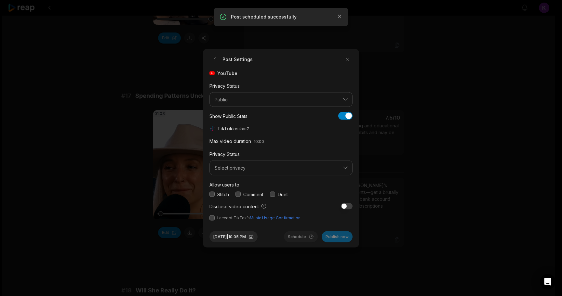
click at [241, 196] on div "Comment" at bounding box center [249, 194] width 28 height 7
click at [238, 194] on button "button" at bounding box center [237, 194] width 5 height 5
click at [243, 166] on span "Select privacy" at bounding box center [277, 168] width 124 height 6
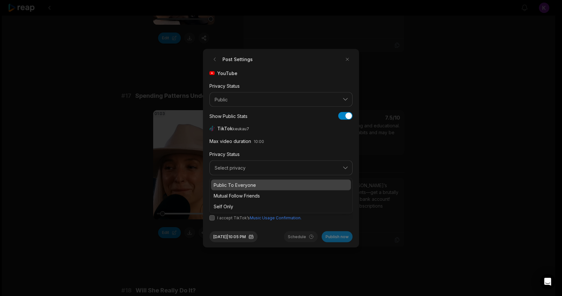
click at [239, 181] on p "Public To Everyone" at bounding box center [281, 184] width 135 height 7
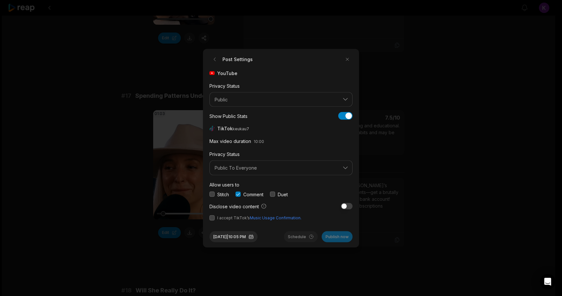
click at [211, 219] on button "button" at bounding box center [211, 217] width 5 height 5
click at [241, 237] on button "Aug 12, 2025 | 10:05 PM" at bounding box center [233, 236] width 48 height 11
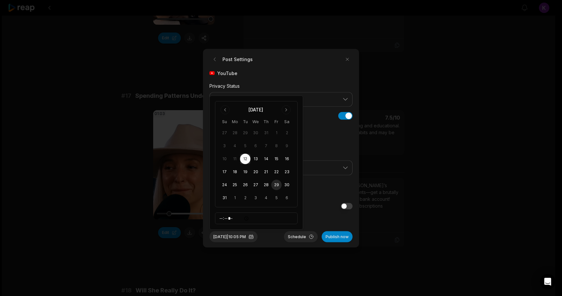
click at [276, 183] on button "29" at bounding box center [276, 185] width 10 height 10
click at [221, 216] on input "*****" at bounding box center [256, 219] width 83 height 12
type input "*****"
click at [276, 235] on div "Aug 29, 2025 | 2:05 PM Schedule Publish now" at bounding box center [280, 234] width 143 height 16
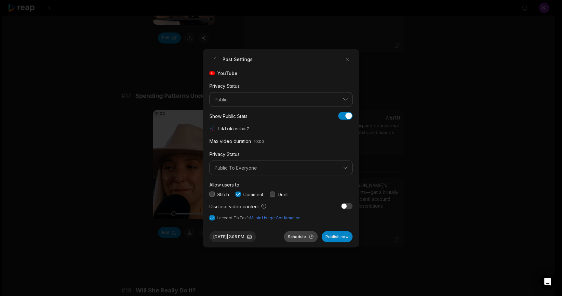
click at [298, 235] on button "Schedule" at bounding box center [301, 236] width 34 height 11
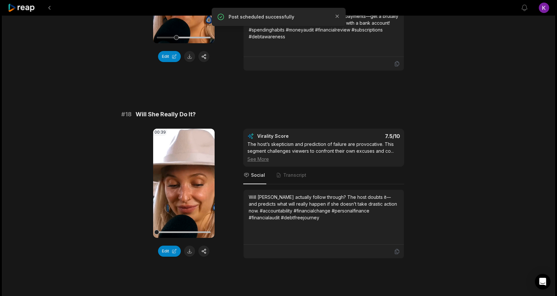
scroll to position [1314, 0]
click at [183, 180] on icon at bounding box center [183, 183] width 5 height 6
click at [204, 246] on button "button" at bounding box center [203, 251] width 11 height 11
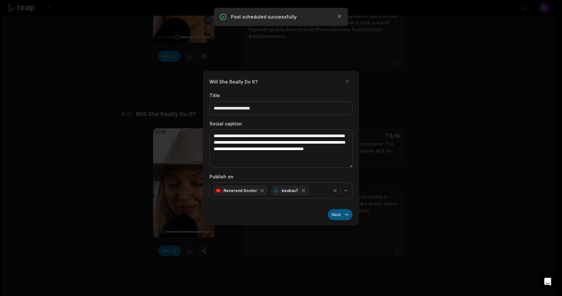
click at [342, 217] on button "Next" at bounding box center [340, 214] width 25 height 11
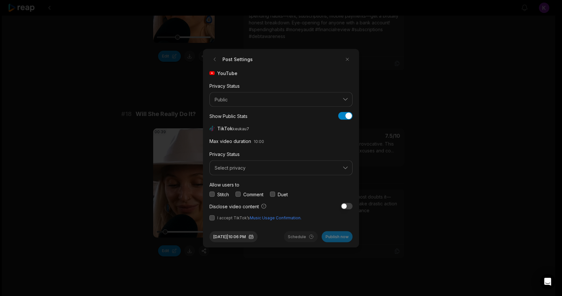
click at [210, 218] on button "button" at bounding box center [211, 217] width 5 height 5
click at [238, 194] on button "button" at bounding box center [237, 194] width 5 height 5
click at [238, 168] on span "Select privacy" at bounding box center [277, 168] width 124 height 6
click at [235, 184] on p "Public To Everyone" at bounding box center [281, 184] width 135 height 7
click at [240, 233] on button "Aug 12, 2025 | 10:06 PM" at bounding box center [233, 236] width 48 height 11
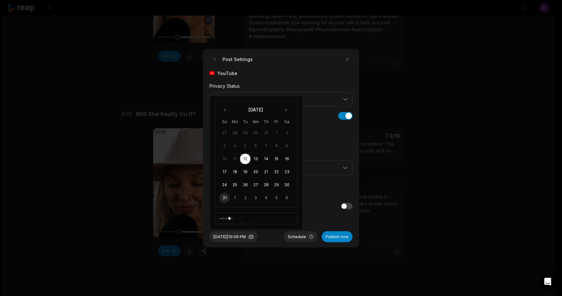
click at [224, 198] on button "31" at bounding box center [224, 198] width 10 height 10
click at [219, 217] on input "*****" at bounding box center [256, 219] width 83 height 12
type input "*****"
click at [275, 236] on div "Aug 31, 2025 | 2:06 PM Schedule Publish now" at bounding box center [280, 234] width 143 height 16
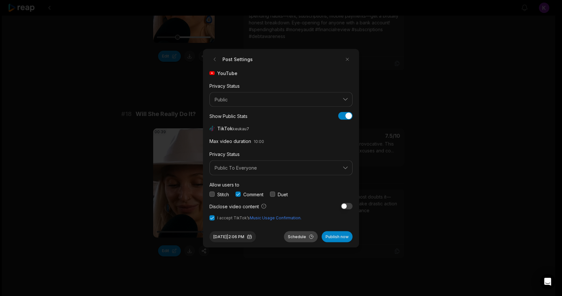
click at [297, 237] on button "Schedule" at bounding box center [301, 236] width 34 height 11
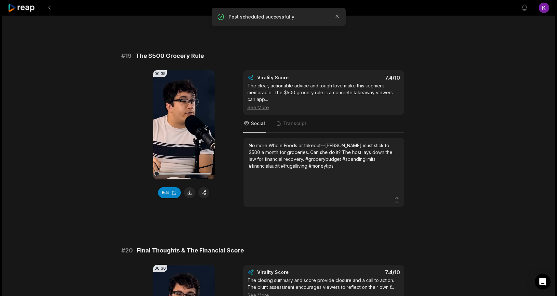
scroll to position [1556, 0]
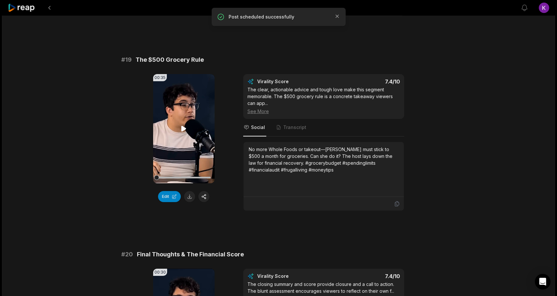
click at [184, 126] on icon at bounding box center [183, 129] width 5 height 6
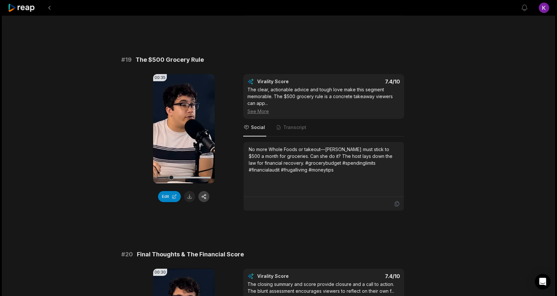
click at [205, 191] on button "button" at bounding box center [203, 196] width 11 height 11
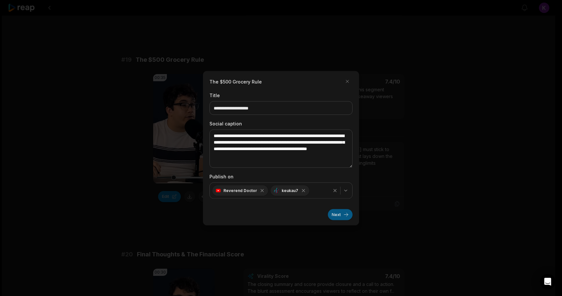
click at [335, 212] on button "Next" at bounding box center [340, 214] width 25 height 11
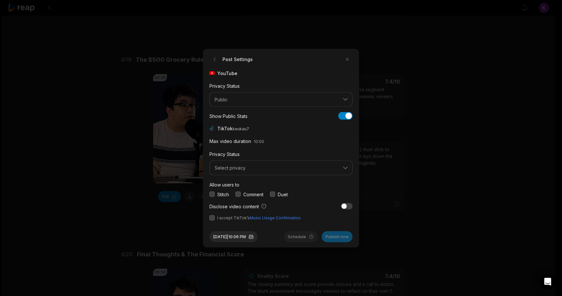
click at [237, 193] on button "button" at bounding box center [237, 194] width 5 height 5
click at [211, 216] on button "button" at bounding box center [211, 217] width 5 height 5
click at [231, 164] on button "Select privacy" at bounding box center [280, 168] width 143 height 15
click at [237, 181] on p "Public To Everyone" at bounding box center [281, 184] width 135 height 7
click at [256, 233] on button "Aug 12, 2025 | 10:06 PM" at bounding box center [233, 236] width 48 height 11
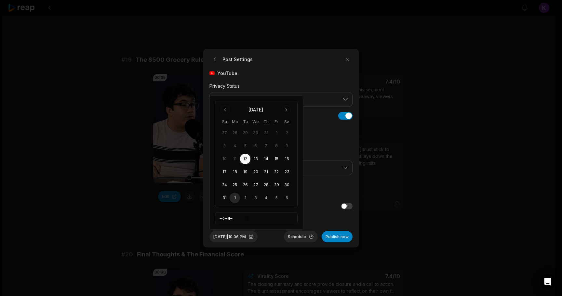
click at [231, 199] on button "1" at bounding box center [235, 198] width 10 height 10
click at [221, 217] on input "*****" at bounding box center [256, 219] width 83 height 12
type input "*****"
click at [307, 237] on button "Schedule" at bounding box center [301, 236] width 34 height 11
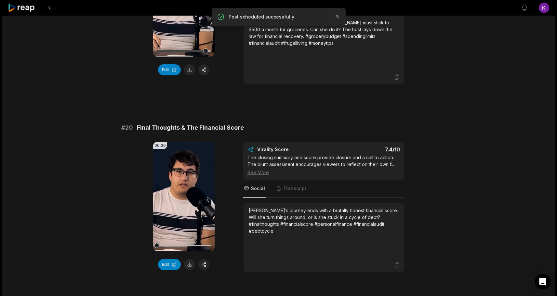
scroll to position [1683, 0]
click at [181, 193] on icon at bounding box center [184, 197] width 8 height 8
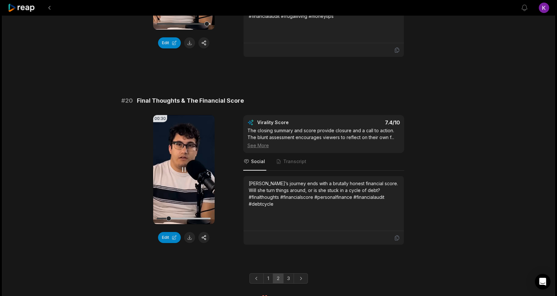
click at [182, 213] on div at bounding box center [184, 218] width 54 height 11
click at [192, 213] on div at bounding box center [184, 218] width 54 height 11
click at [198, 213] on div at bounding box center [184, 218] width 54 height 11
click at [203, 213] on div at bounding box center [184, 218] width 54 height 11
click at [208, 213] on div at bounding box center [184, 218] width 54 height 11
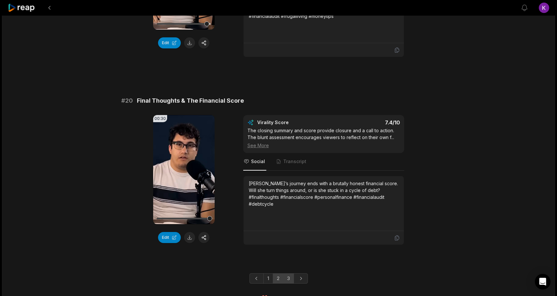
click at [289, 273] on link "3" at bounding box center [288, 278] width 11 height 10
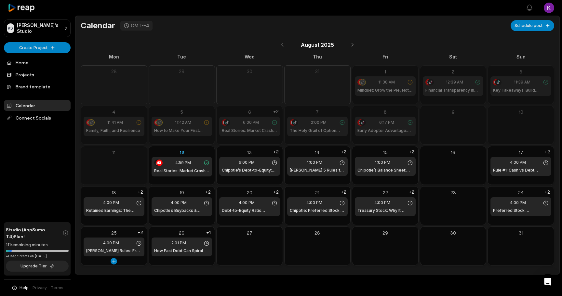
click at [139, 229] on div "25 4:00 PM [PERSON_NAME] Rules: Free PDF Offer +2" at bounding box center [114, 243] width 66 height 32
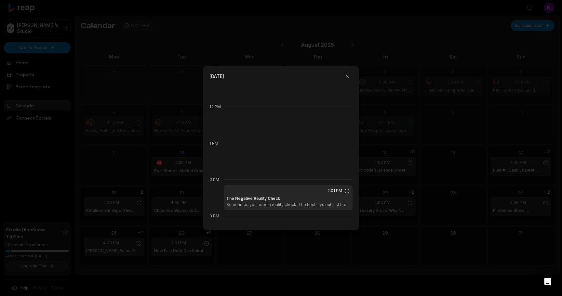
scroll to position [424, 0]
click at [209, 256] on div at bounding box center [281, 148] width 562 height 296
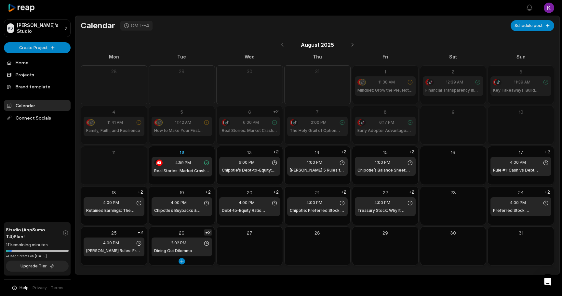
click at [212, 232] on div "+2" at bounding box center [208, 233] width 8 height 6
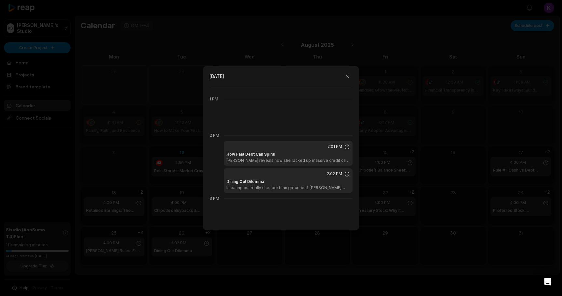
scroll to position [467, 0]
click at [253, 182] on h1 "Dining Out Dilemma" at bounding box center [245, 182] width 38 height 6
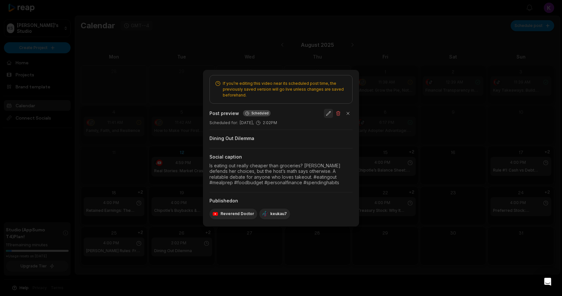
click at [329, 112] on button "button" at bounding box center [328, 113] width 9 height 9
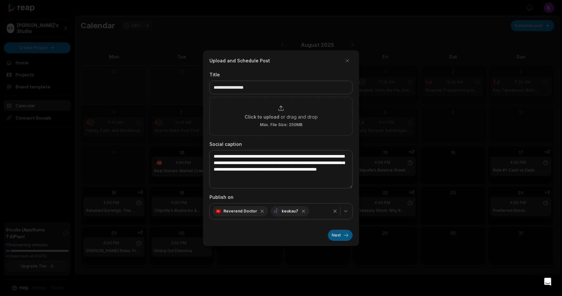
click at [335, 236] on button "Next" at bounding box center [340, 235] width 25 height 11
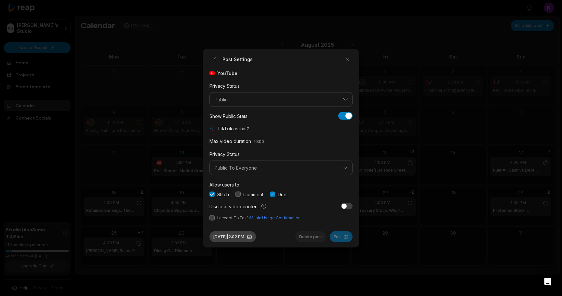
click at [247, 237] on button "Aug 26, 2025 | 2:02 PM" at bounding box center [232, 236] width 47 height 11
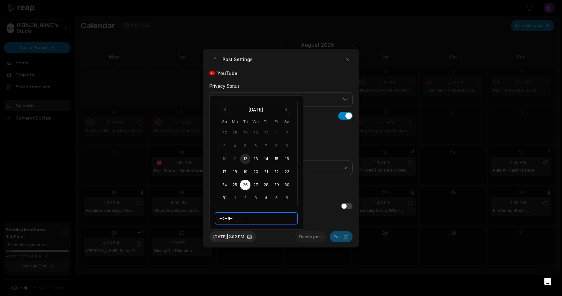
click at [224, 217] on input "*****" at bounding box center [256, 219] width 83 height 12
click at [279, 239] on div "Aug 26, 2025 | 2:02 PM Delete post Edit" at bounding box center [280, 234] width 143 height 16
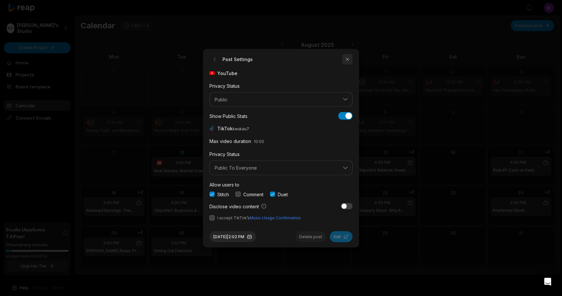
click at [347, 57] on button "button" at bounding box center [347, 59] width 10 height 10
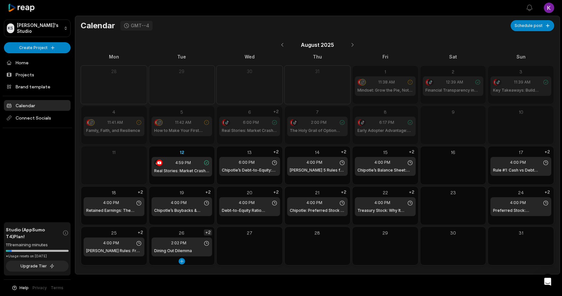
click at [207, 233] on div "+2" at bounding box center [208, 233] width 8 height 6
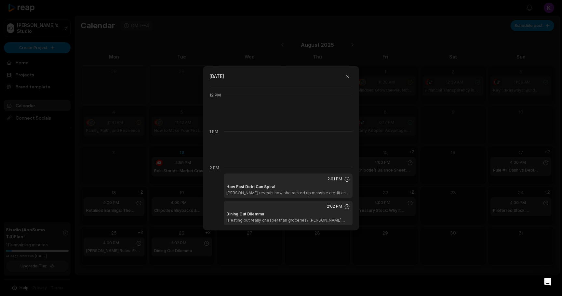
scroll to position [487, 0]
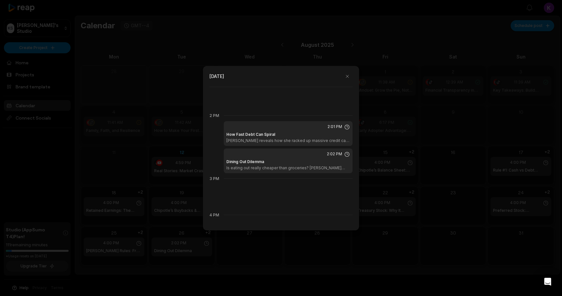
click at [321, 163] on div "Dining Out Dilemma Is eating out really cheaper than groceries? Rachel defends …" at bounding box center [288, 165] width 124 height 12
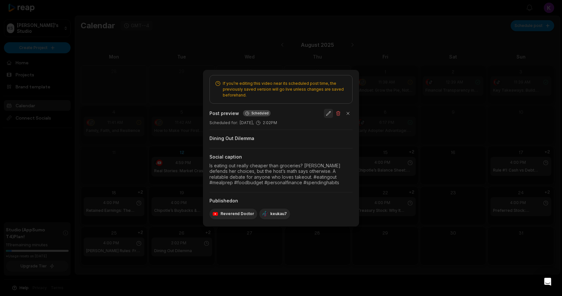
click at [328, 111] on button "button" at bounding box center [328, 113] width 9 height 9
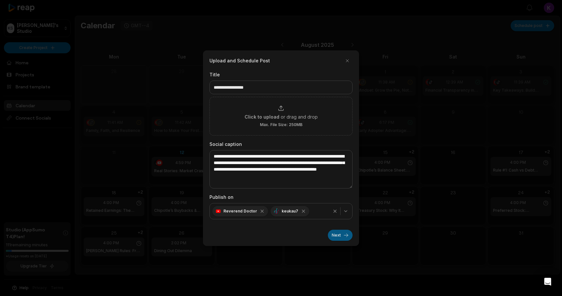
click at [333, 233] on button "Next" at bounding box center [340, 235] width 25 height 11
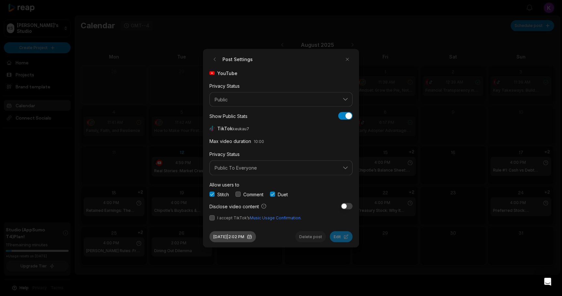
click at [235, 238] on button "Aug 26, 2025 | 2:02 PM" at bounding box center [232, 236] width 47 height 11
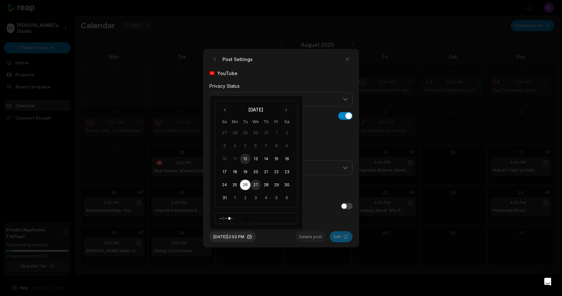
click at [254, 186] on button "27" at bounding box center [255, 185] width 10 height 10
click at [286, 236] on div "Aug 27, 2025 | 2:02 PM Delete post Edit" at bounding box center [280, 234] width 143 height 16
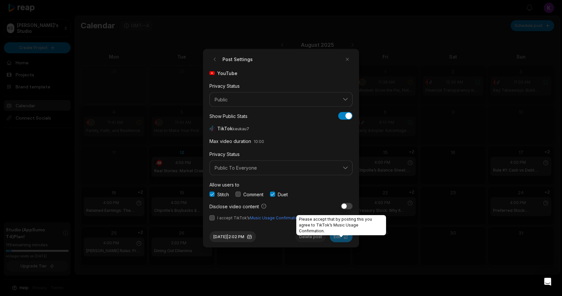
drag, startPoint x: 343, startPoint y: 237, endPoint x: 221, endPoint y: 218, distance: 123.4
click at [221, 218] on span "I accept TikTok’s Music Usage Confirmation." at bounding box center [259, 218] width 84 height 6
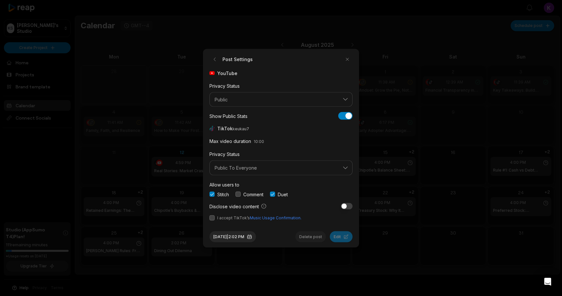
click at [215, 218] on span "I accept TikTok’s Music Usage Confirmation." at bounding box center [280, 218] width 143 height 6
click at [211, 217] on button "button" at bounding box center [211, 217] width 5 height 5
click at [239, 191] on div "Allow users to Stitch Comment Duet" at bounding box center [280, 188] width 143 height 17
click at [239, 193] on button "button" at bounding box center [237, 194] width 5 height 5
click at [340, 235] on button "Edit" at bounding box center [341, 236] width 23 height 11
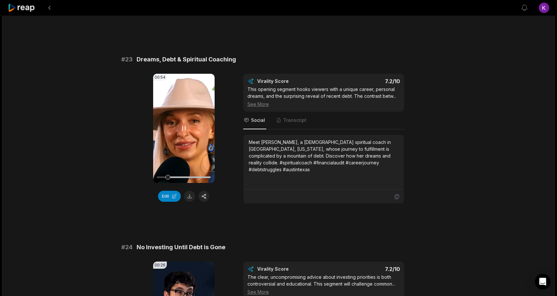
scroll to position [513, 0]
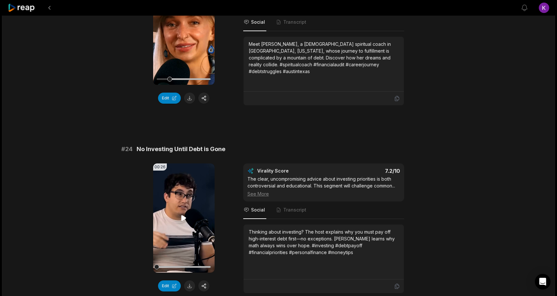
click icon
click button "button"
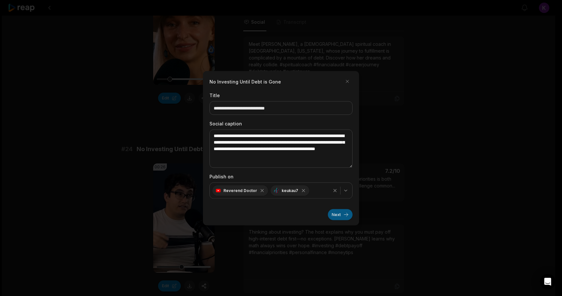
click button "Next"
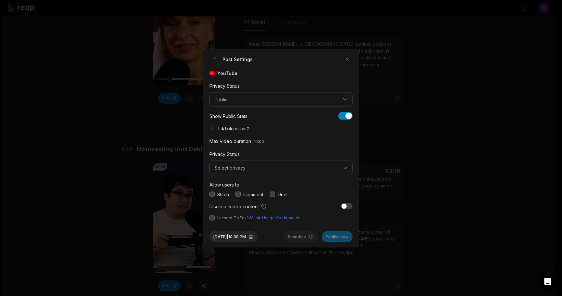
click button "button"
click span "Select privacy"
click div "Public To Everyone"
click button "button"
click button "[DATE] 10:08 PM"
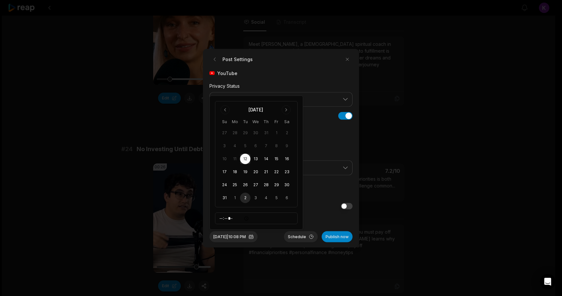
click button "2"
click input "*****"
type input "*****"
click button "Schedule"
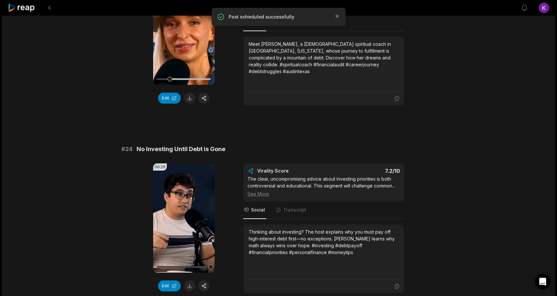
click div "01:00:09 [DEMOGRAPHIC_DATA] With More Debt Than Anyone Should Ever Have | Finan…"
